Goal: Task Accomplishment & Management: Complete application form

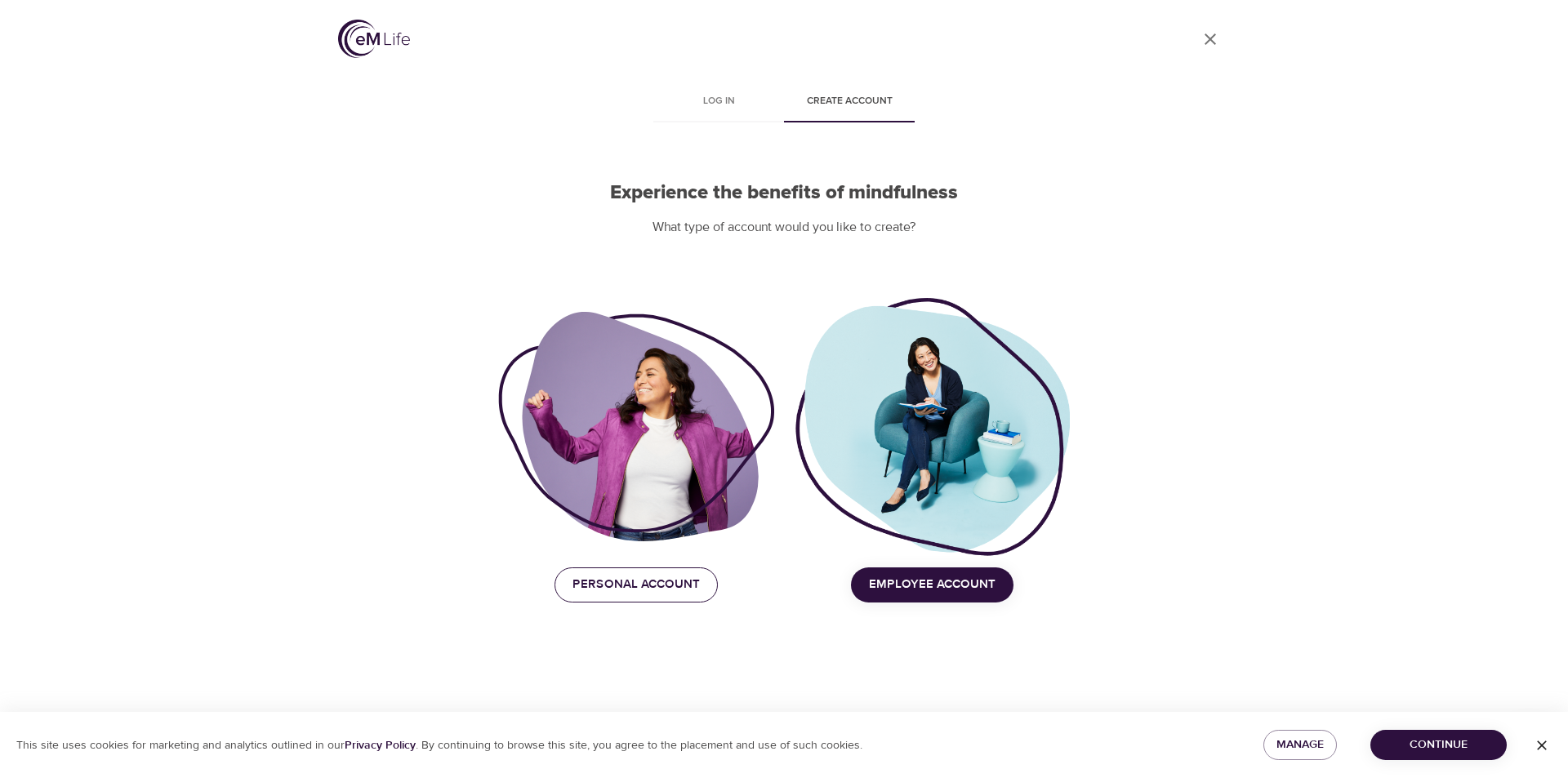
click at [667, 590] on span "Personal Account" at bounding box center [636, 584] width 128 height 21
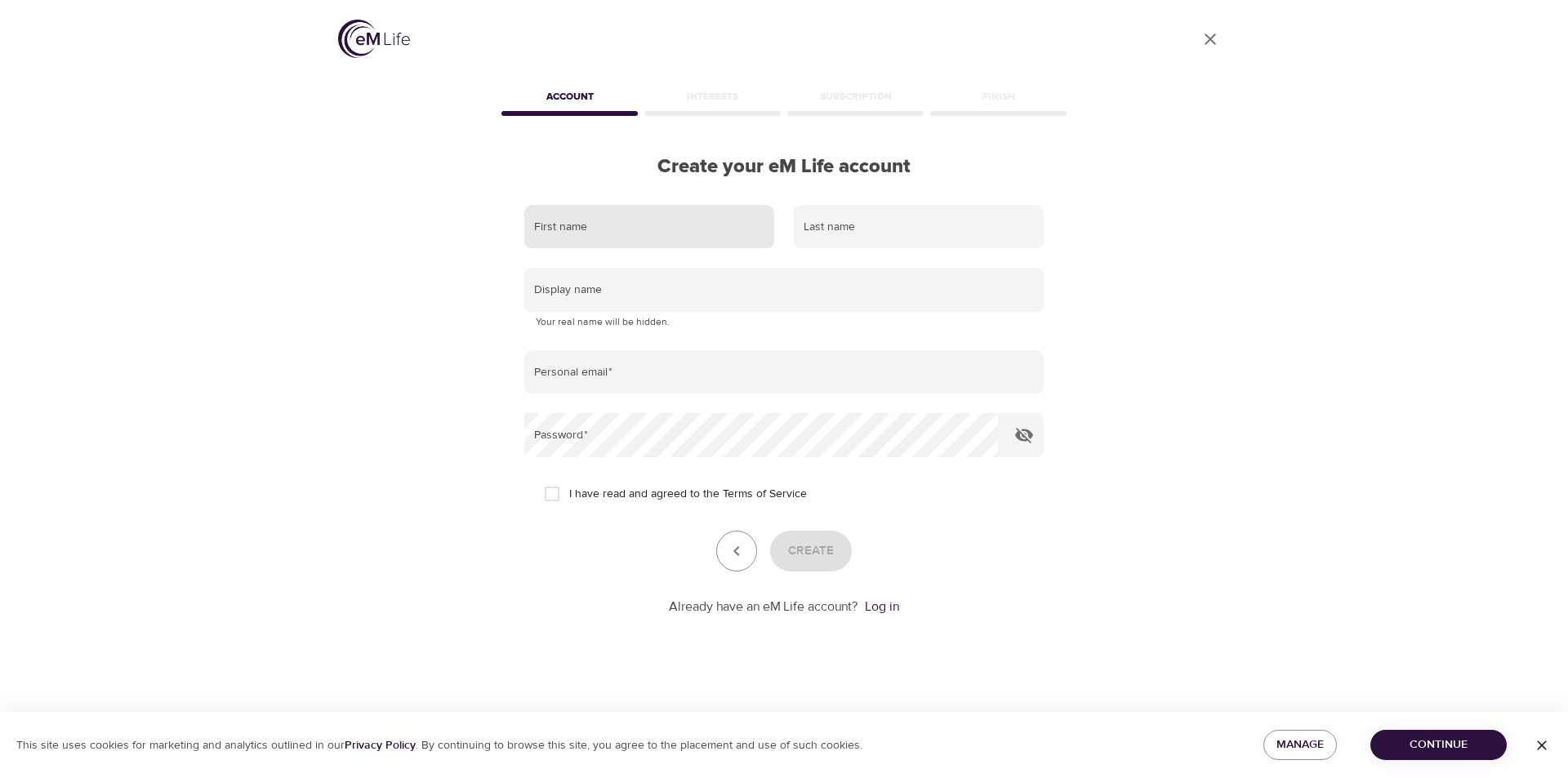
click at [595, 224] on input "text" at bounding box center [650, 227] width 250 height 44
type input "[PERSON_NAME]"
type input "HALL"
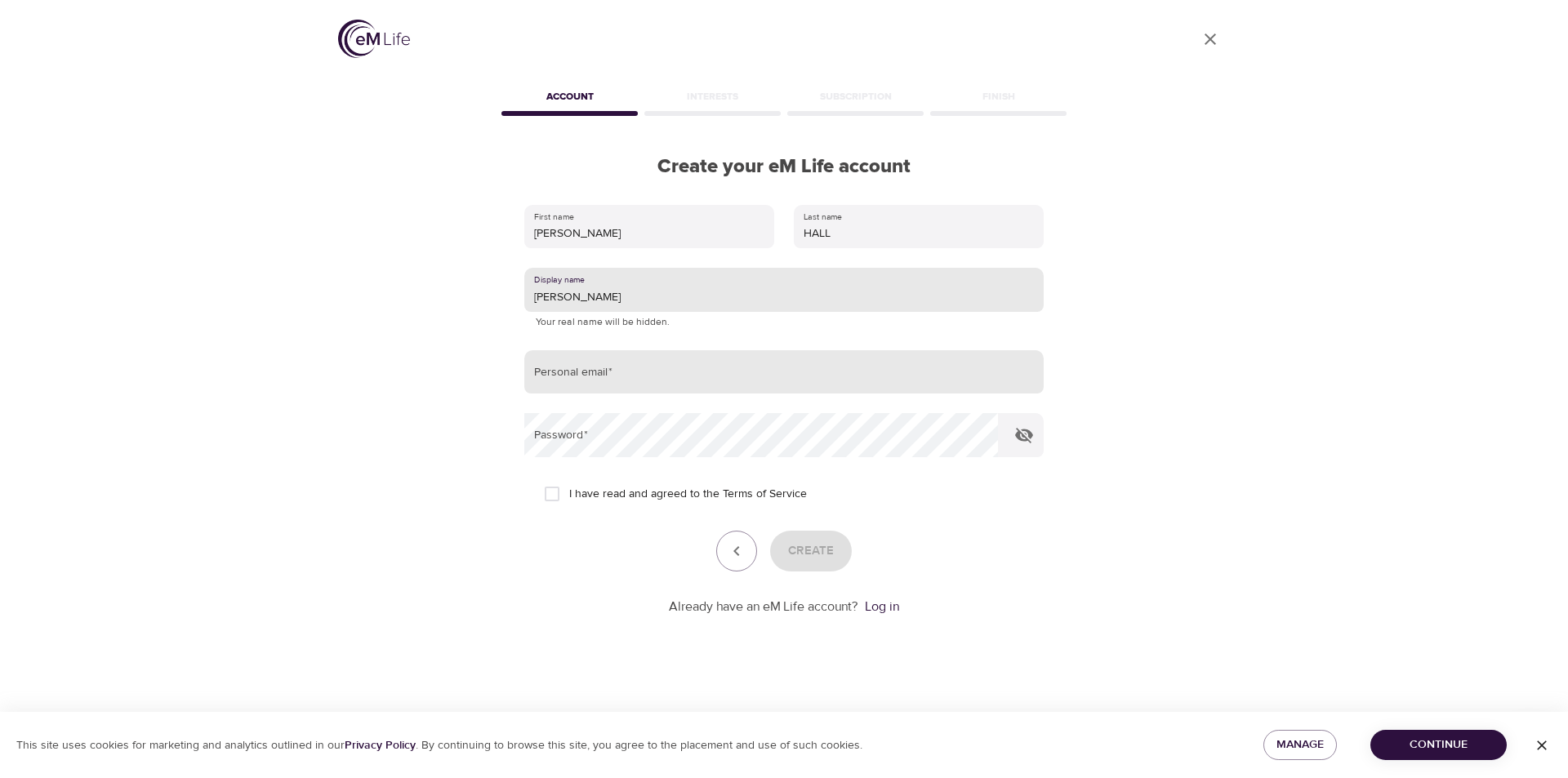
type input "[PERSON_NAME]"
click at [600, 378] on input "email" at bounding box center [784, 372] width 519 height 44
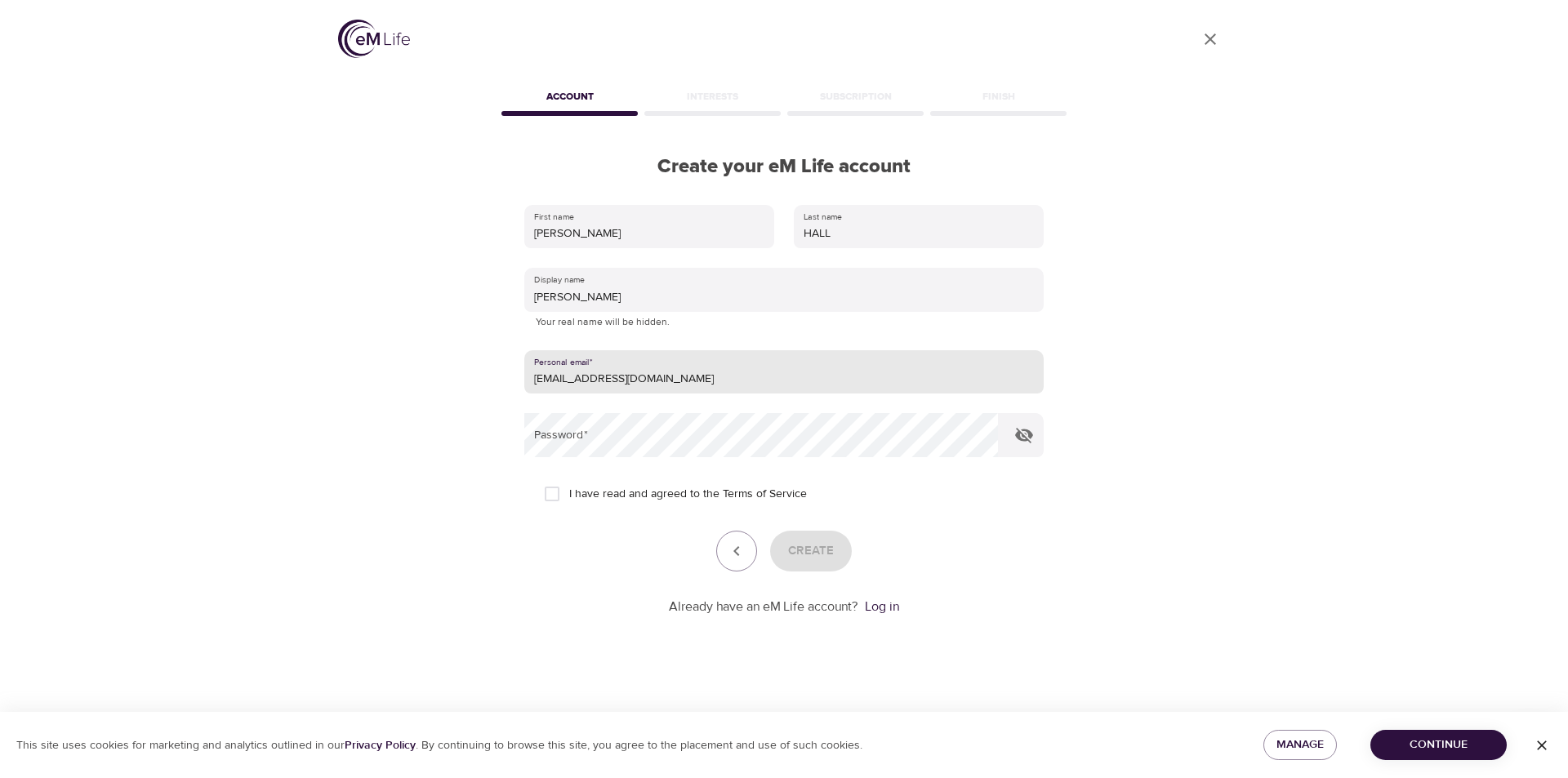
type input "[EMAIL_ADDRESS][DOMAIN_NAME]"
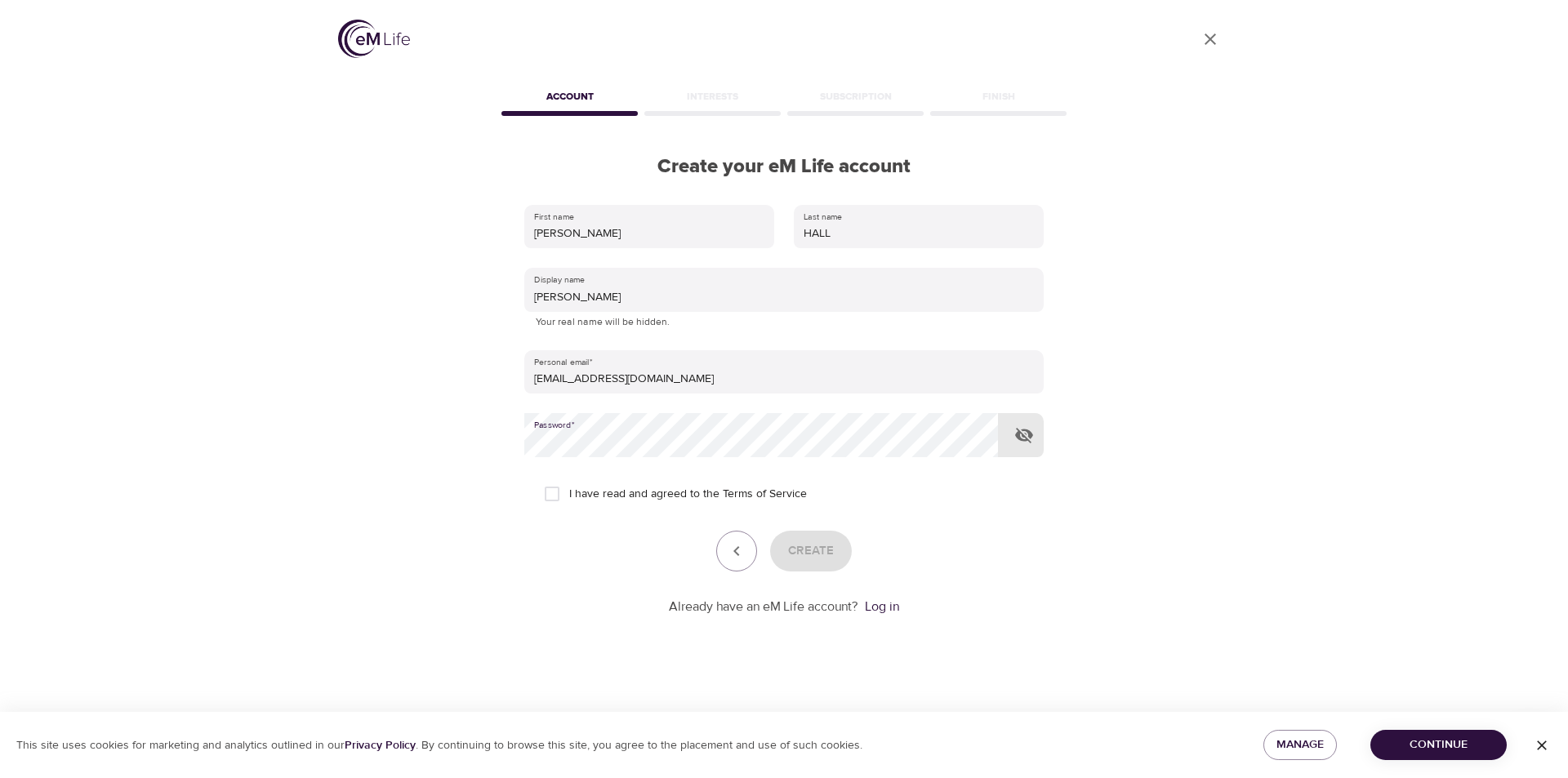
click at [1020, 437] on icon "button" at bounding box center [1025, 436] width 18 height 16
click at [554, 495] on input "I have read and agreed to the Terms of Service" at bounding box center [551, 494] width 34 height 34
checkbox input "true"
click at [830, 548] on span "Create" at bounding box center [811, 550] width 46 height 21
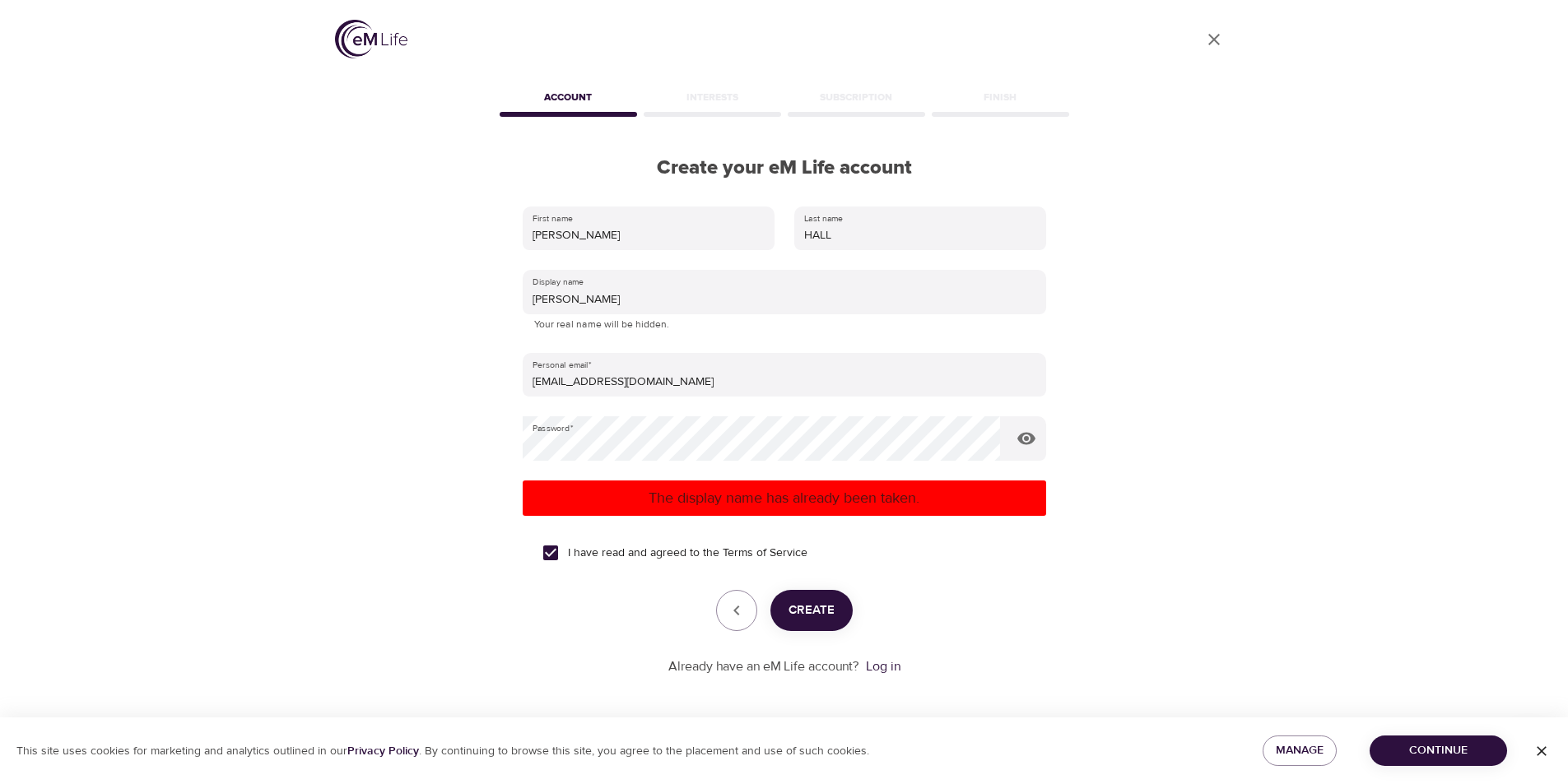
click at [1257, 454] on div "User Profile Account Interests Subscription Finish Create your eM Life account …" at bounding box center [784, 392] width 1568 height 784
click at [593, 301] on input "[PERSON_NAME]" at bounding box center [784, 292] width 523 height 44
type input "[PERSON_NAME]"
click at [820, 605] on span "Create" at bounding box center [812, 610] width 46 height 21
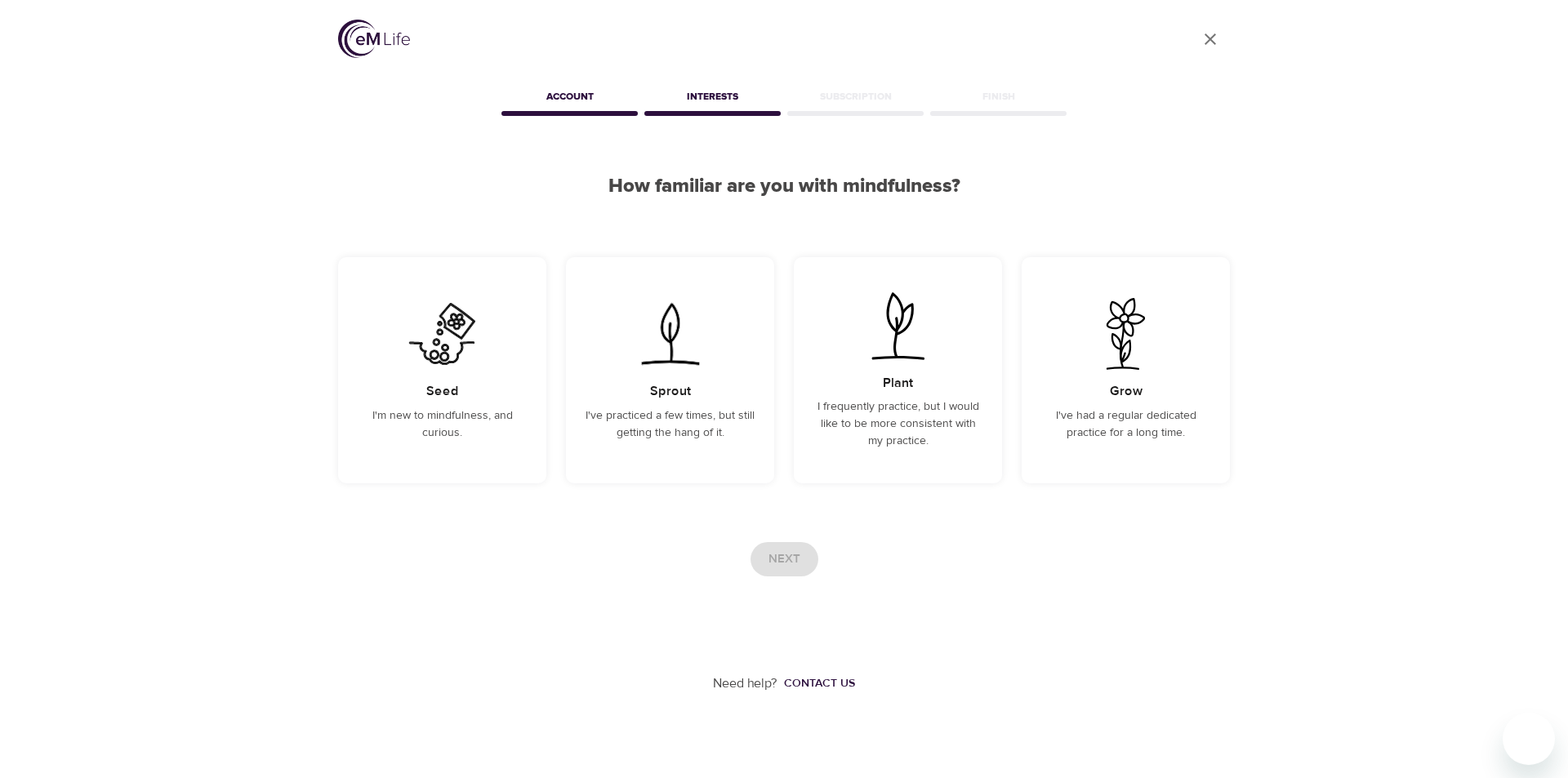
click at [560, 91] on div "Account" at bounding box center [570, 100] width 143 height 33
click at [711, 105] on div "Interests" at bounding box center [713, 100] width 143 height 33
click at [447, 352] on img at bounding box center [442, 334] width 83 height 72
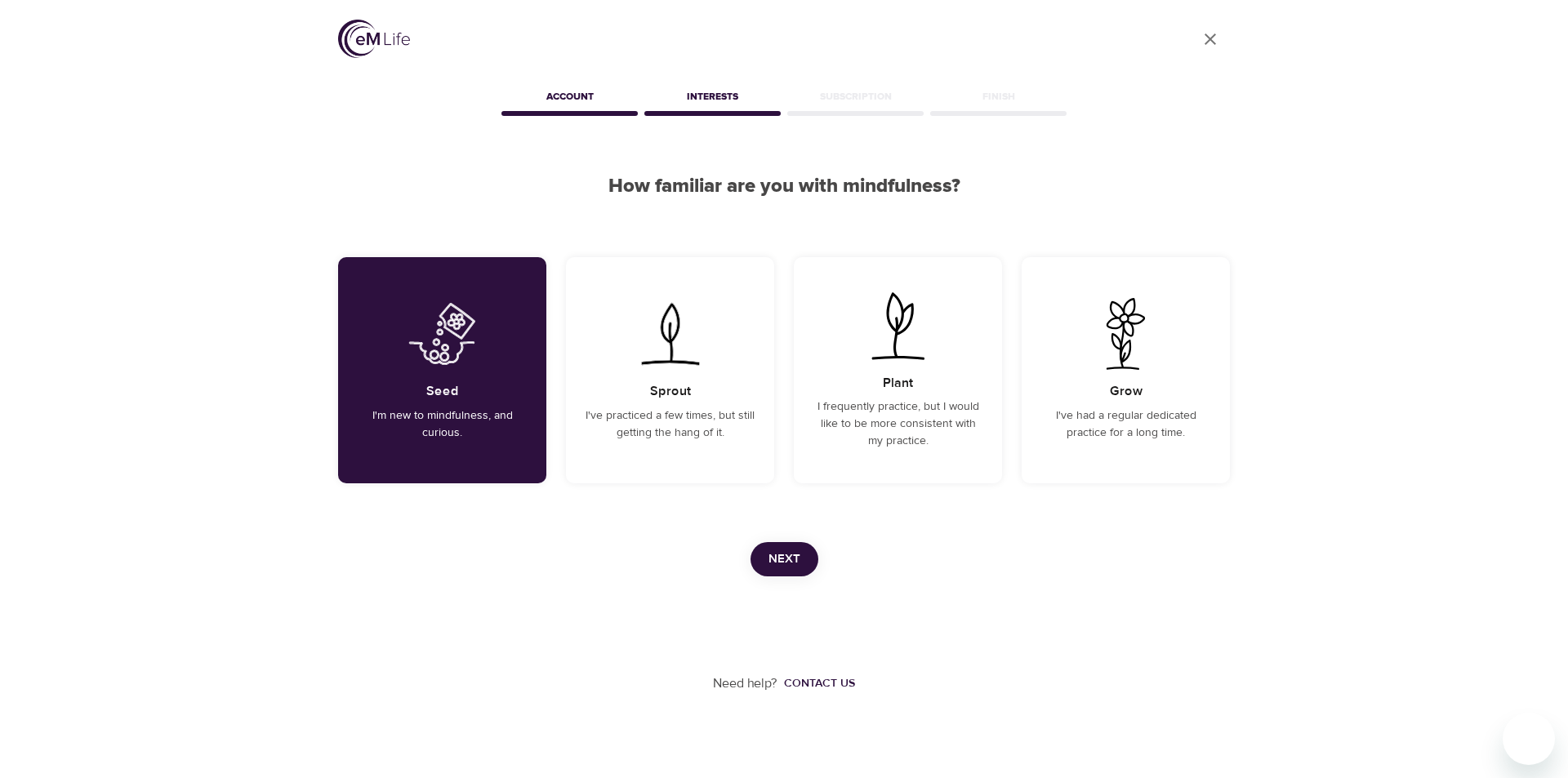
click at [772, 560] on span "Next" at bounding box center [784, 559] width 32 height 21
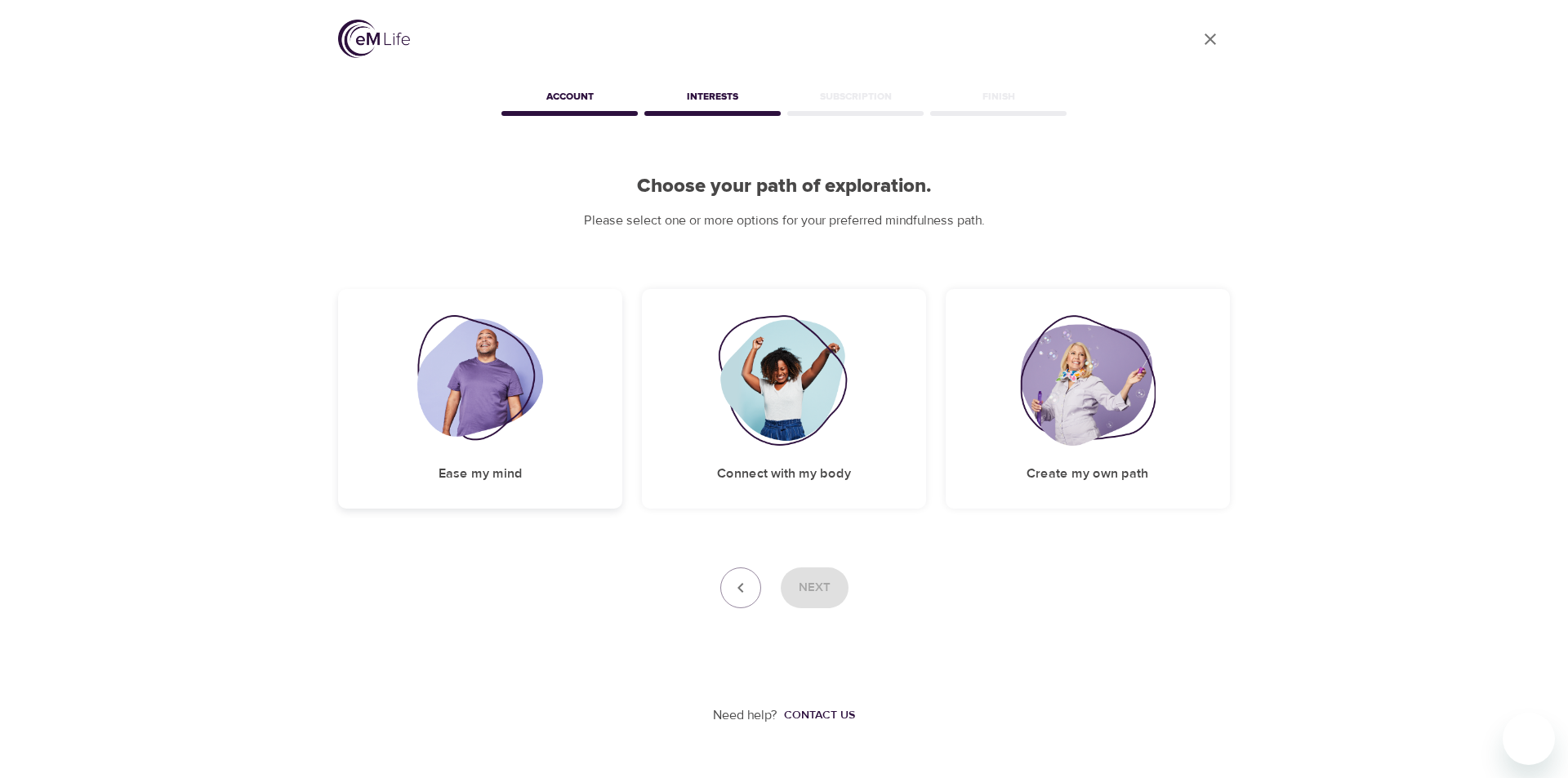
click at [465, 398] on img at bounding box center [481, 381] width 127 height 130
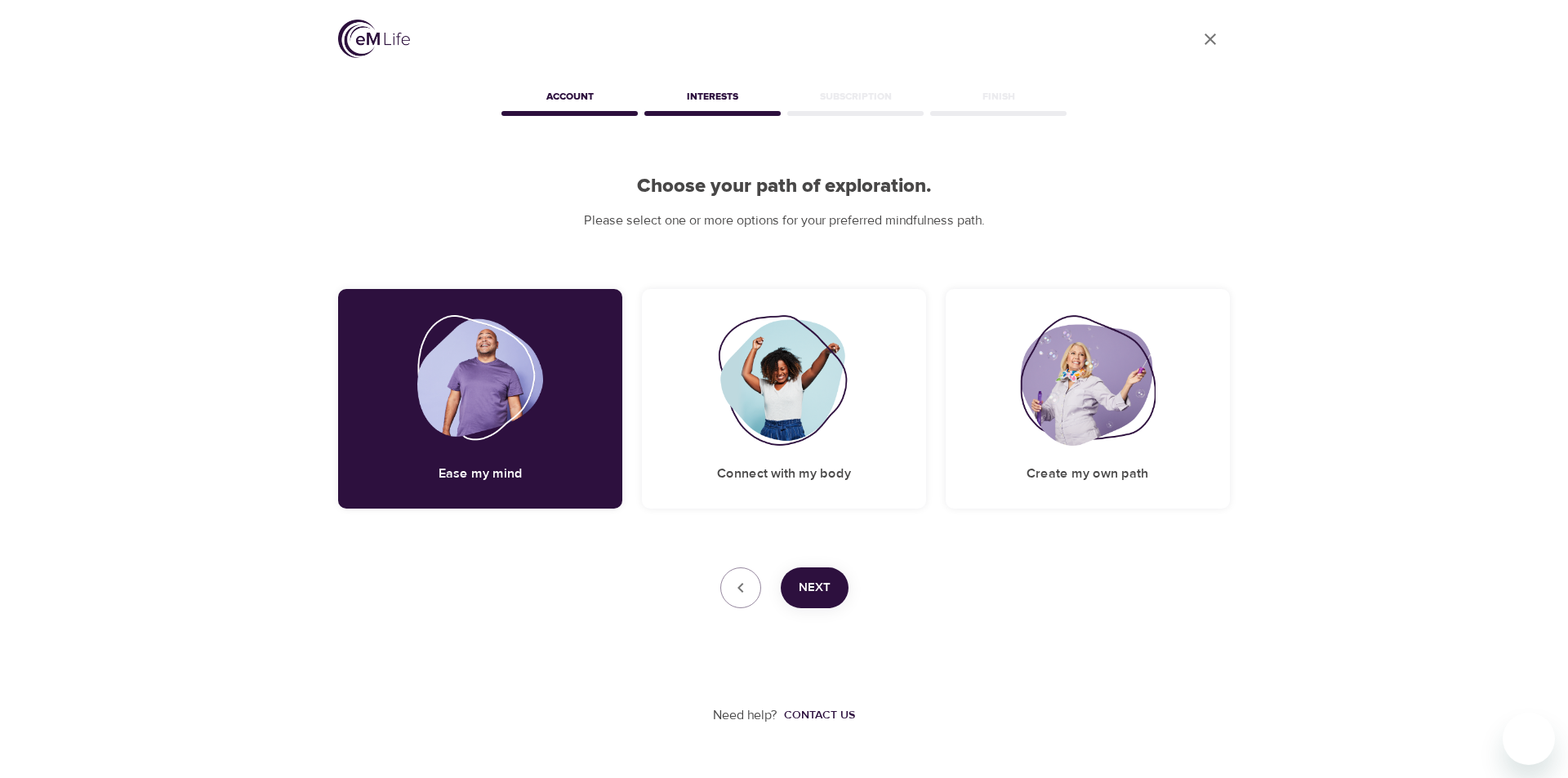
click at [811, 576] on button "Next" at bounding box center [815, 588] width 68 height 41
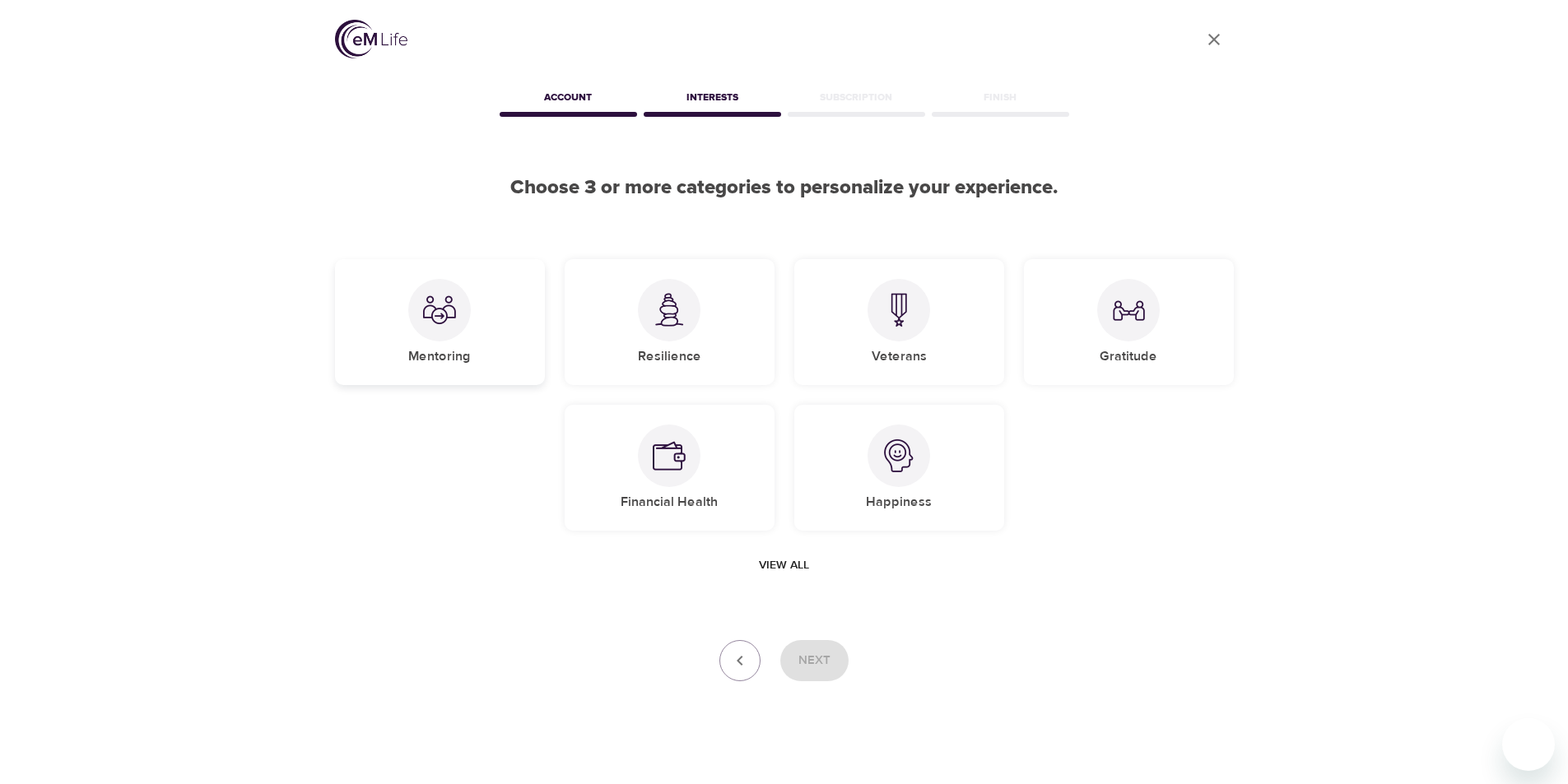
click at [447, 325] on img at bounding box center [440, 311] width 33 height 33
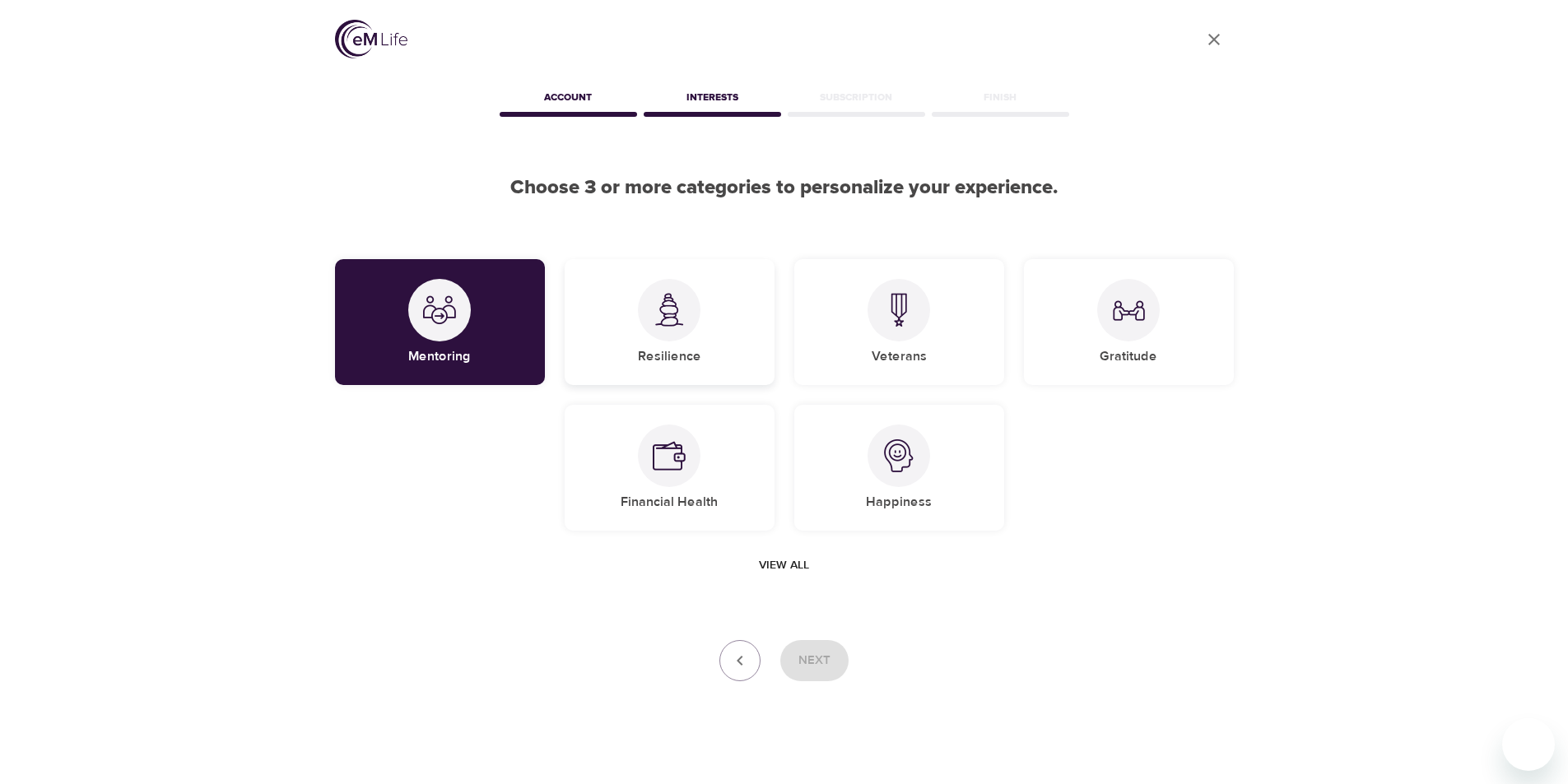
click at [656, 357] on h5 "Resilience" at bounding box center [669, 357] width 64 height 18
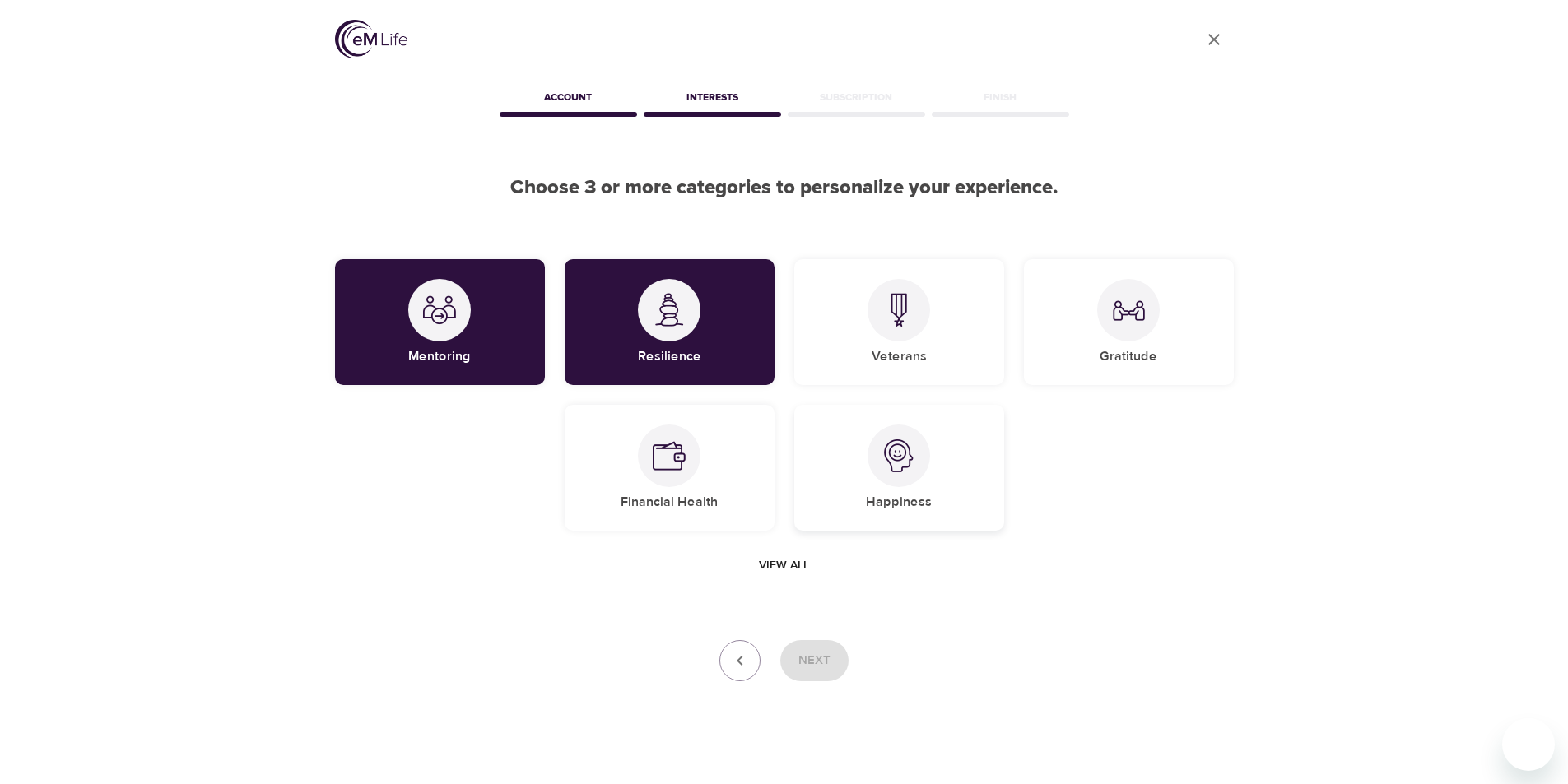
click at [899, 459] on img at bounding box center [899, 456] width 33 height 33
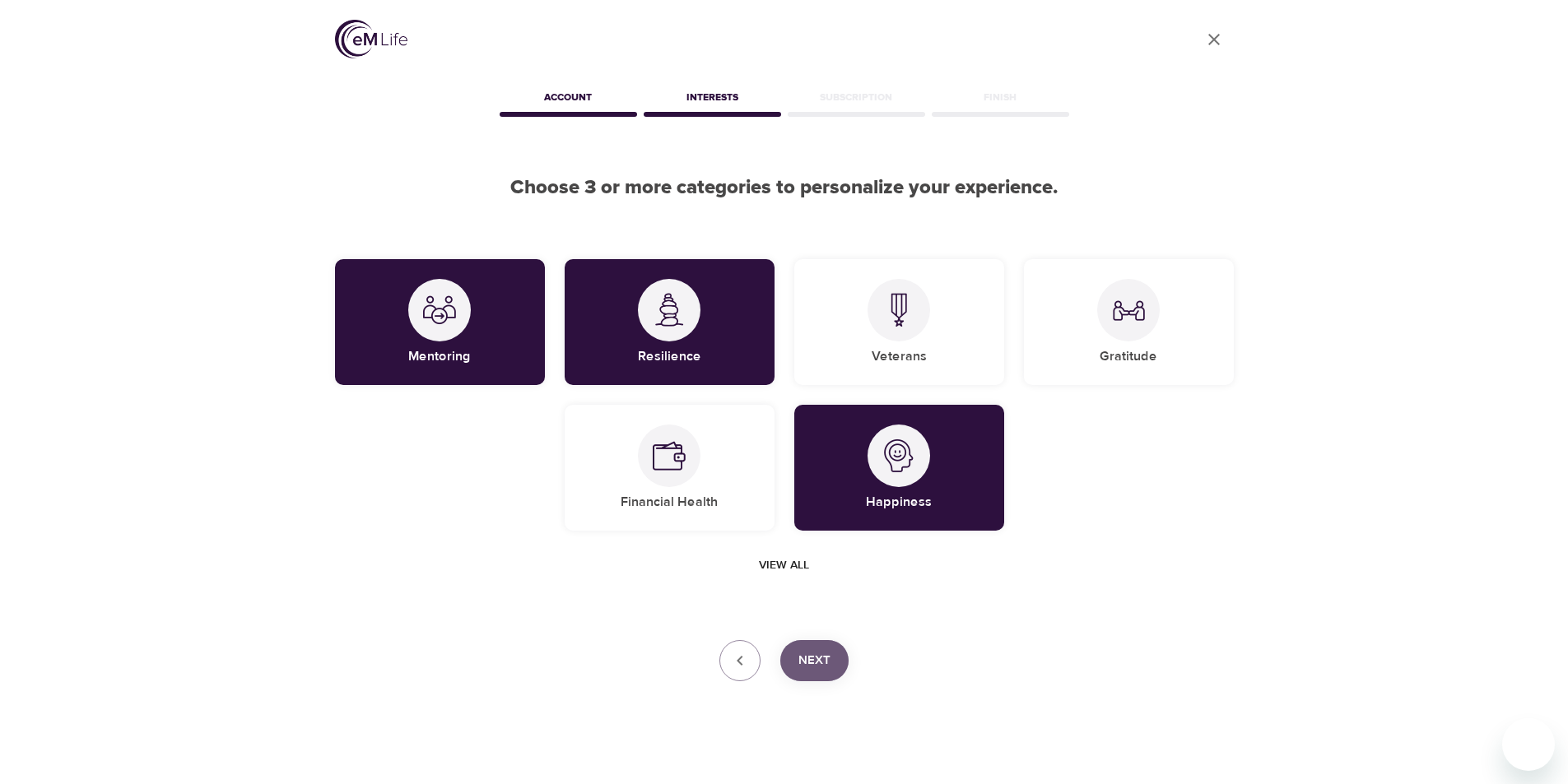
click at [814, 656] on span "Next" at bounding box center [815, 660] width 32 height 21
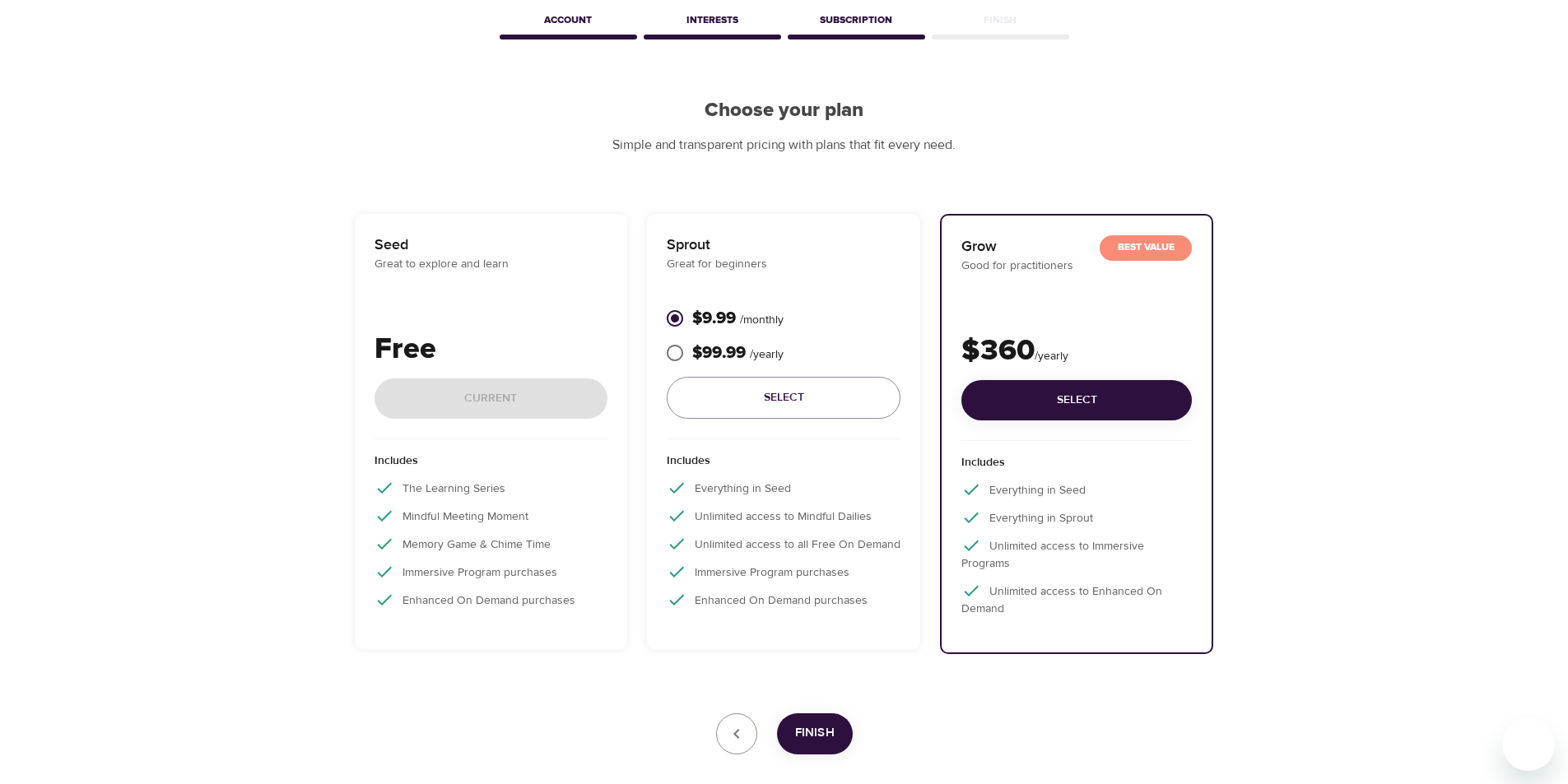
scroll to position [165, 0]
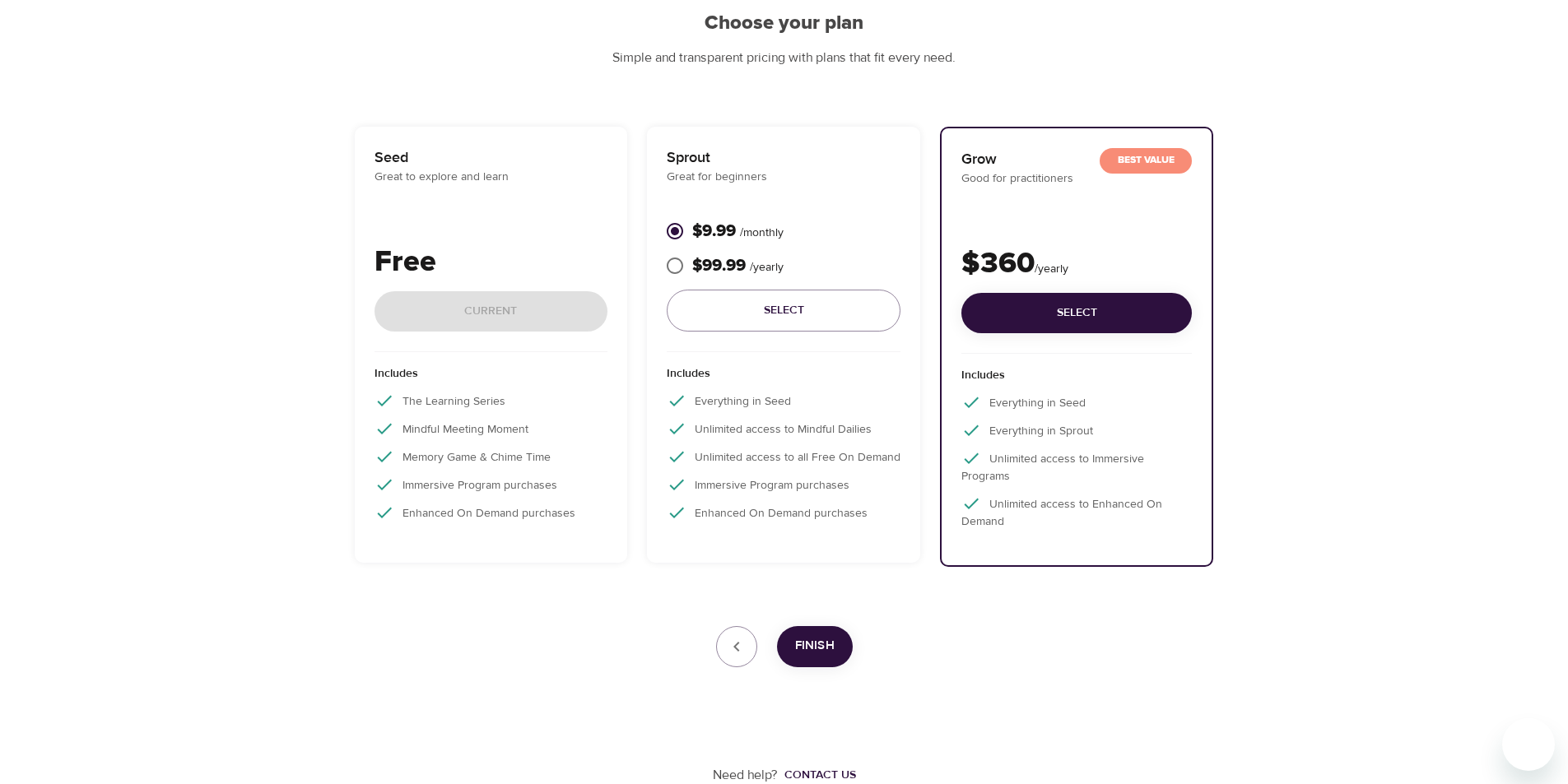
click at [437, 161] on p "Seed" at bounding box center [491, 157] width 234 height 22
click at [479, 346] on div "Free Current" at bounding box center [491, 296] width 234 height 112
click at [740, 644] on icon "button" at bounding box center [736, 646] width 19 height 19
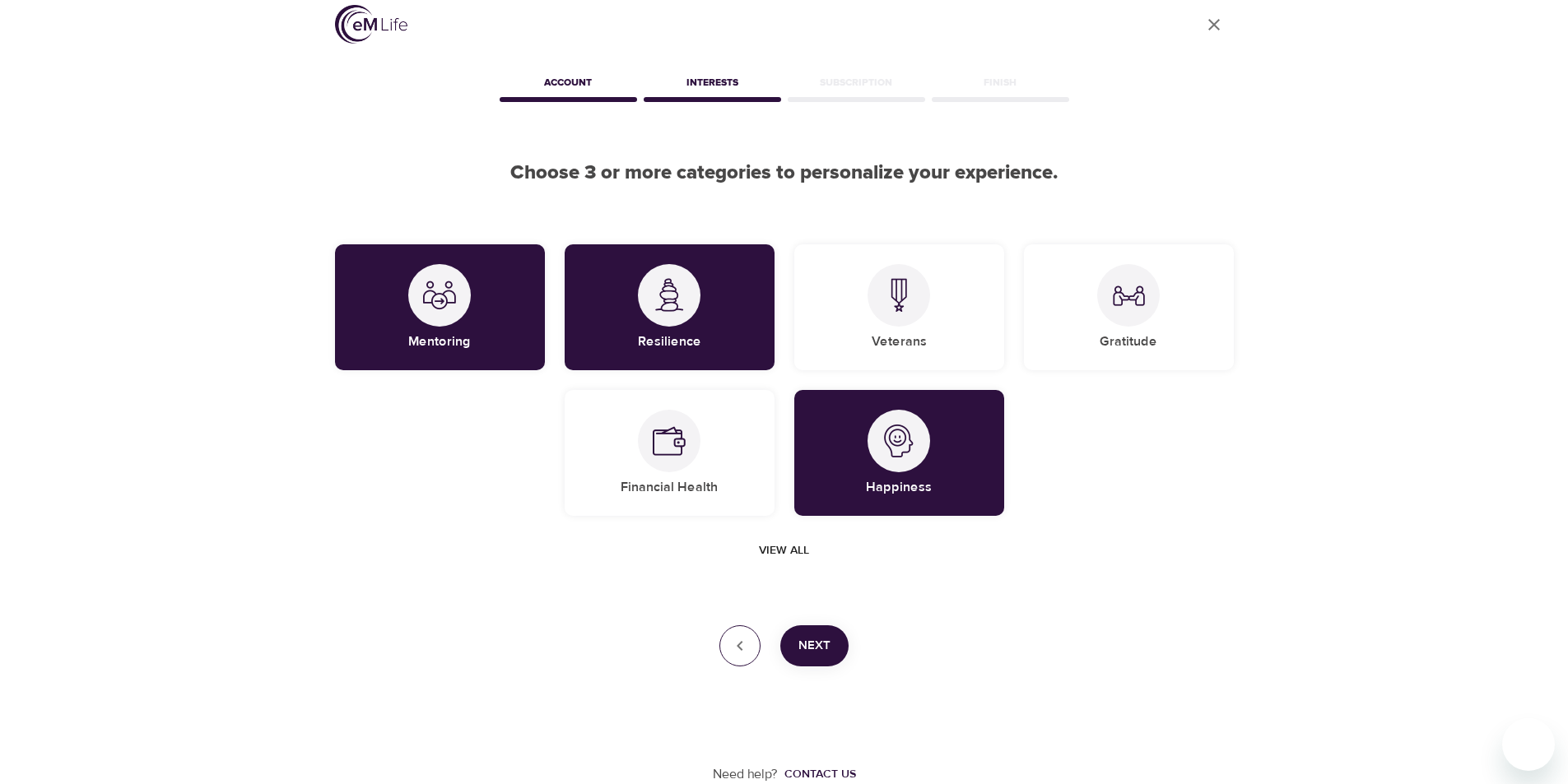
scroll to position [0, 0]
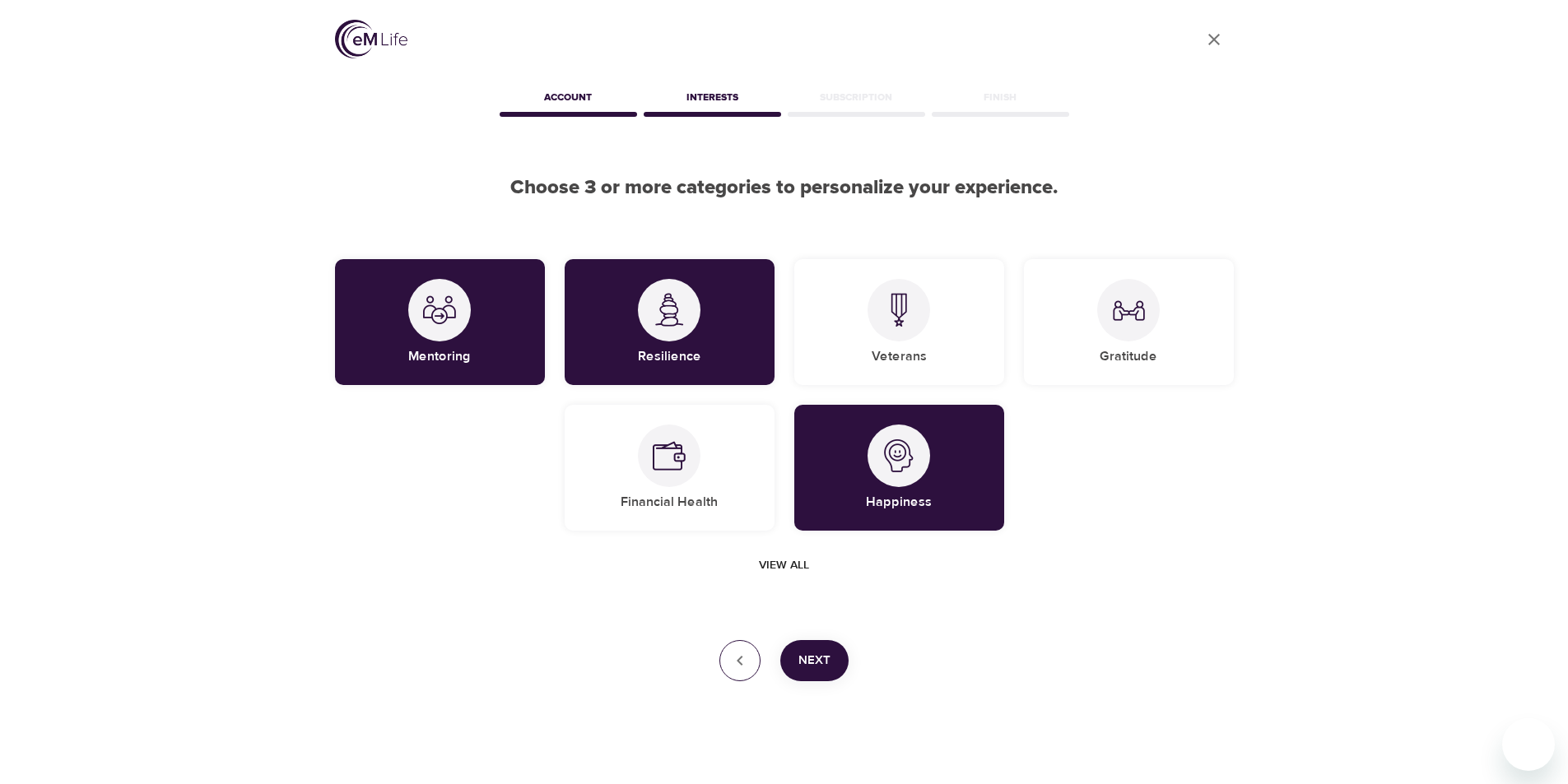
click at [740, 644] on button "button" at bounding box center [740, 661] width 42 height 42
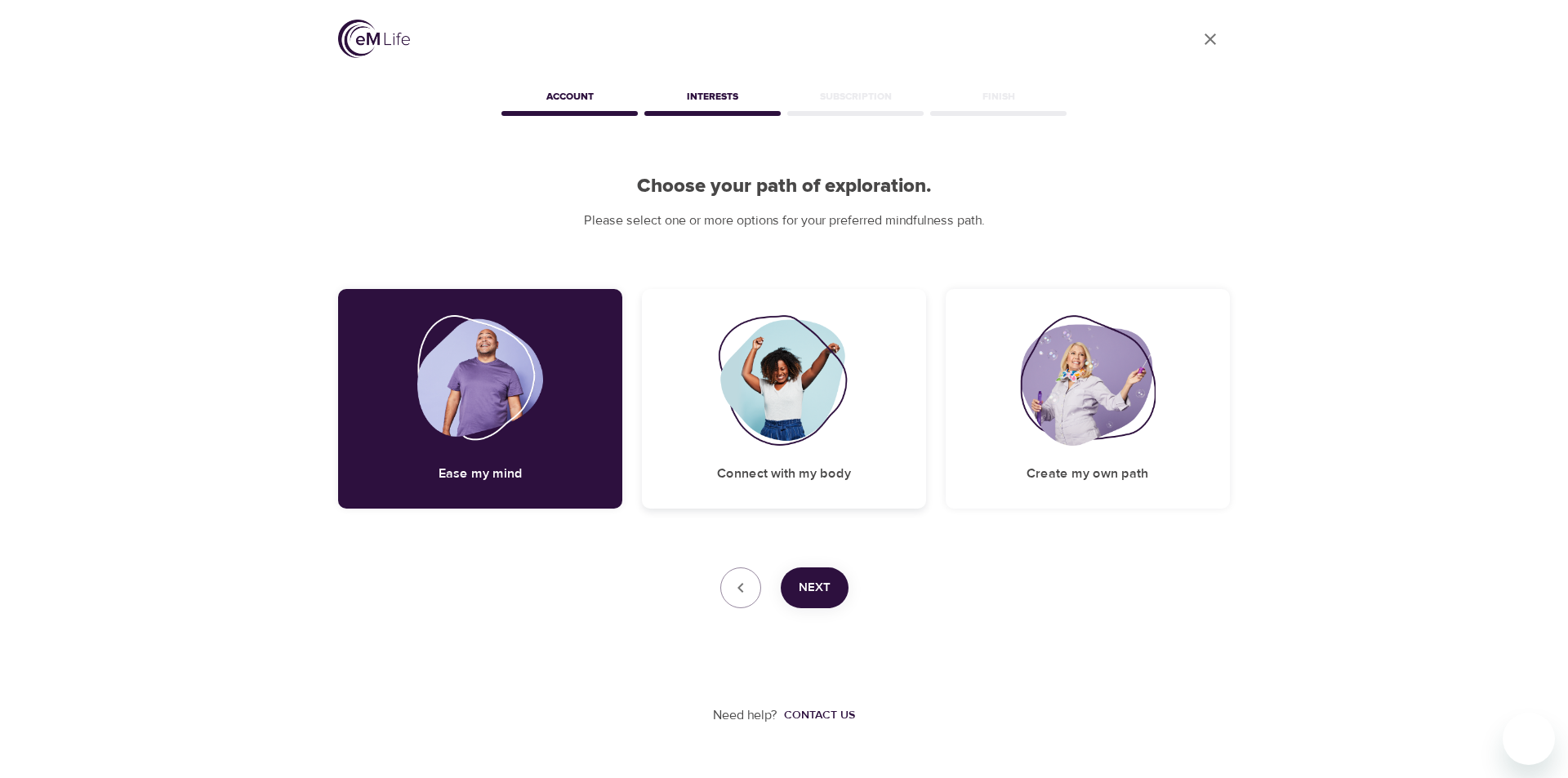
click at [809, 426] on img at bounding box center [784, 381] width 132 height 130
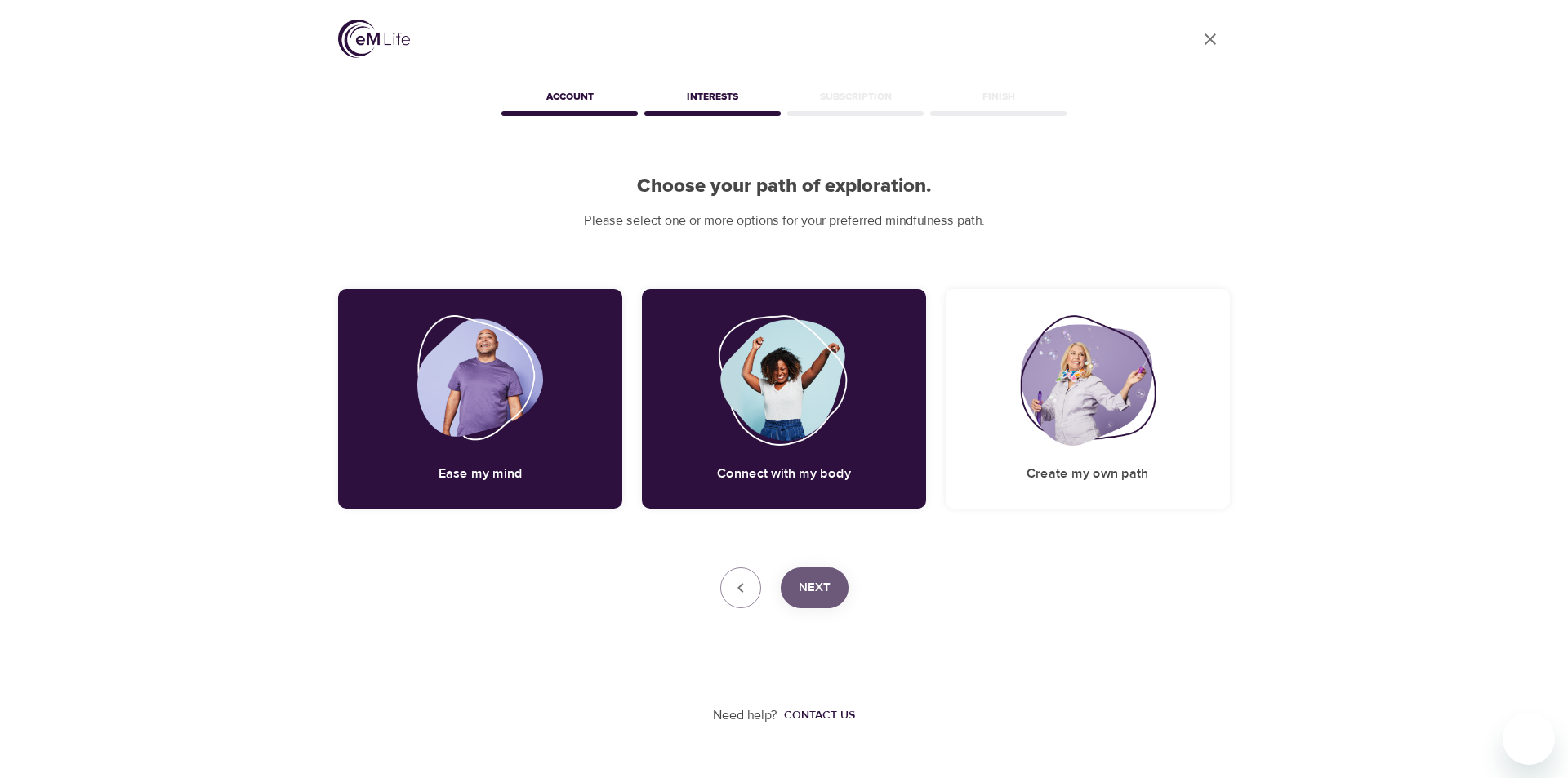
click at [814, 603] on button "Next" at bounding box center [815, 588] width 68 height 41
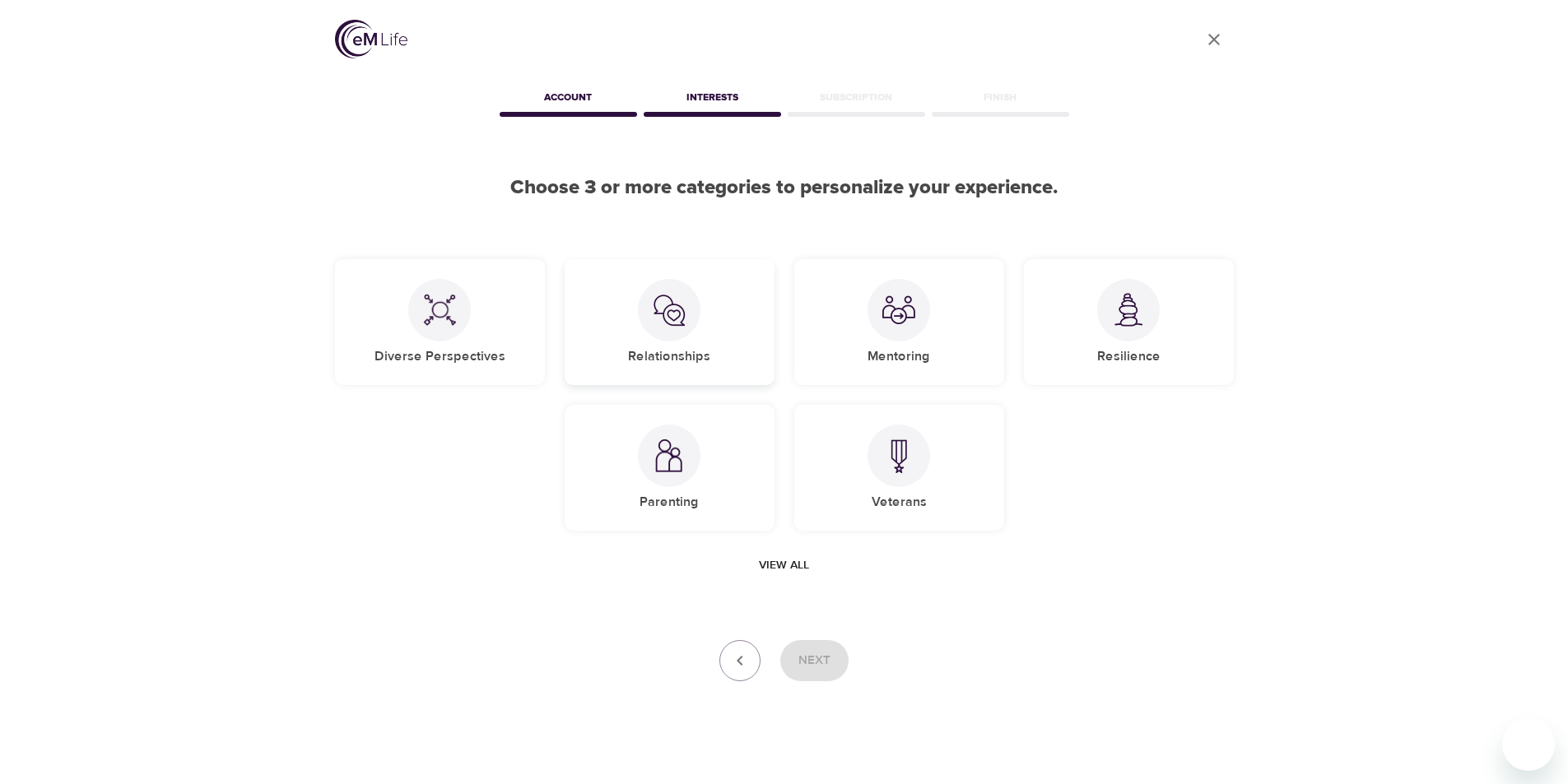
click at [672, 325] on img at bounding box center [669, 311] width 33 height 33
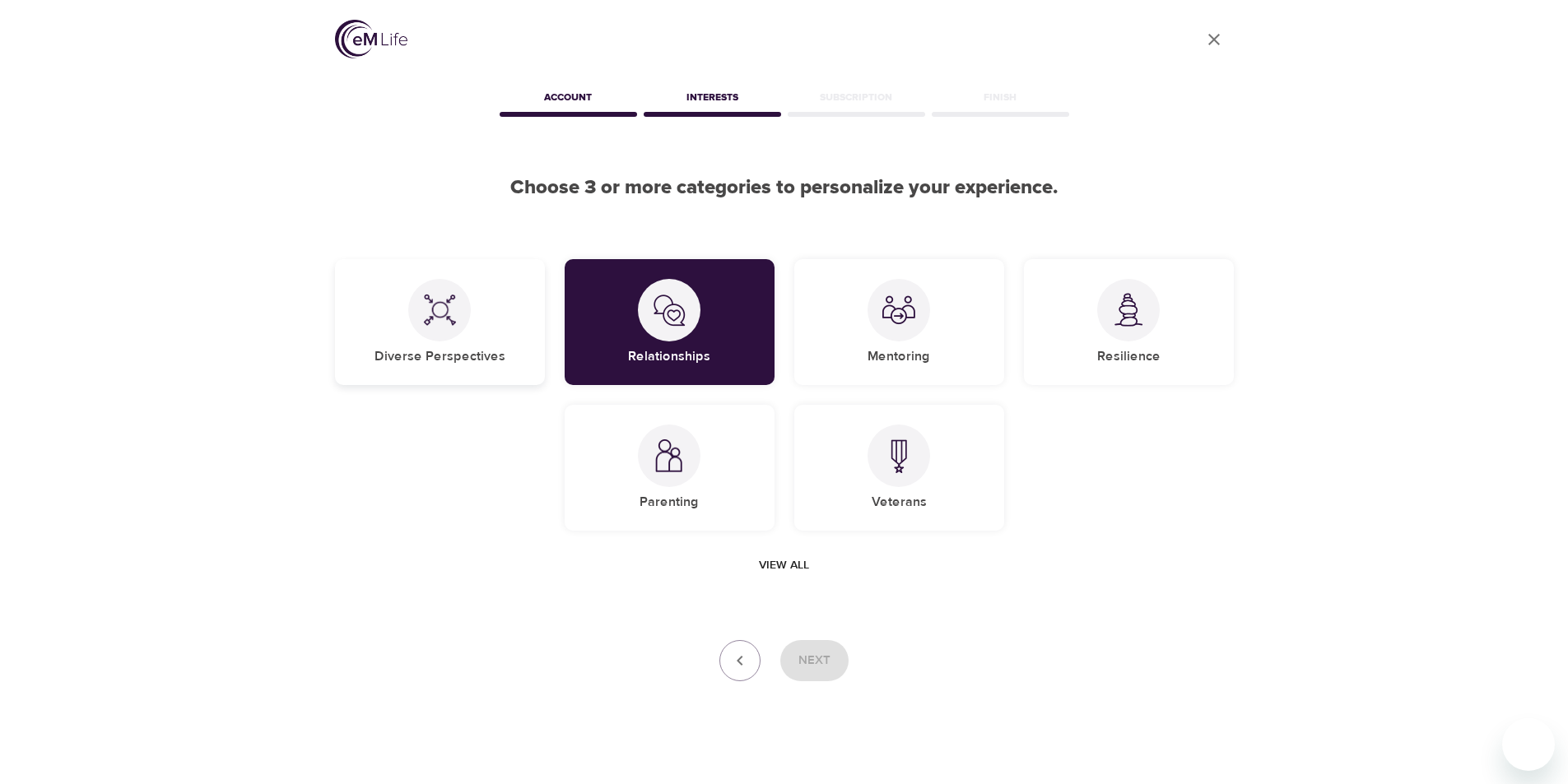
click at [430, 340] on div at bounding box center [440, 311] width 63 height 63
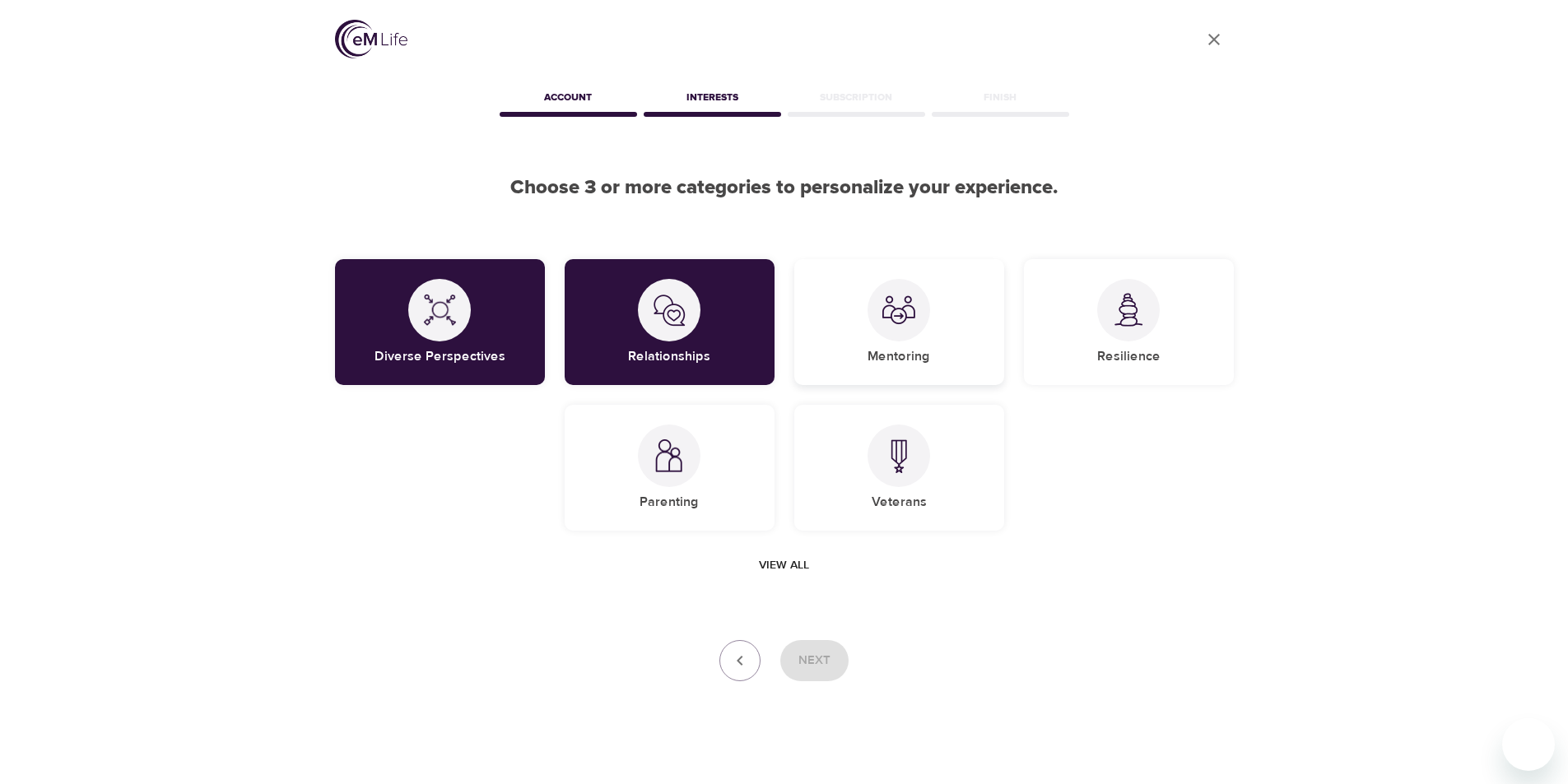
click at [876, 331] on div at bounding box center [899, 311] width 63 height 63
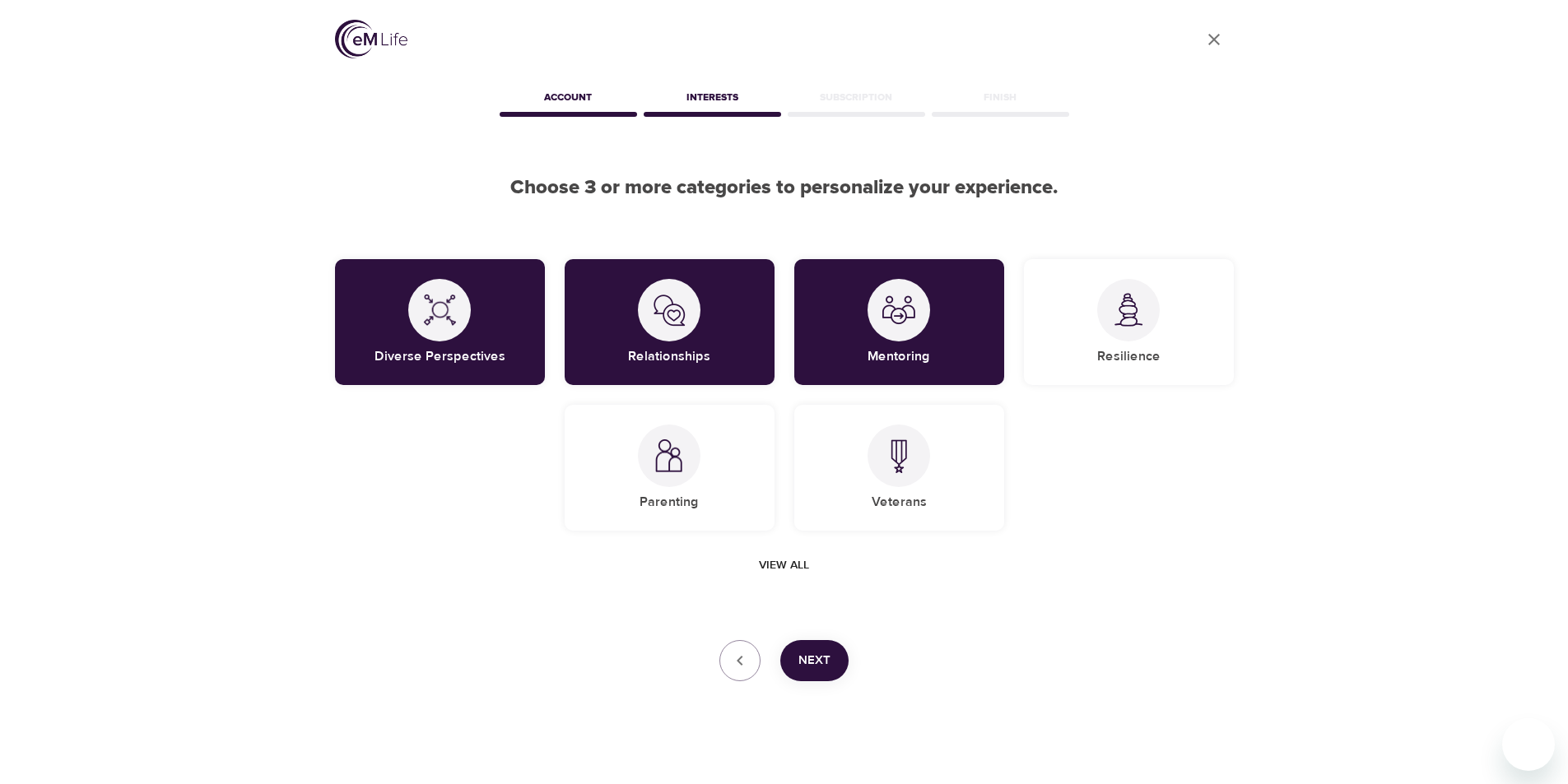
click at [817, 665] on span "Next" at bounding box center [815, 660] width 32 height 21
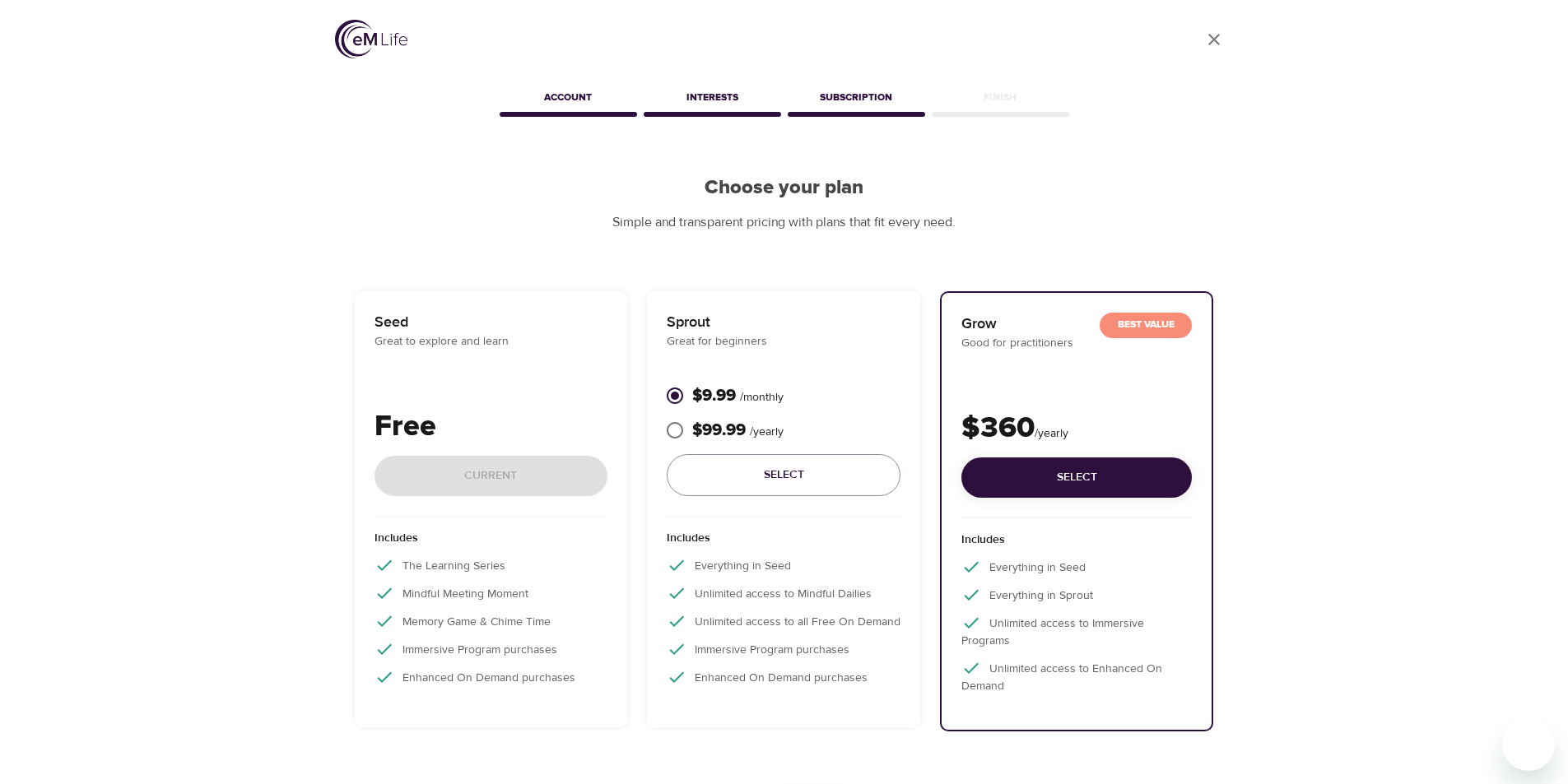
click at [999, 106] on div "Finish" at bounding box center [1000, 101] width 144 height 33
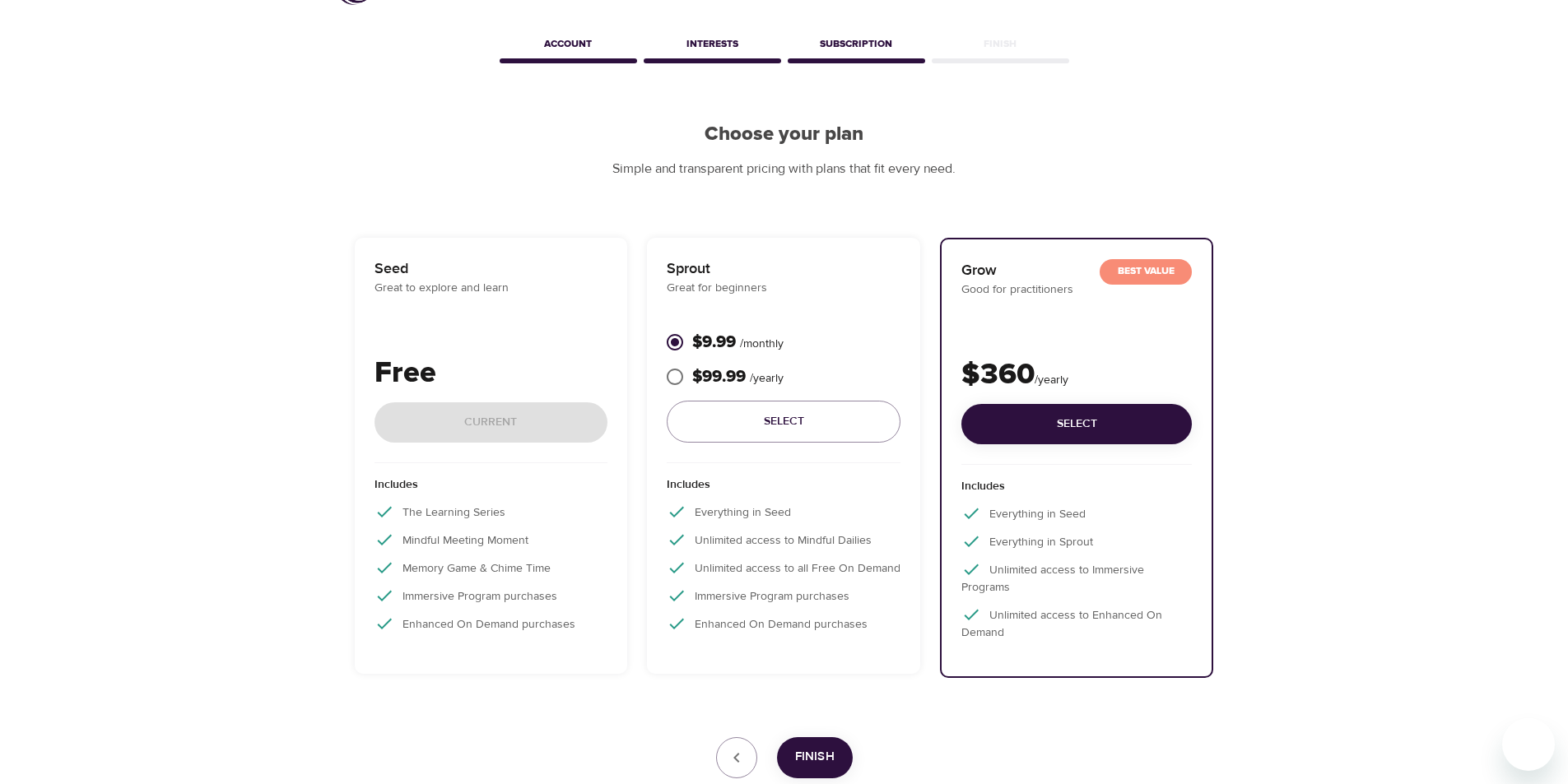
scroll to position [165, 0]
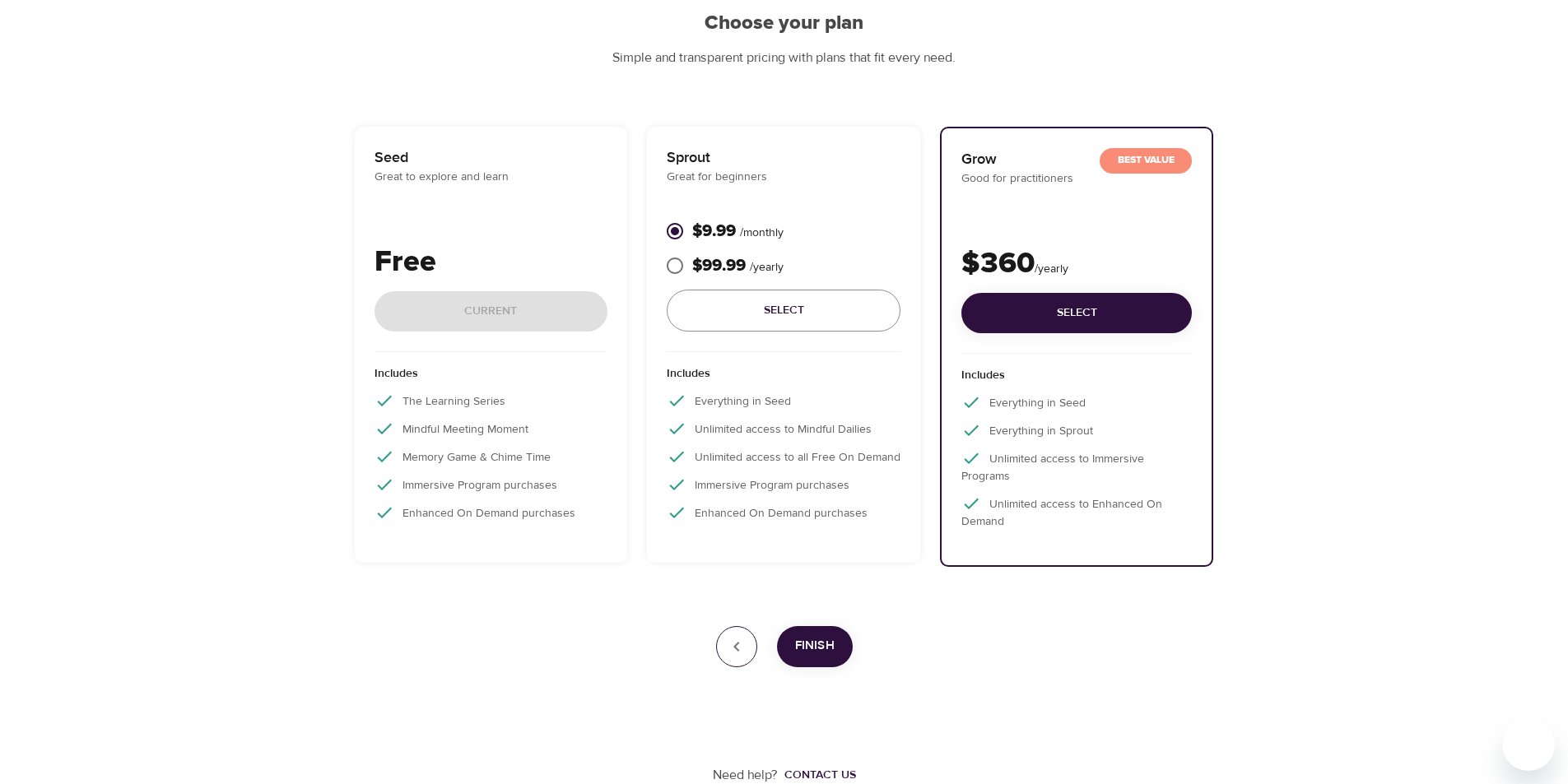
click at [726, 642] on button "button" at bounding box center [737, 647] width 42 height 42
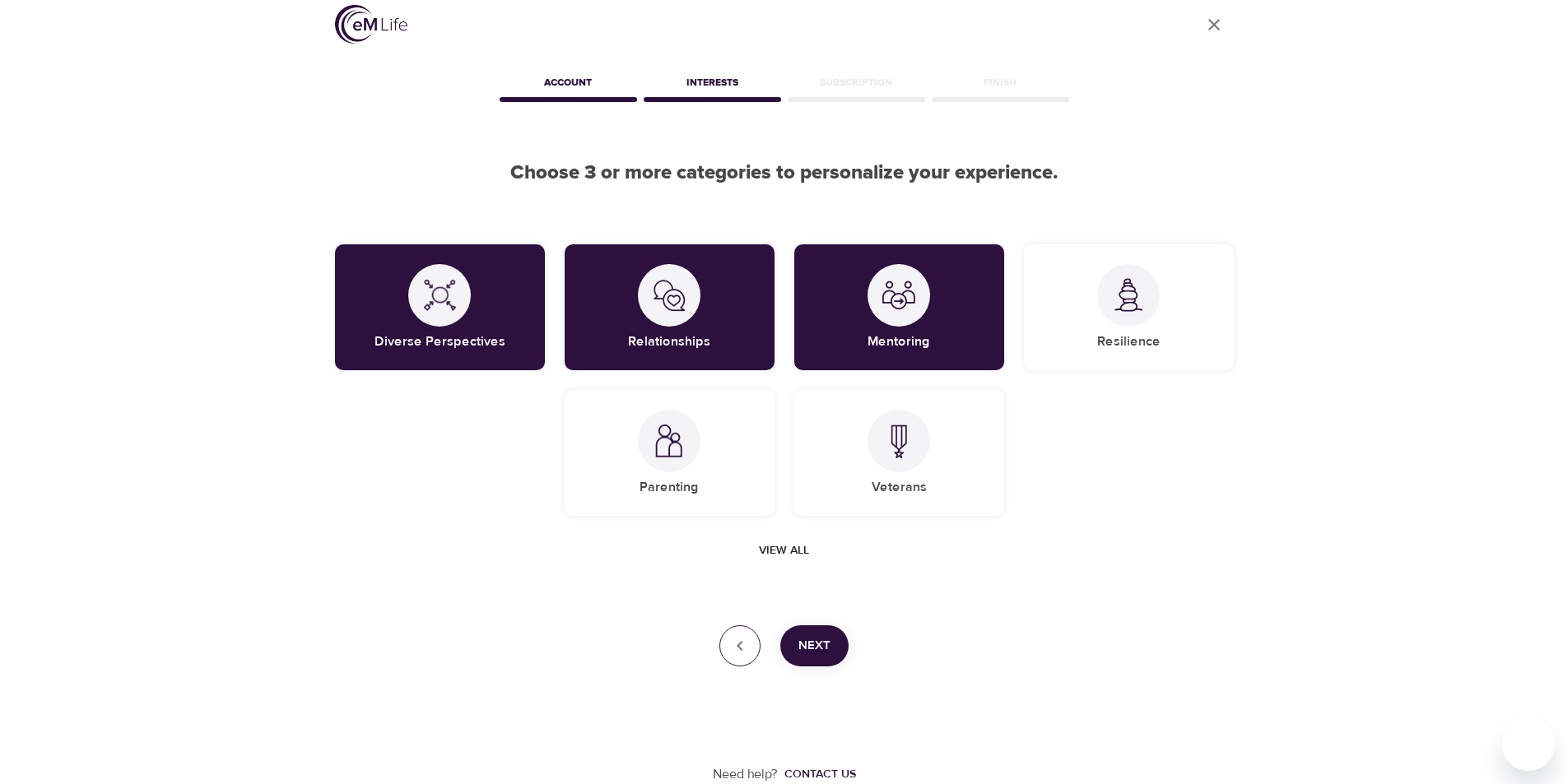
scroll to position [0, 0]
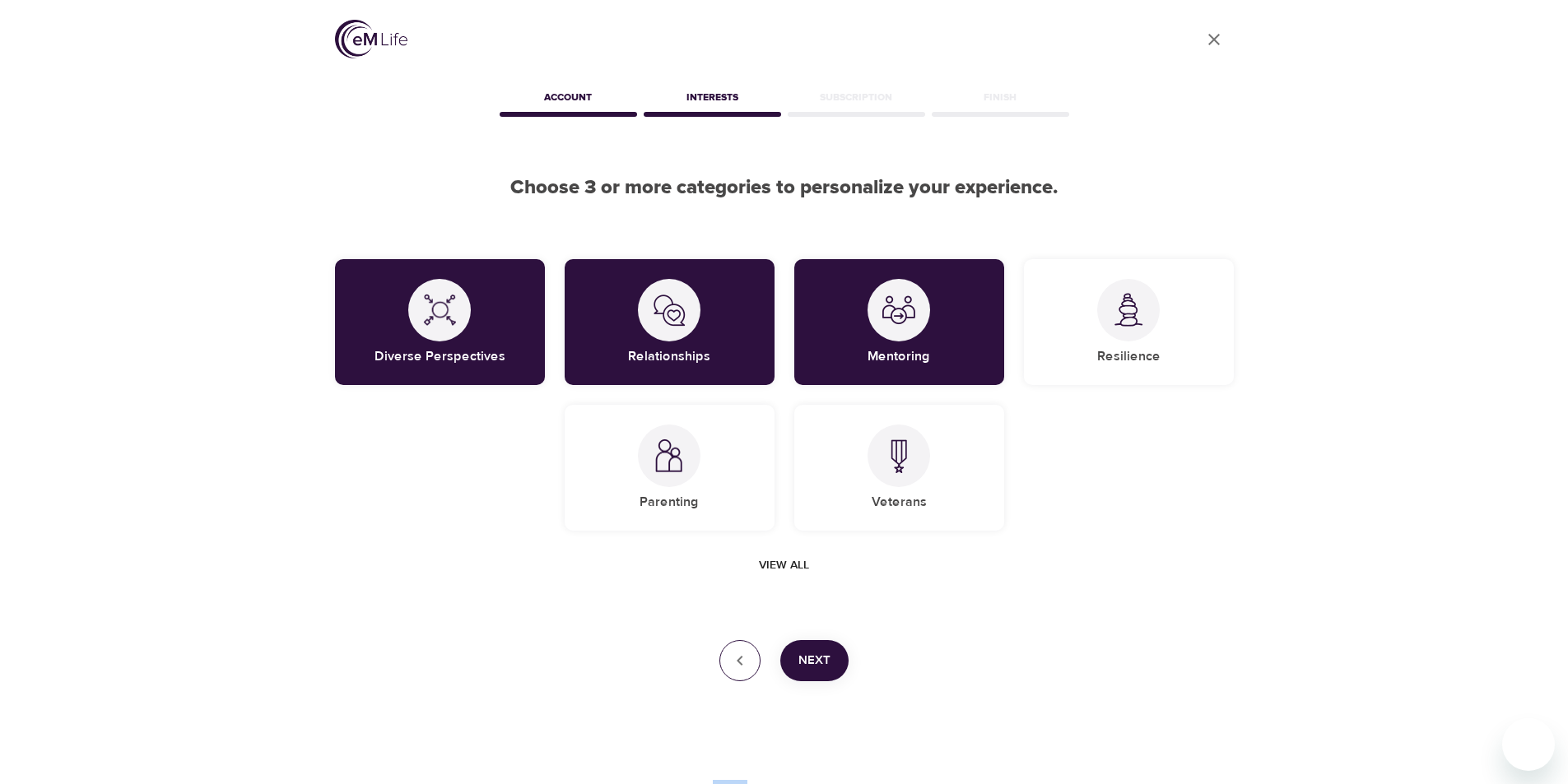
click at [726, 642] on div "Next" at bounding box center [784, 661] width 899 height 42
click at [737, 656] on icon "button" at bounding box center [740, 660] width 19 height 19
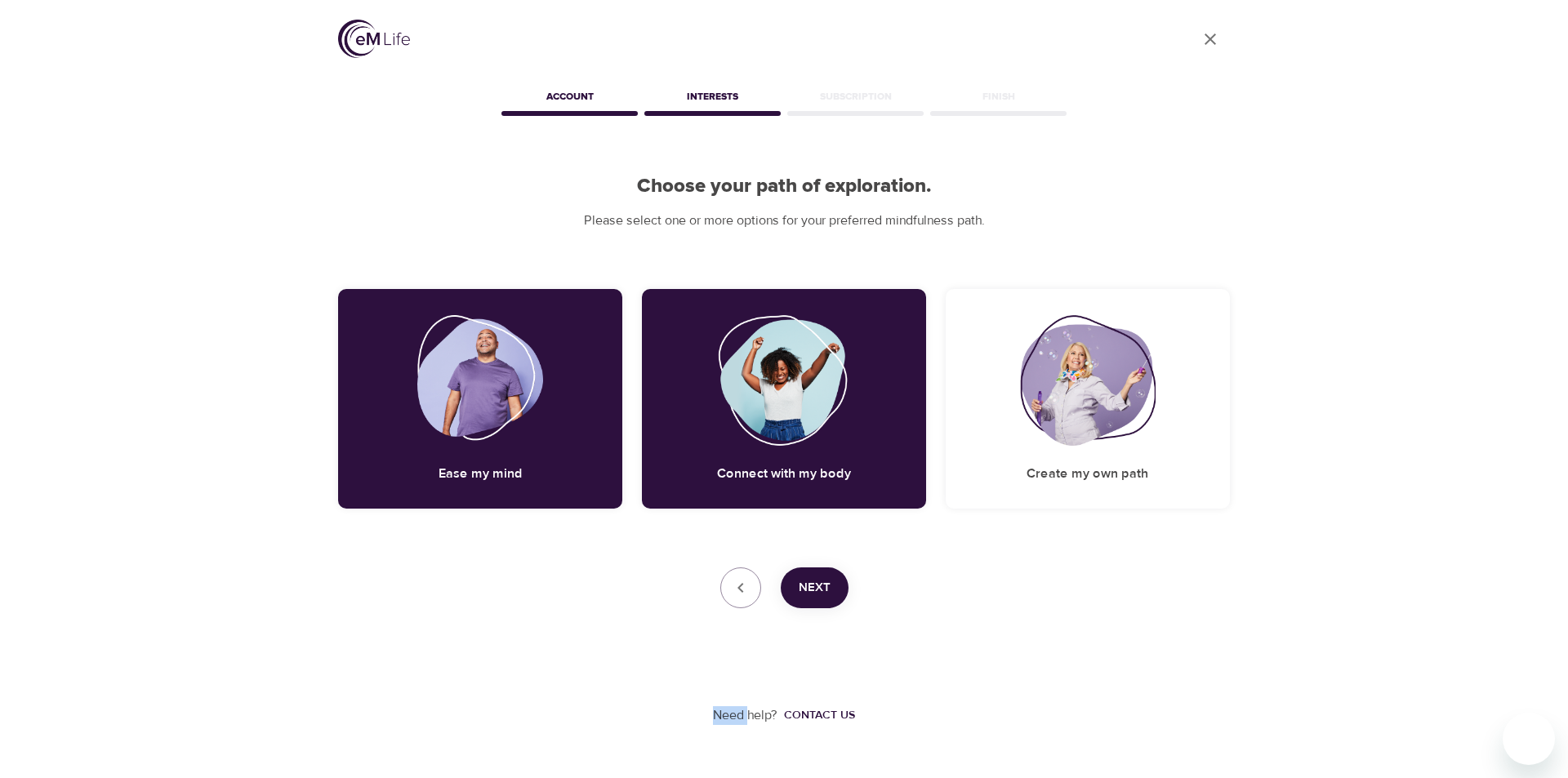
click at [732, 652] on div "Need help? Contact us" at bounding box center [784, 666] width 892 height 117
click at [741, 588] on icon "button" at bounding box center [740, 587] width 19 height 19
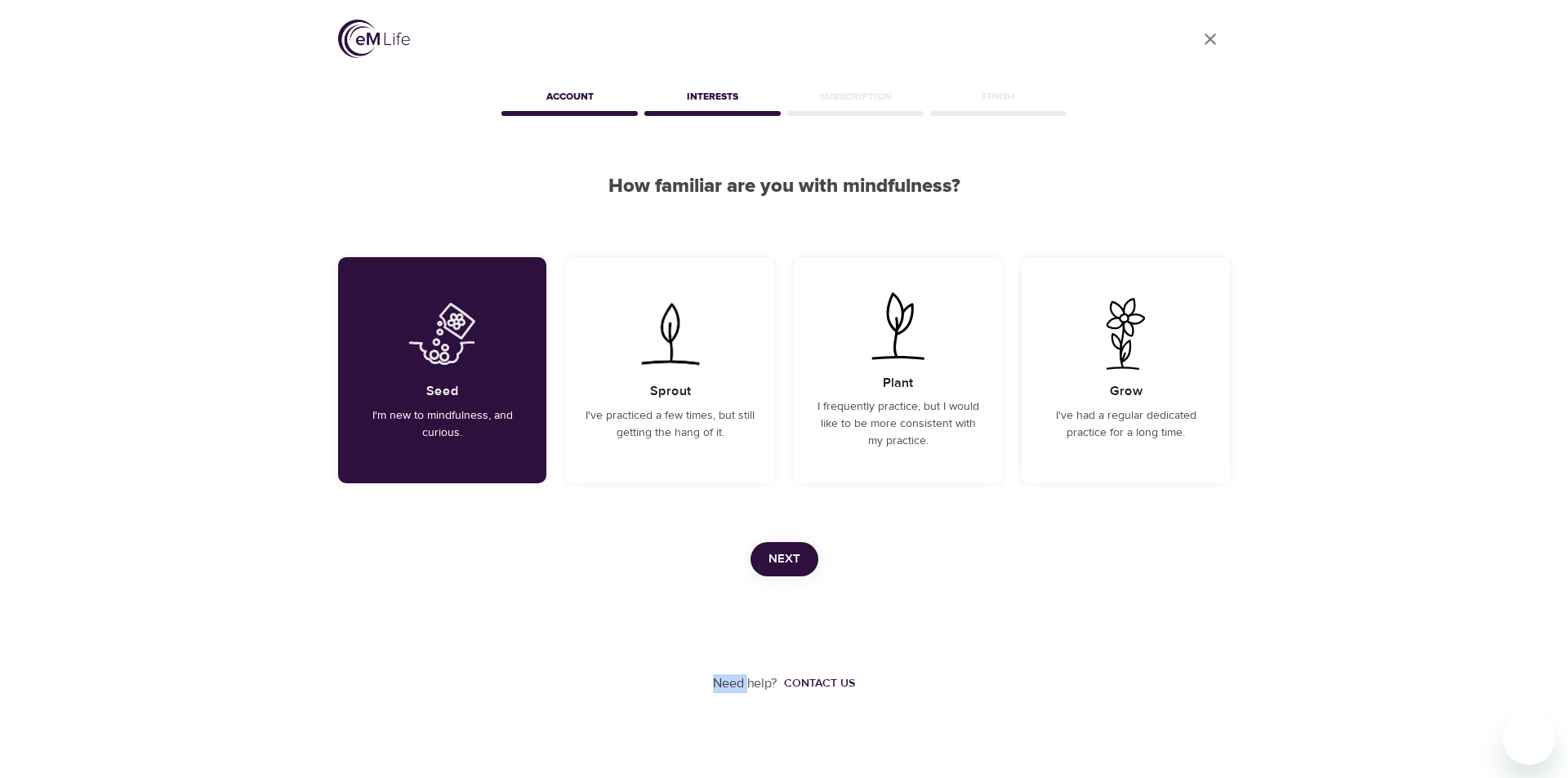
click at [741, 588] on div "Need help? Contact us" at bounding box center [784, 635] width 892 height 117
click at [778, 560] on span "Next" at bounding box center [784, 559] width 32 height 21
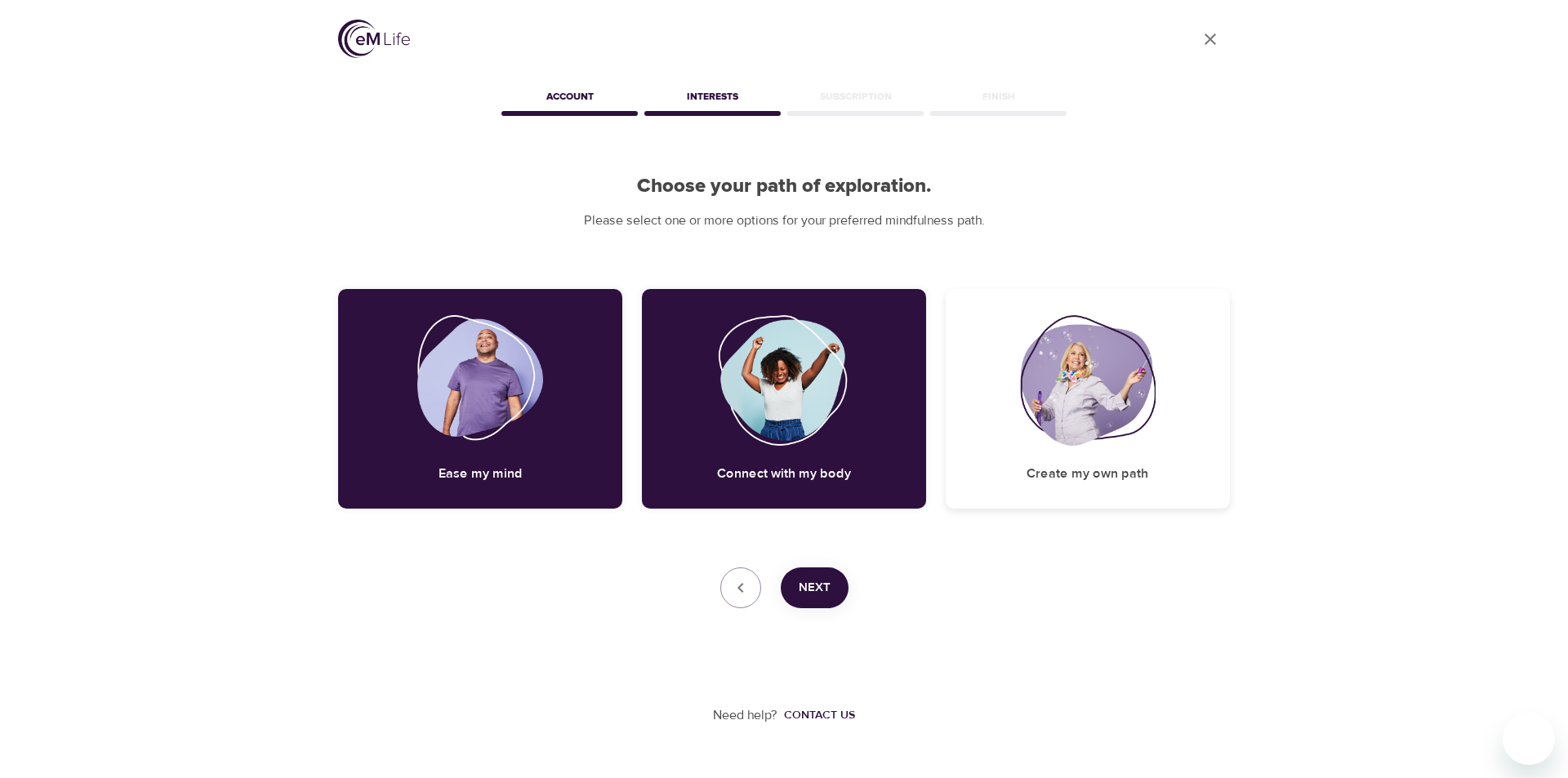
click at [1064, 406] on img at bounding box center [1088, 381] width 136 height 130
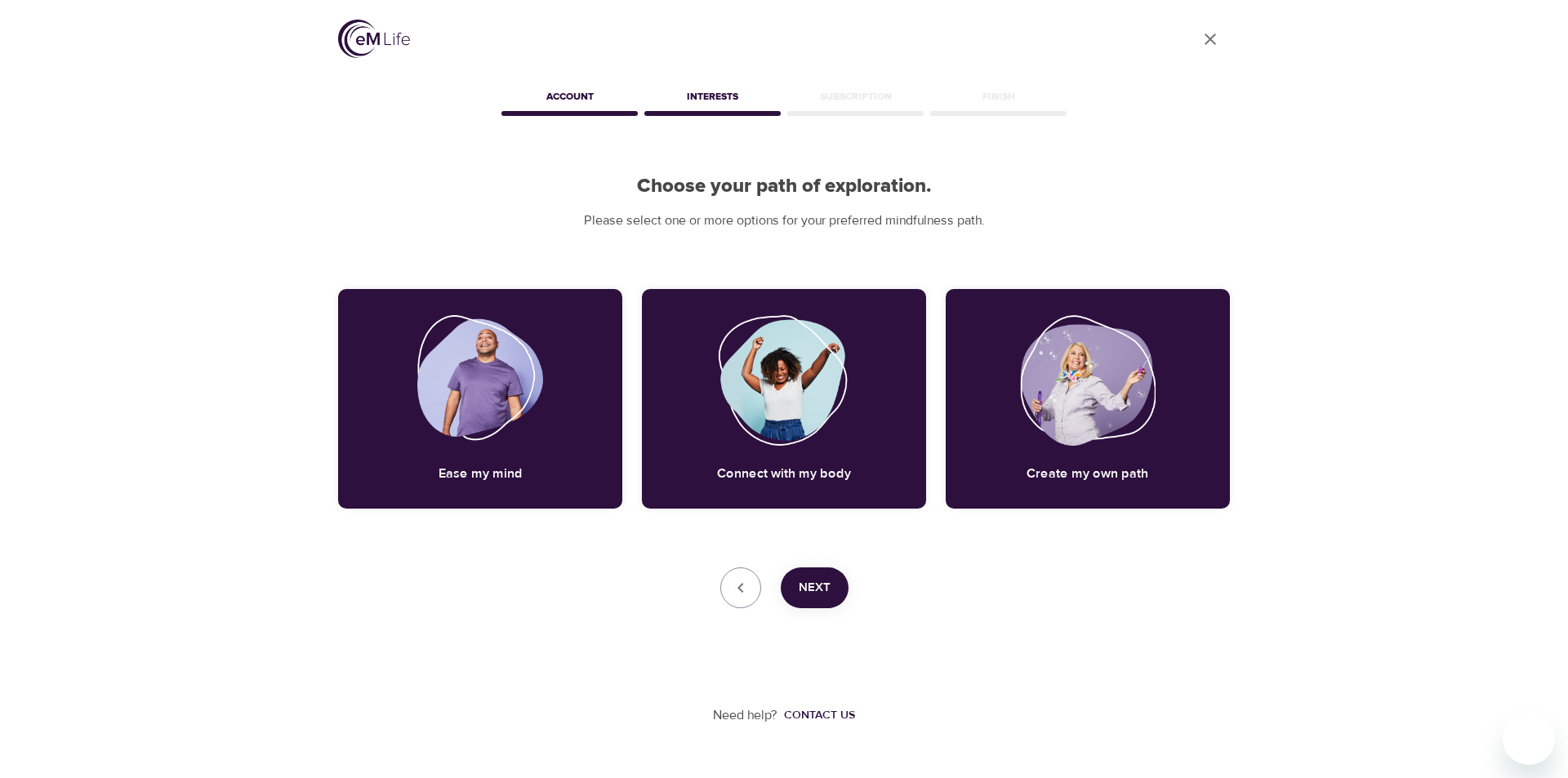
click at [828, 595] on span "Next" at bounding box center [815, 587] width 32 height 21
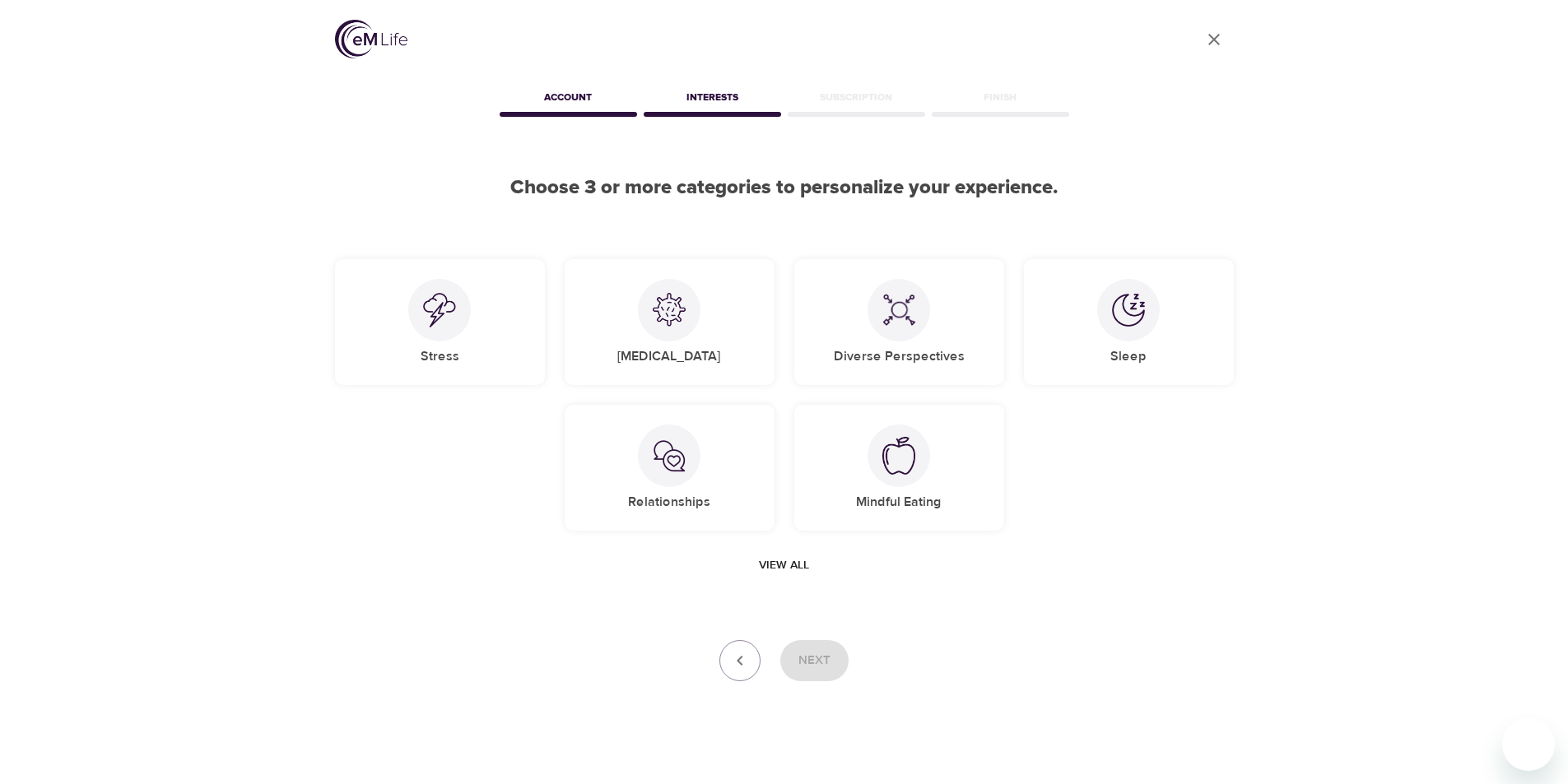
click at [1301, 612] on div "User Profile Account Interests Subscription Finish Choose 3 or more categories …" at bounding box center [784, 399] width 1568 height 800
click at [778, 569] on span "View all" at bounding box center [784, 566] width 50 height 20
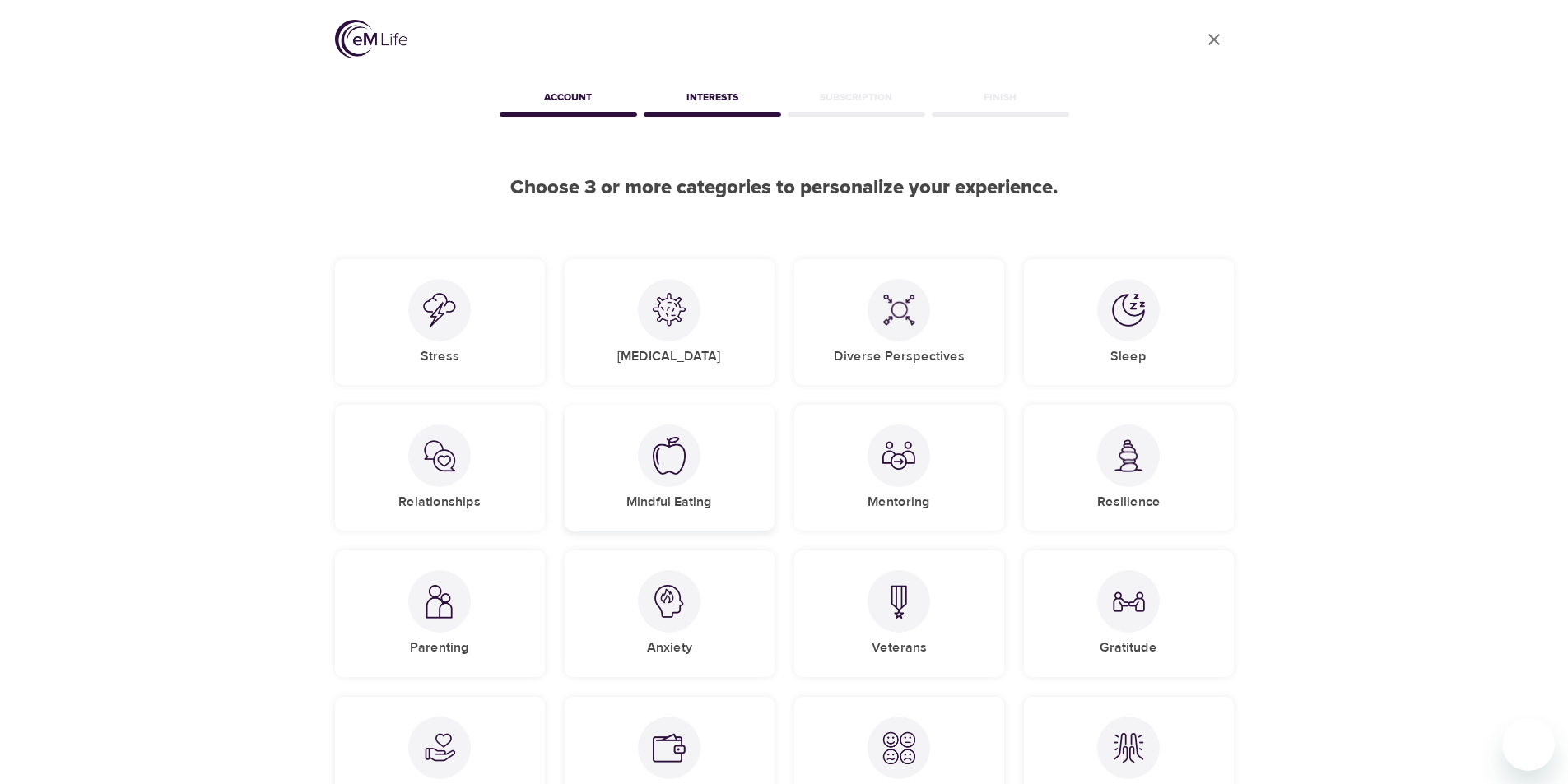
click at [667, 474] on img at bounding box center [669, 456] width 33 height 38
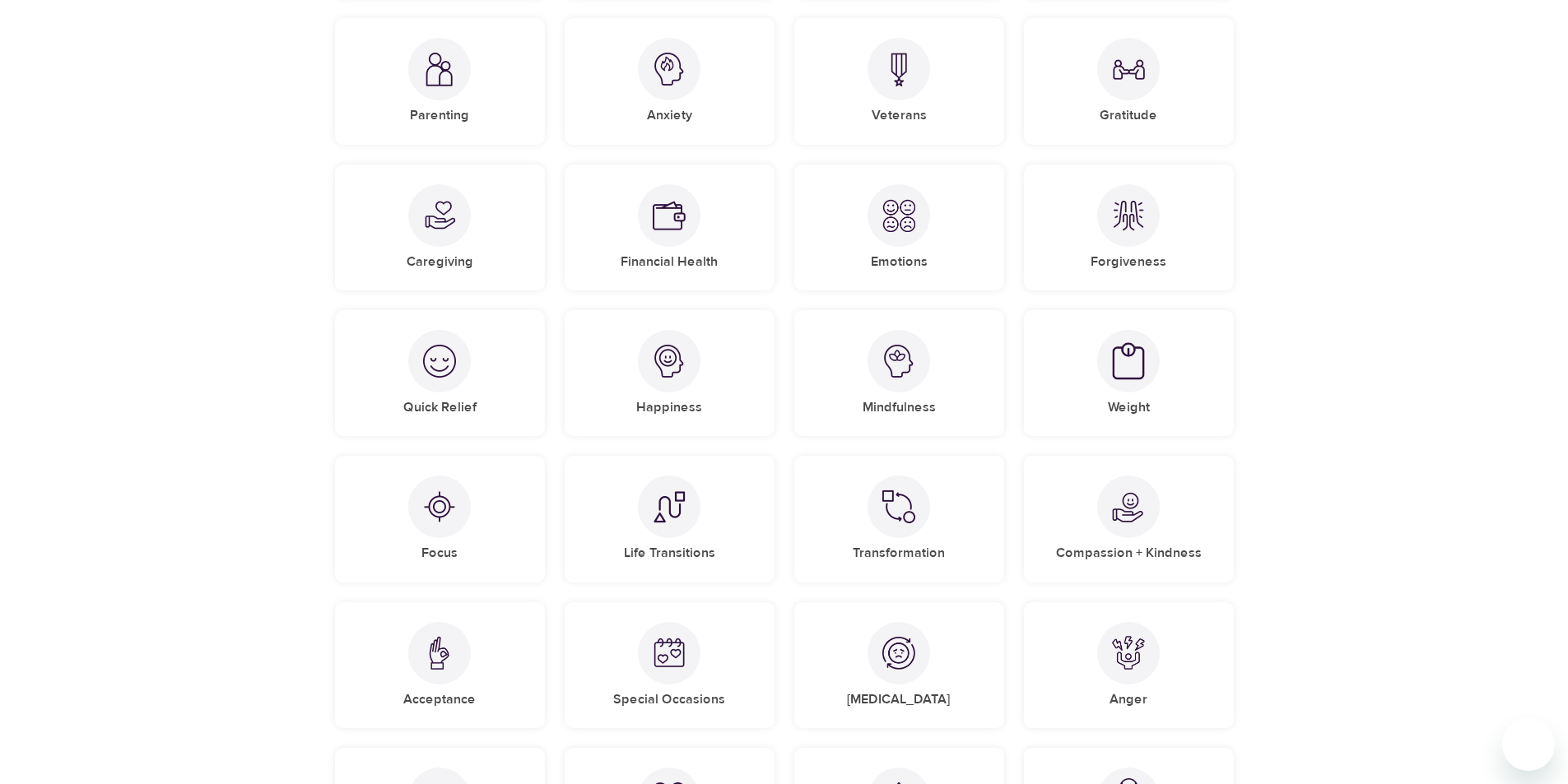
scroll to position [576, 0]
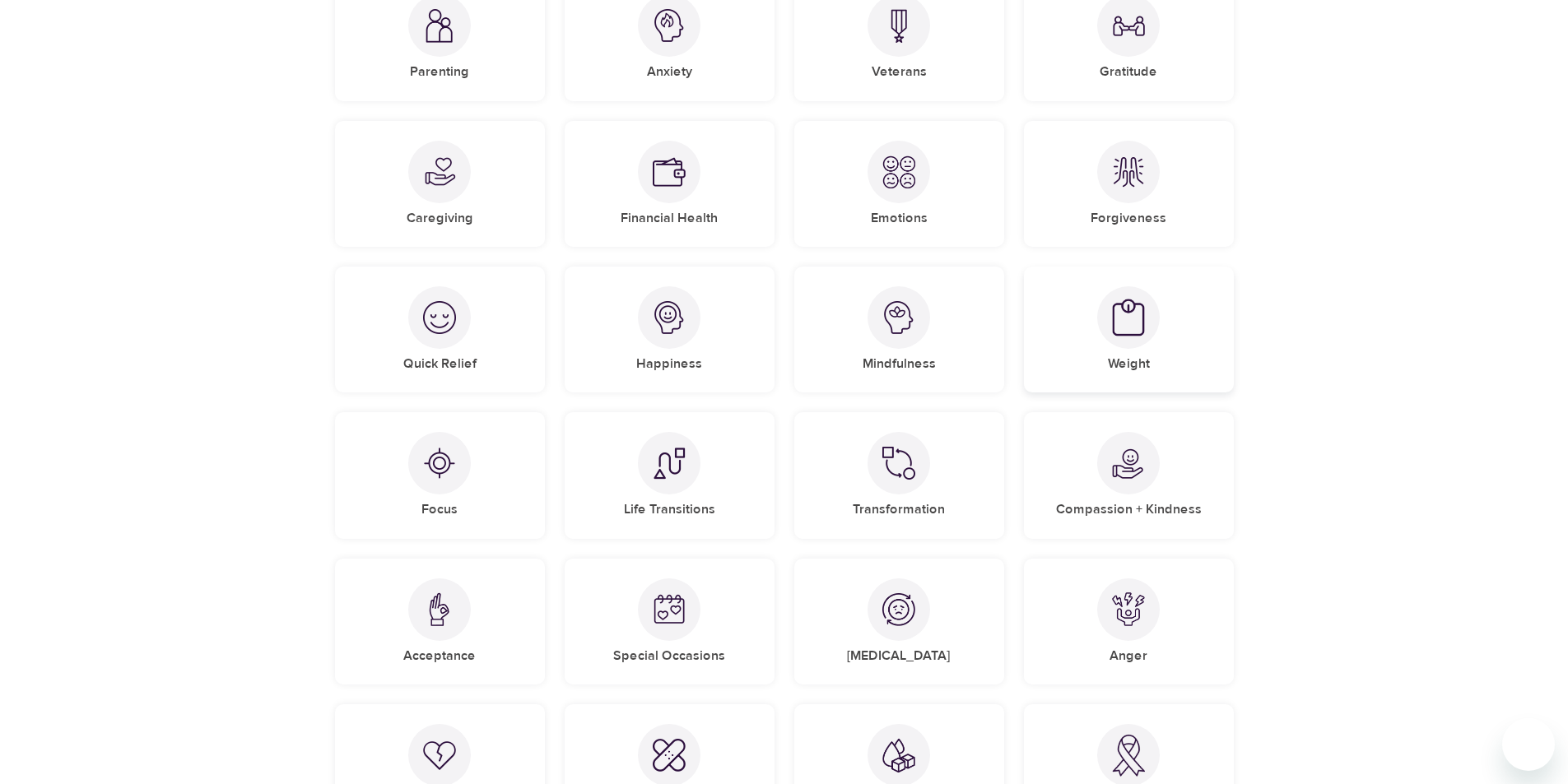
click at [1135, 326] on img at bounding box center [1129, 318] width 33 height 39
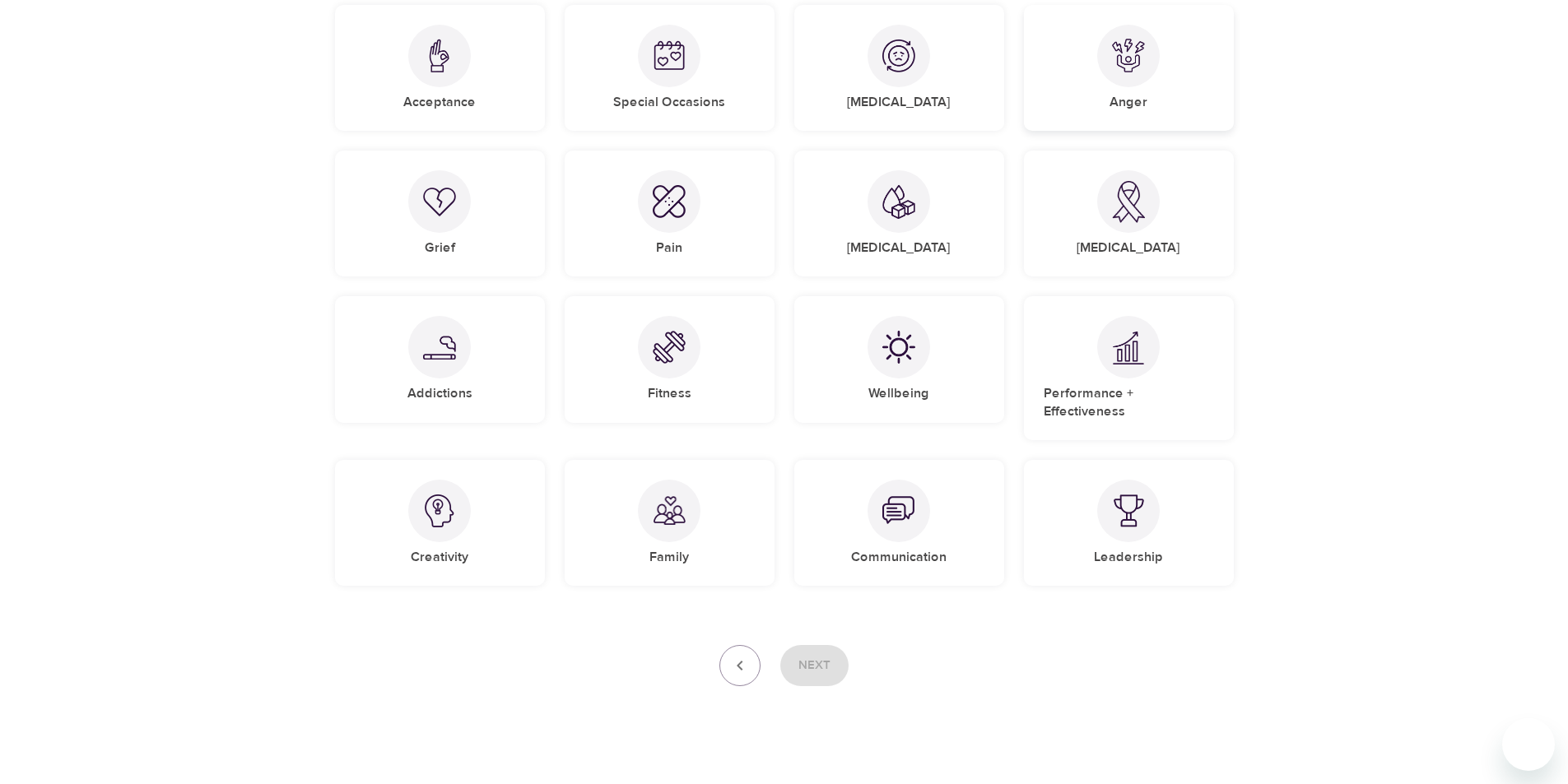
scroll to position [1133, 0]
click at [678, 344] on img at bounding box center [669, 345] width 33 height 33
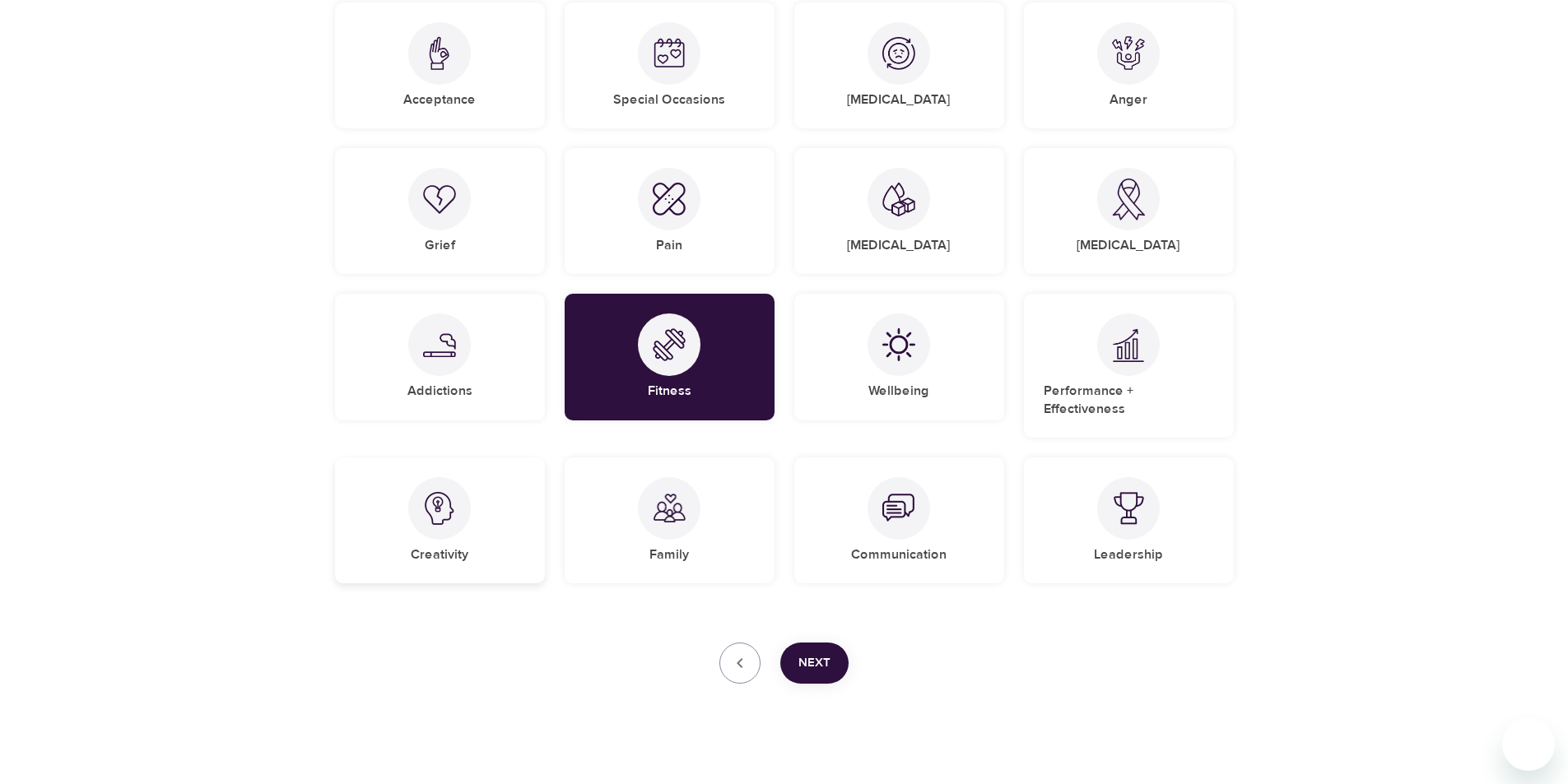
click at [470, 531] on div "Creativity" at bounding box center [439, 521] width 210 height 126
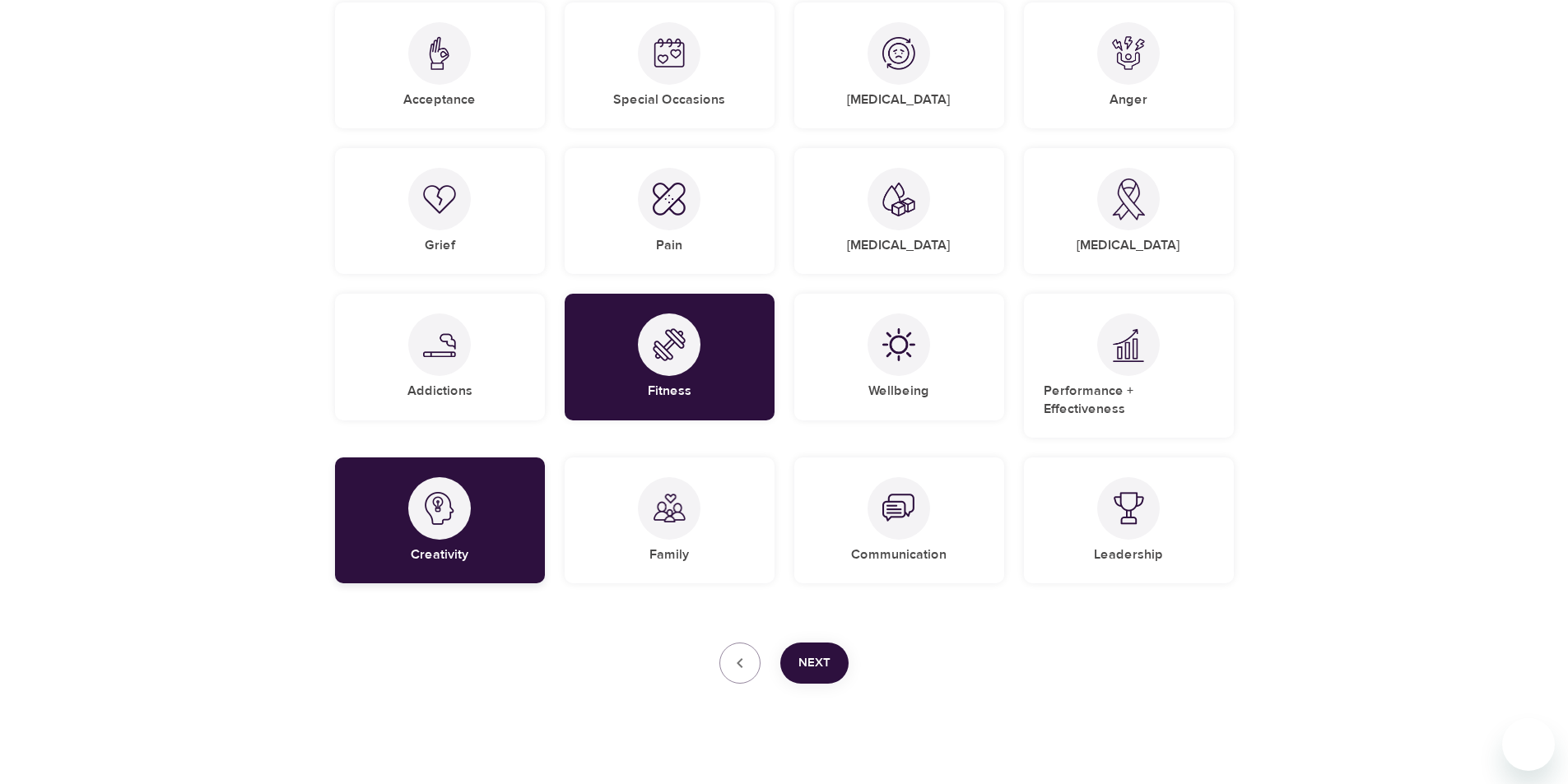
click at [470, 531] on div "Creativity" at bounding box center [439, 521] width 210 height 126
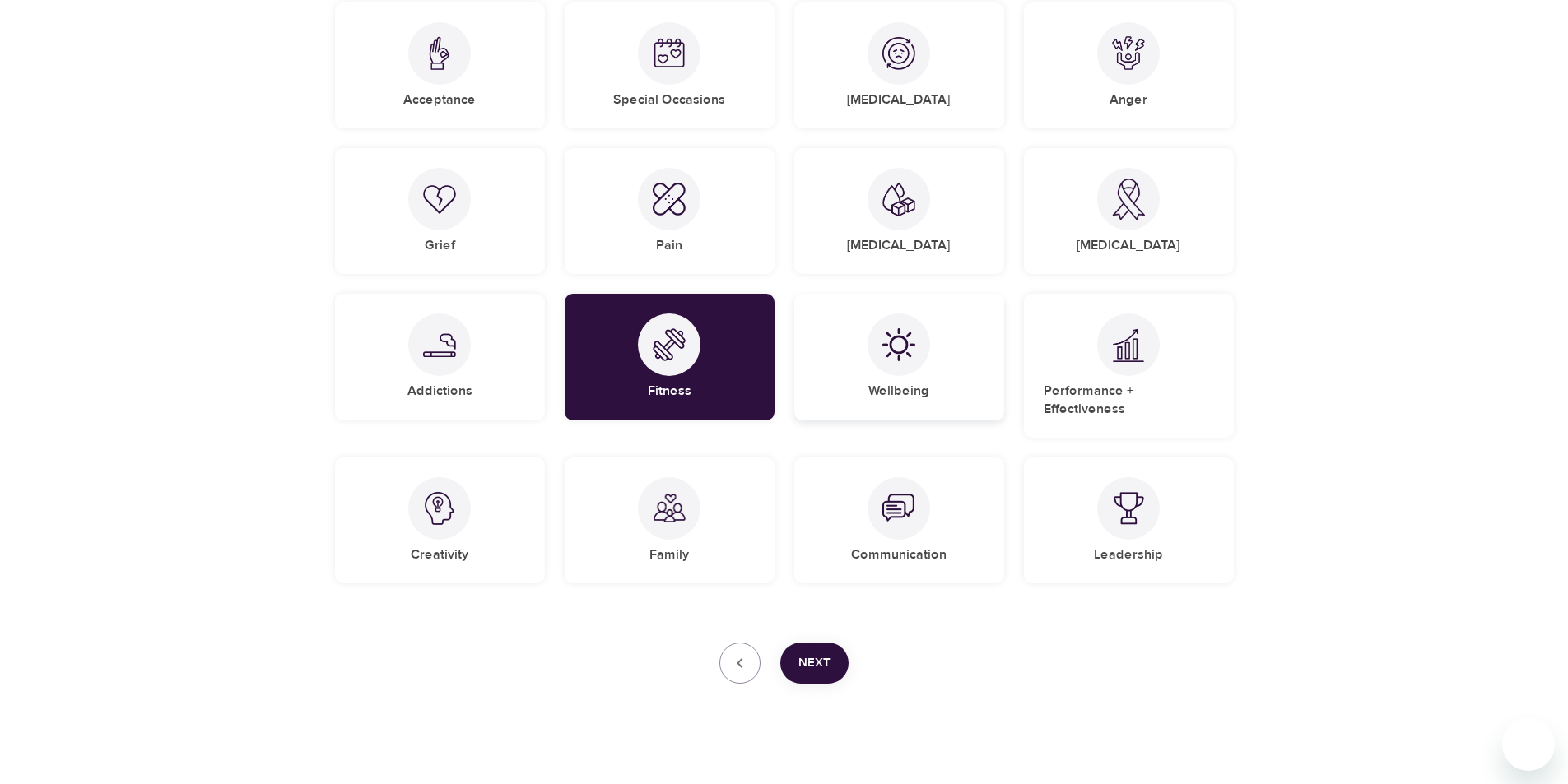
click at [900, 373] on div at bounding box center [899, 345] width 63 height 63
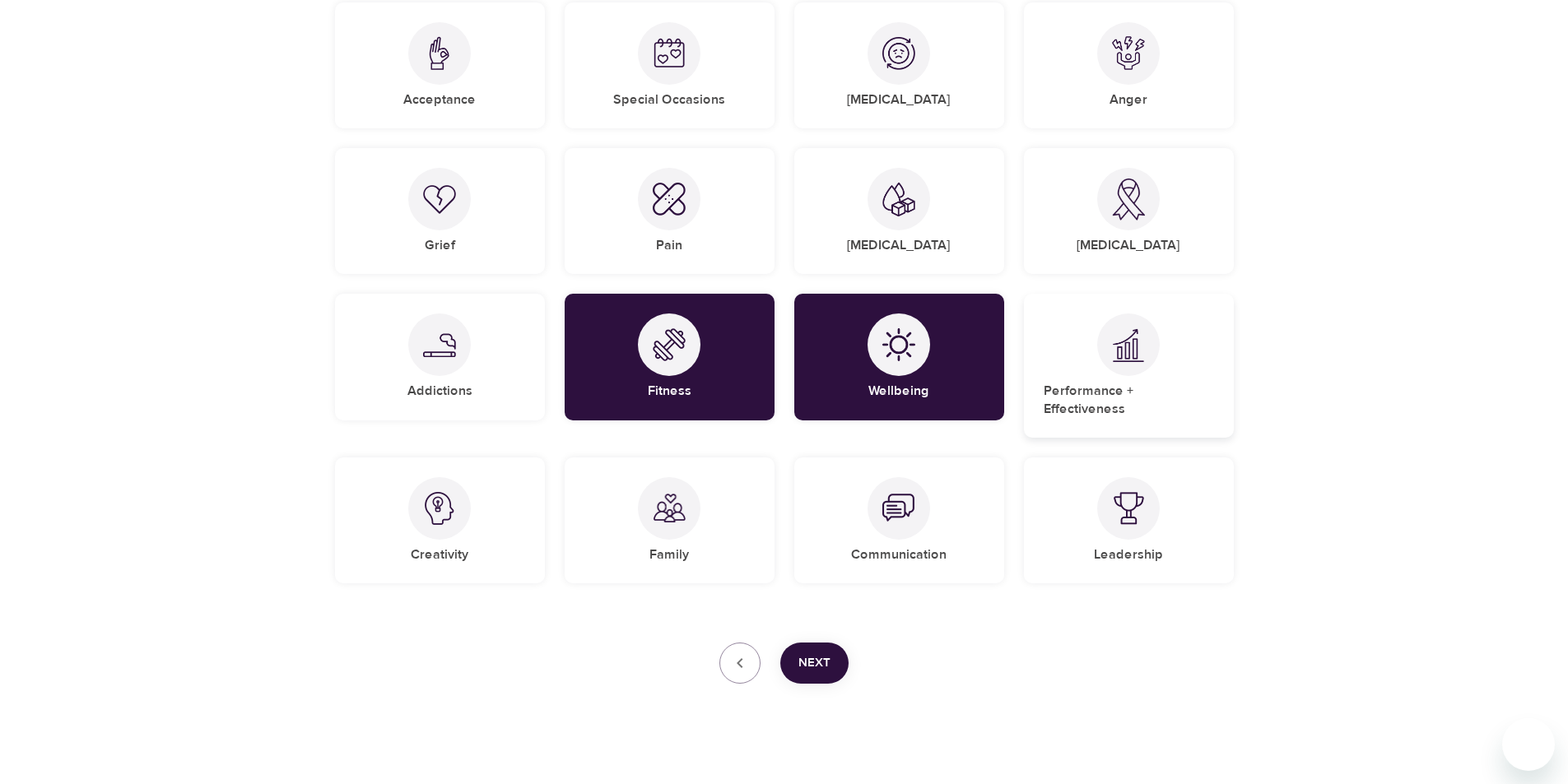
click at [1089, 378] on div "Performance + Effectiveness" at bounding box center [1129, 366] width 210 height 144
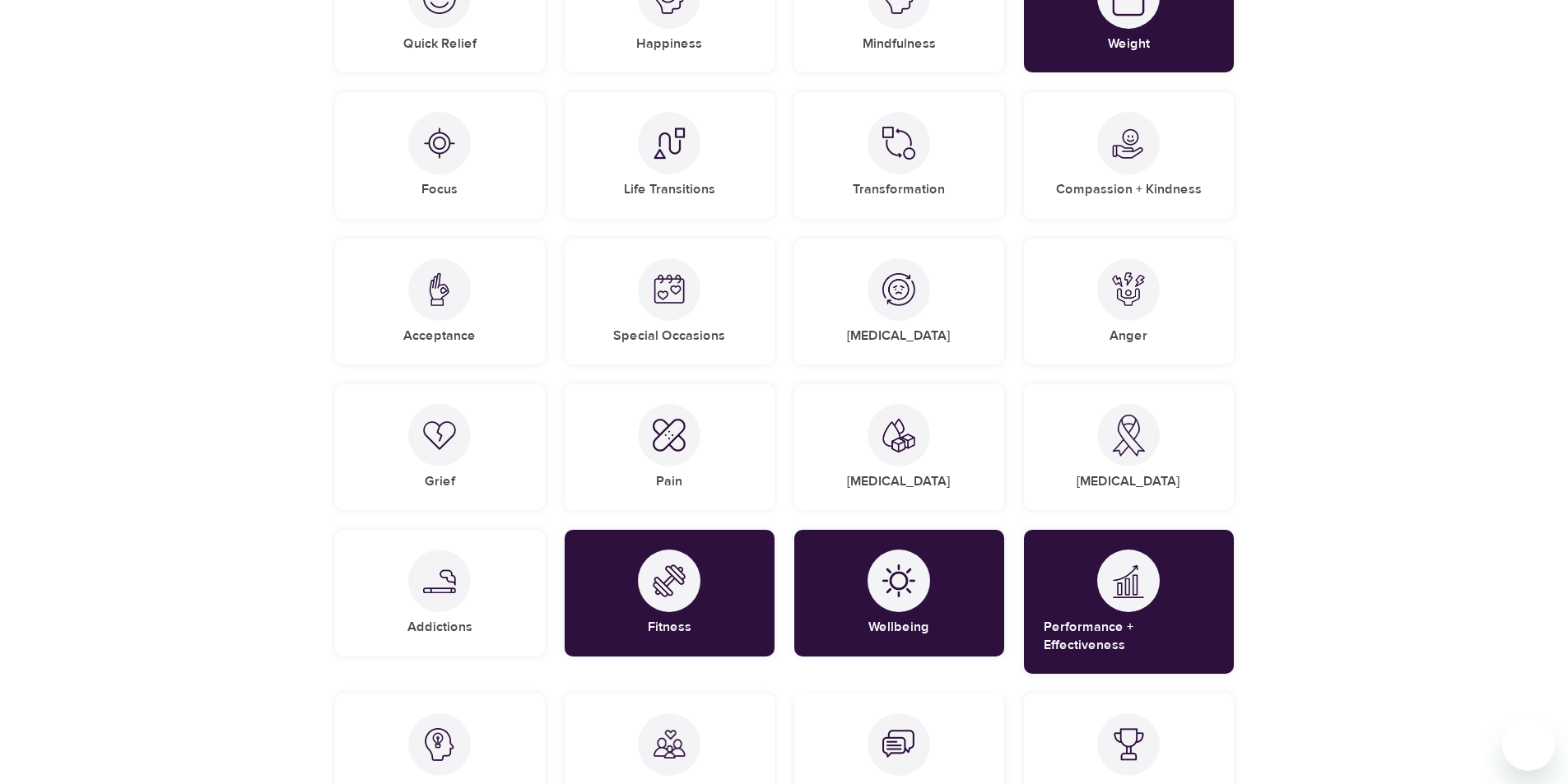
scroll to position [803, 0]
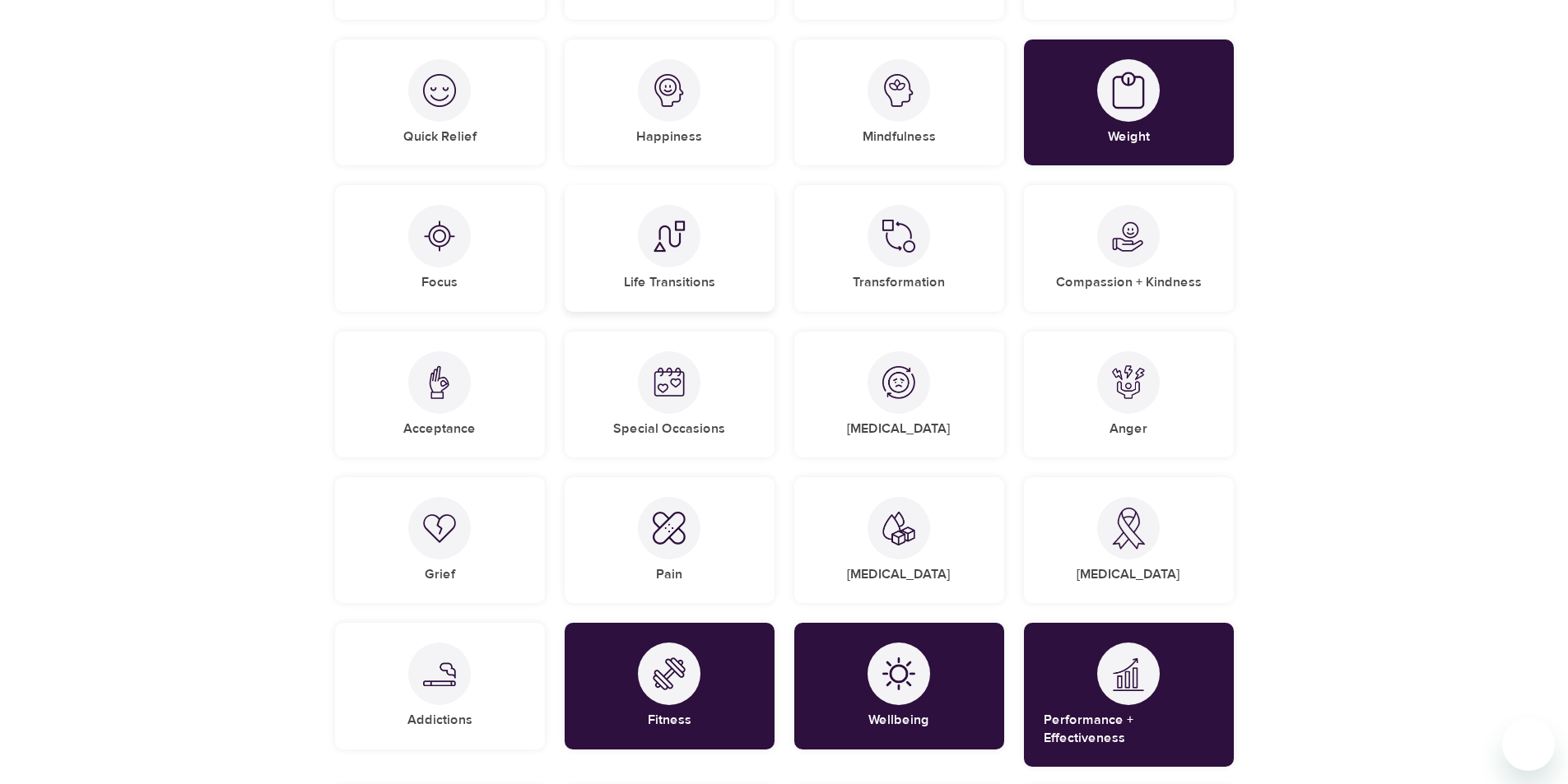
click at [673, 267] on div "Life Transitions" at bounding box center [669, 248] width 210 height 126
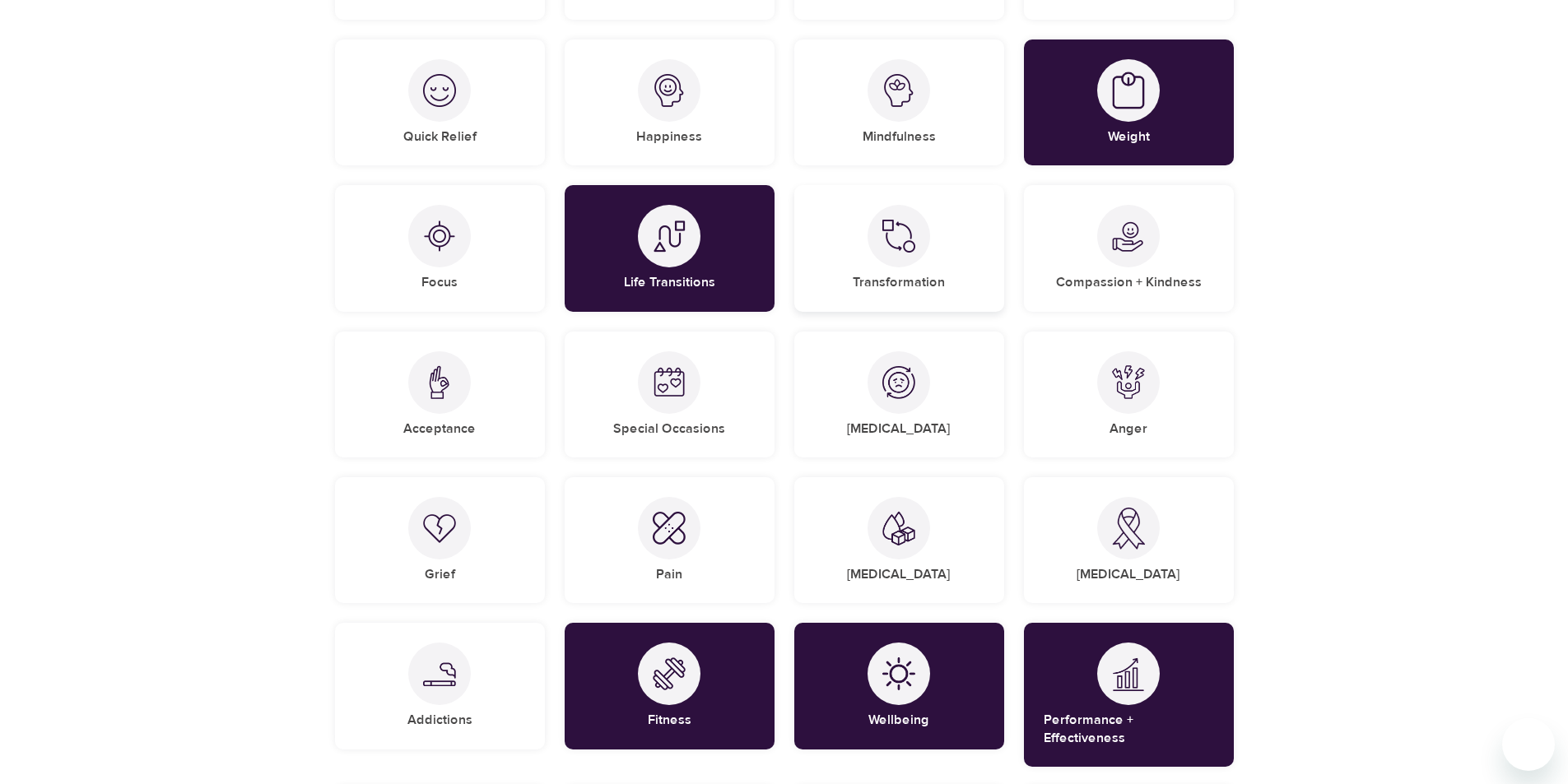
click at [912, 260] on div at bounding box center [899, 237] width 63 height 63
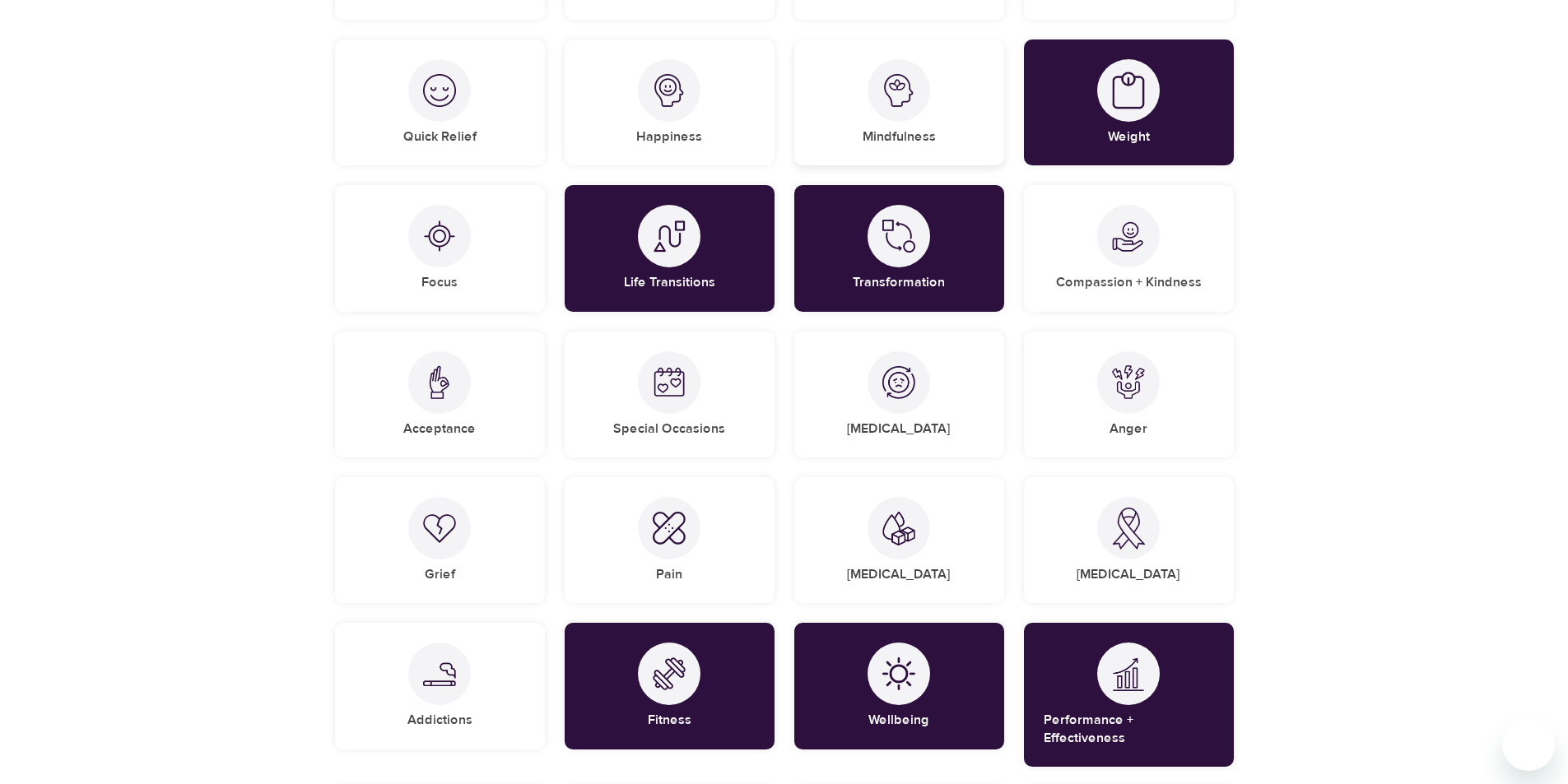
click at [899, 117] on div at bounding box center [899, 91] width 63 height 63
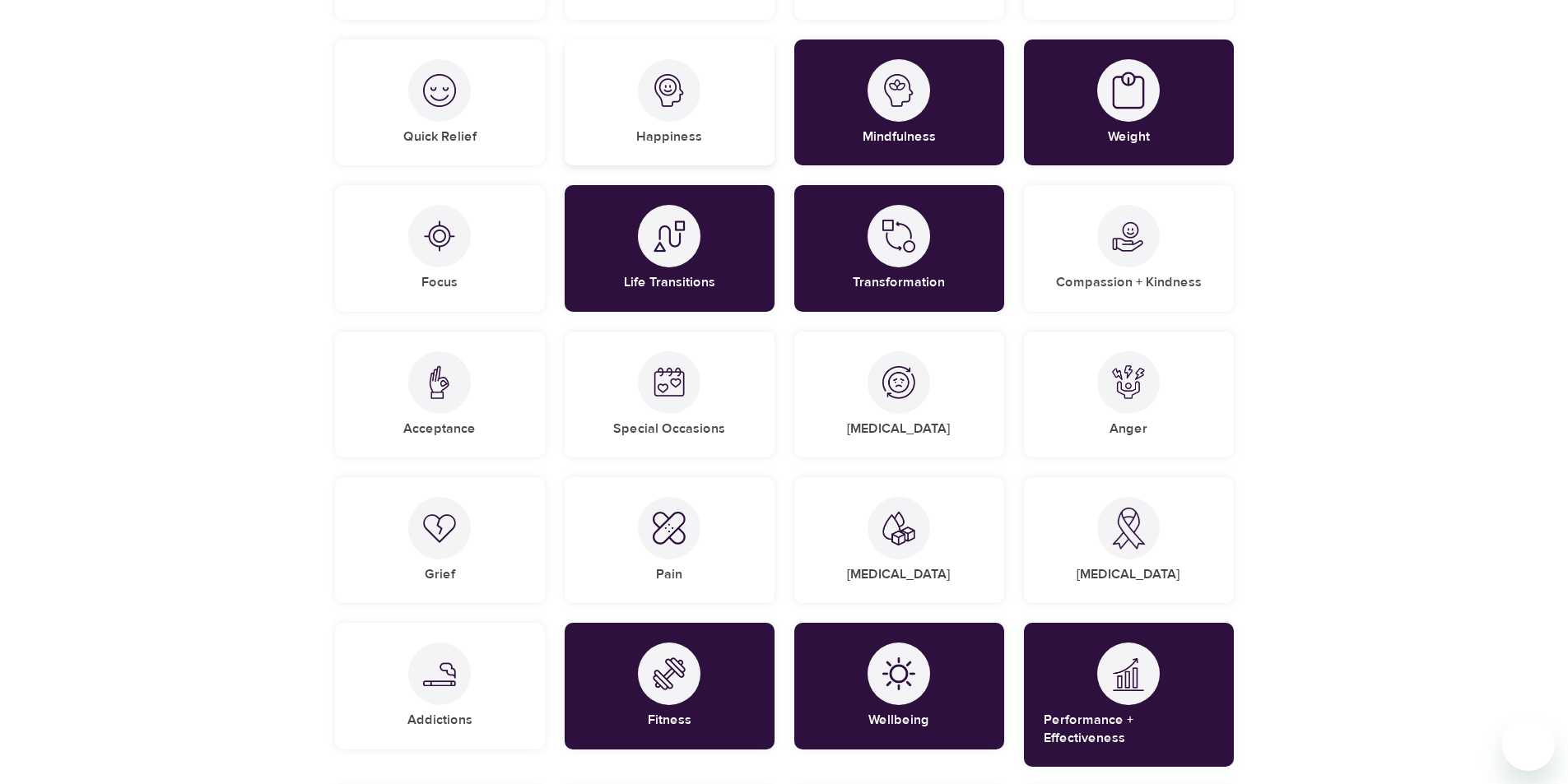
click at [703, 131] on div "Happiness" at bounding box center [669, 103] width 210 height 126
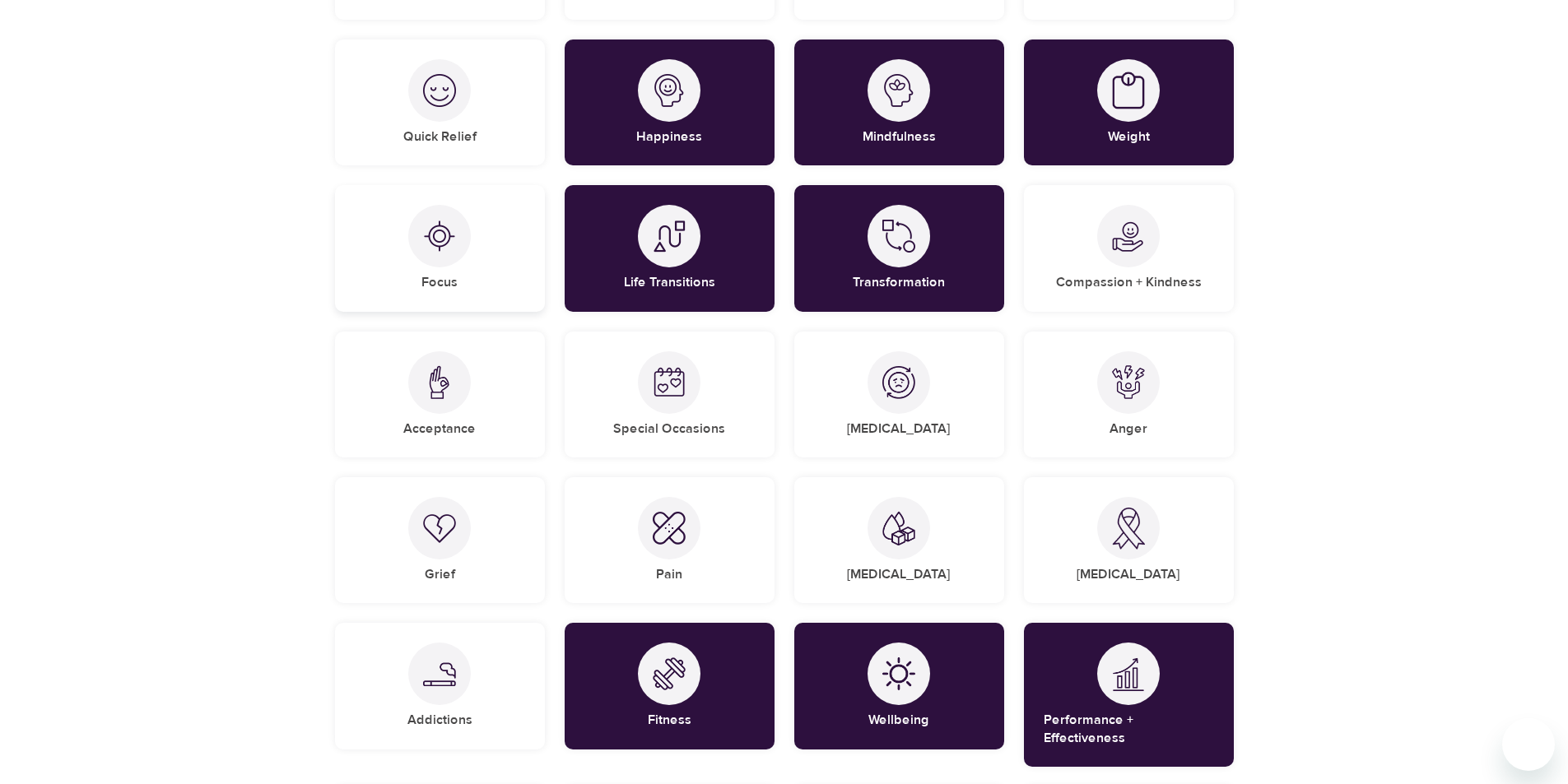
click at [439, 231] on img at bounding box center [440, 237] width 33 height 33
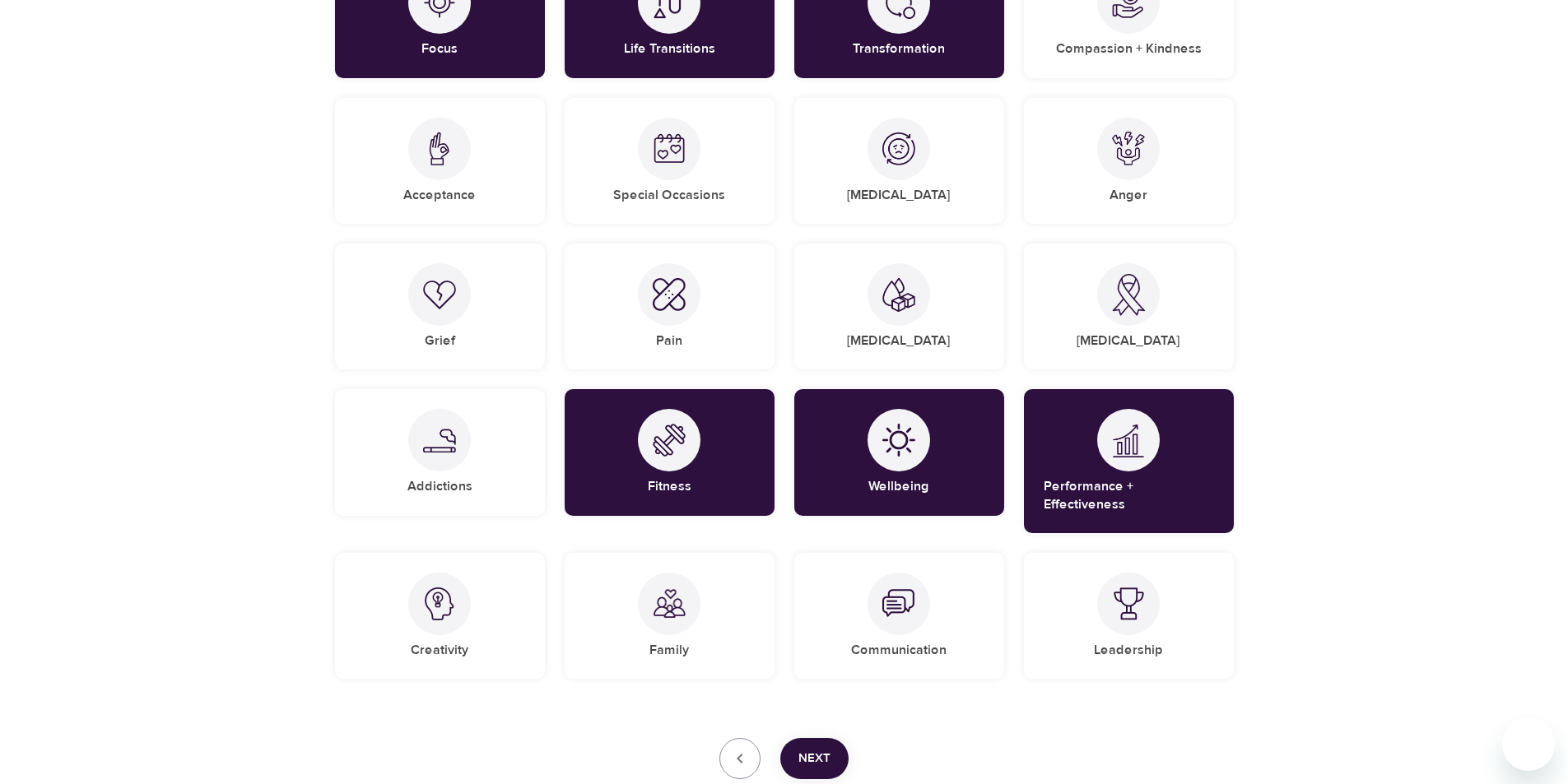
scroll to position [1133, 0]
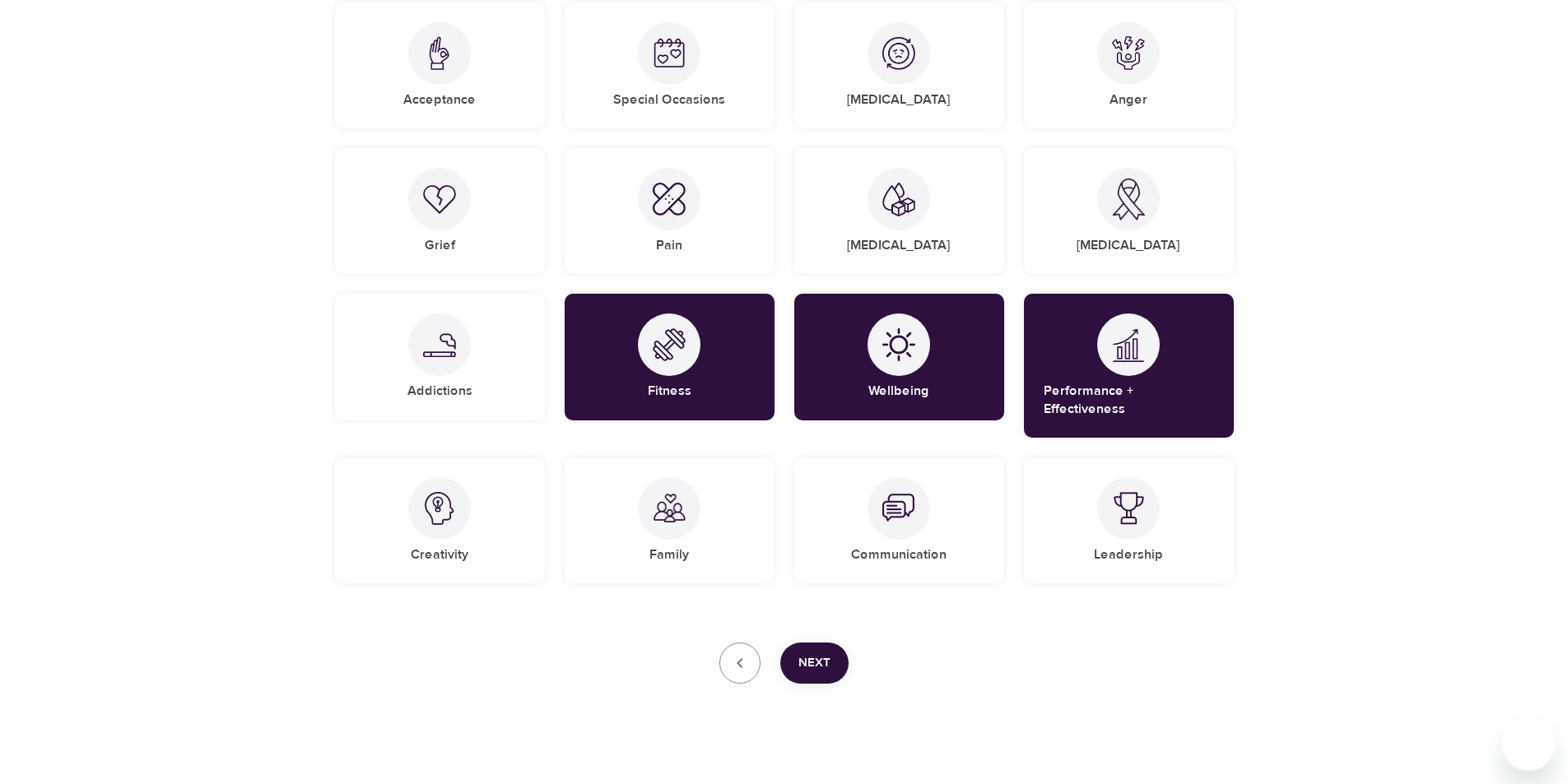
click at [812, 653] on span "Next" at bounding box center [815, 663] width 32 height 21
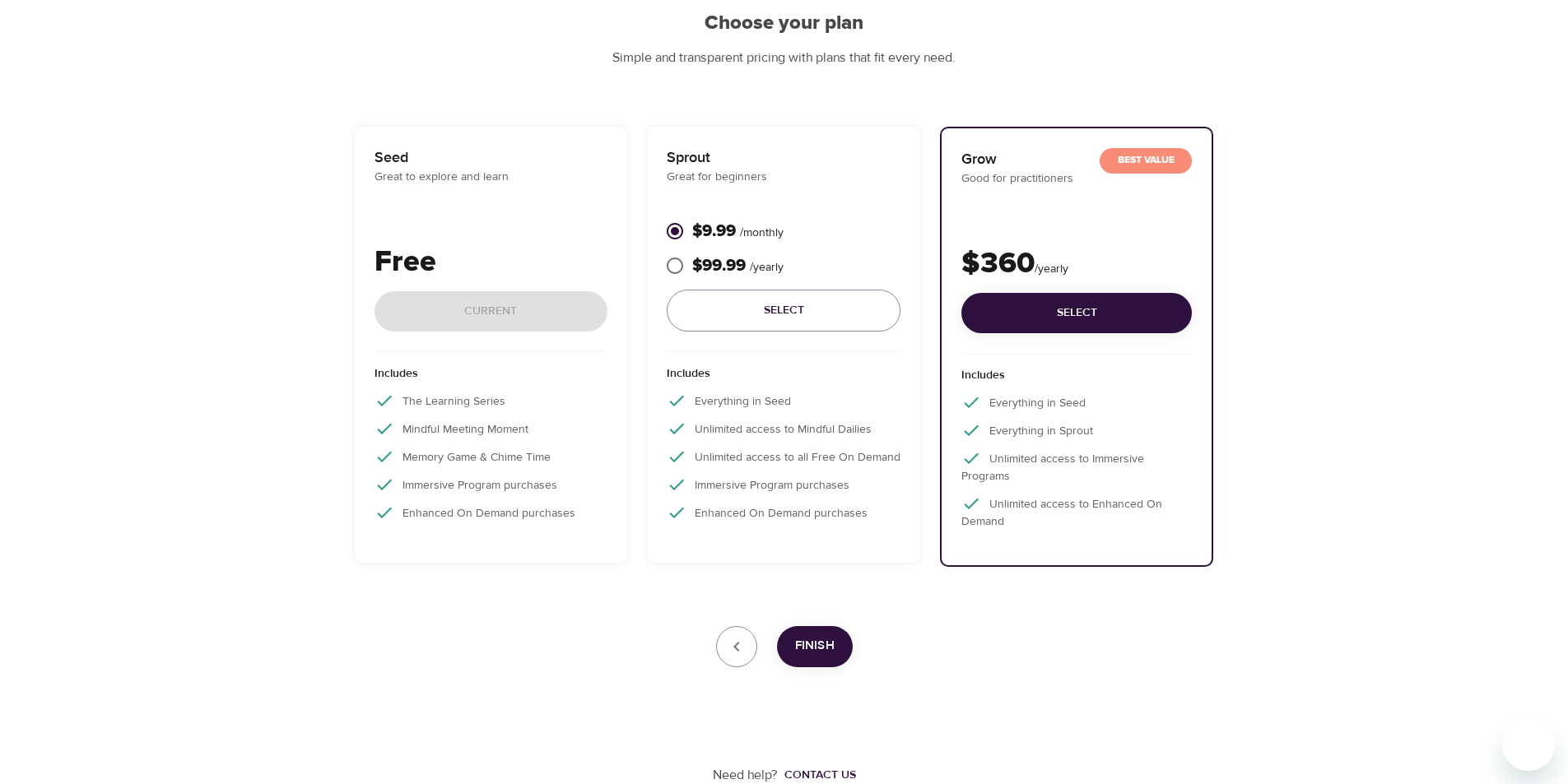
scroll to position [165, 0]
click at [800, 648] on span "Finish" at bounding box center [815, 645] width 40 height 21
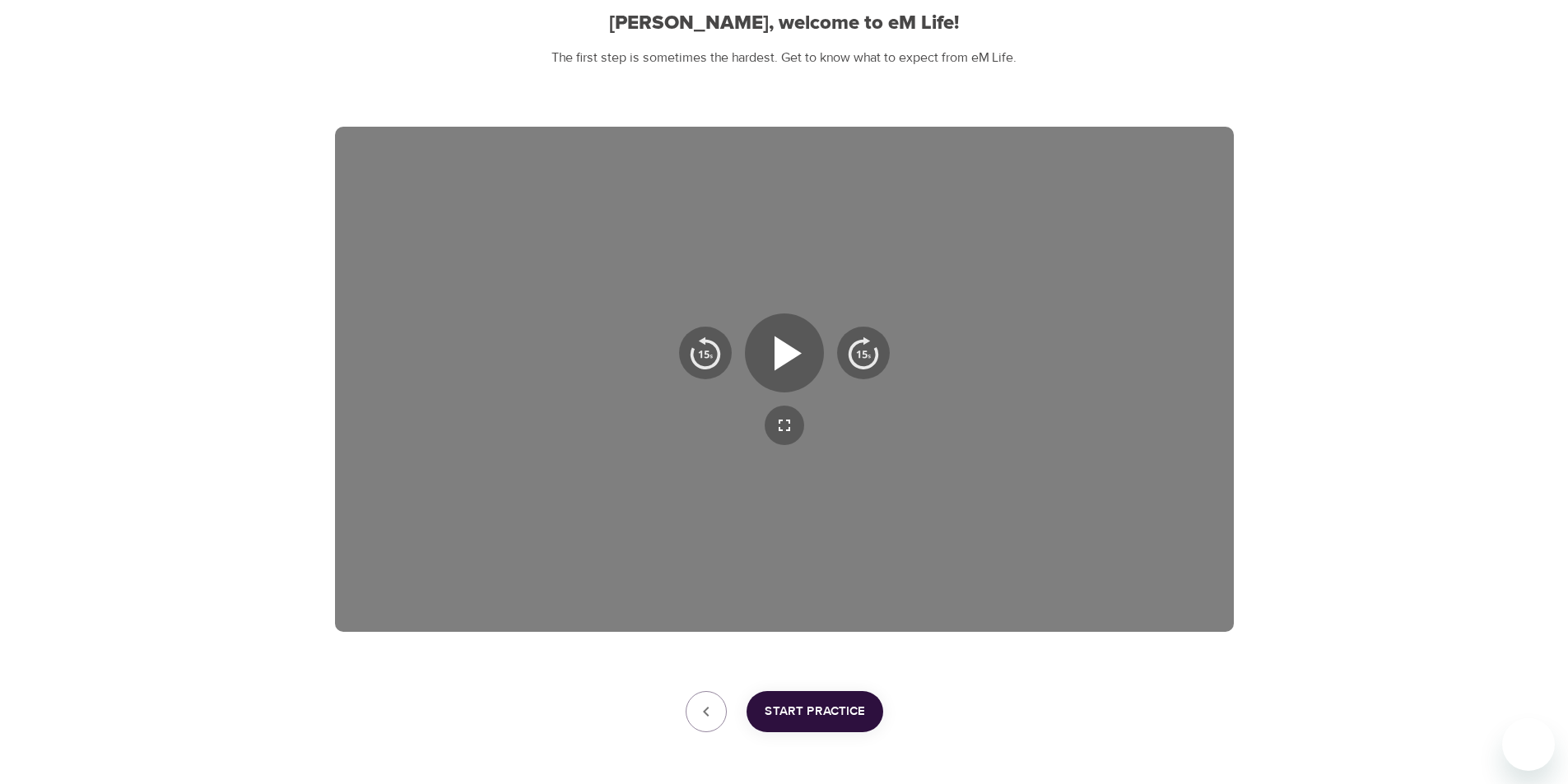
scroll to position [229, 0]
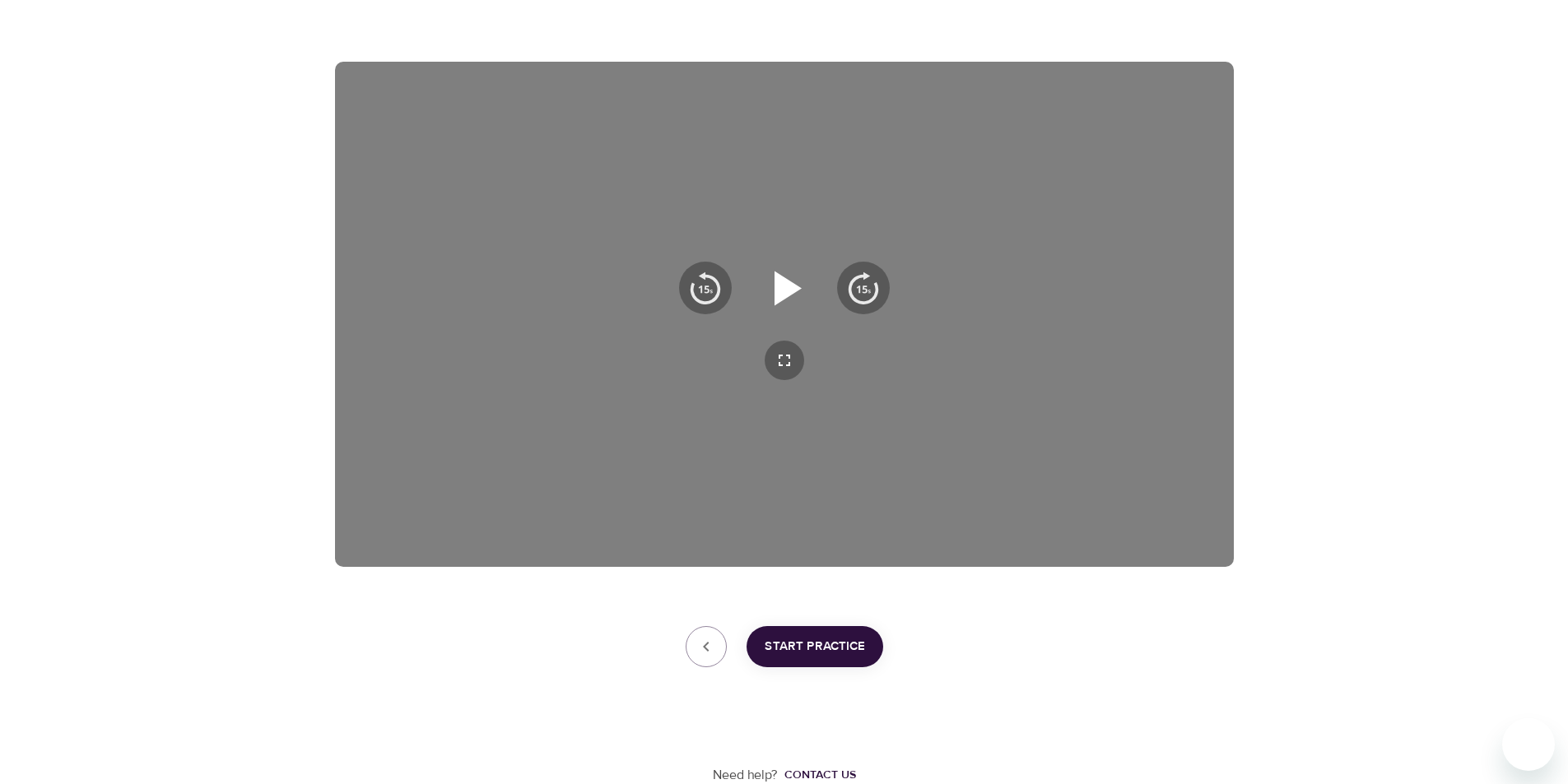
click at [779, 281] on icon "button" at bounding box center [788, 288] width 27 height 34
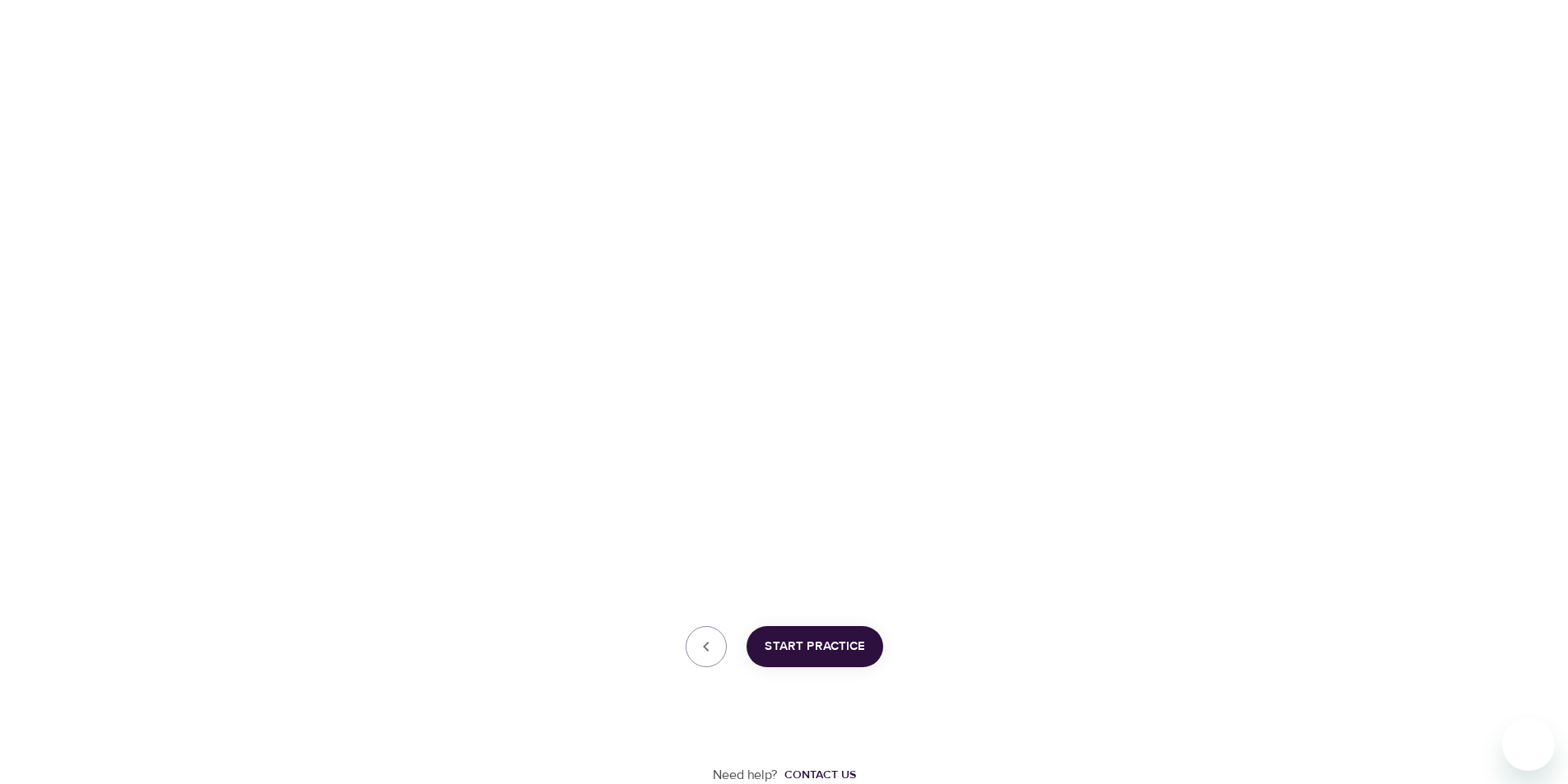
click at [813, 652] on span "Start Practice" at bounding box center [815, 646] width 101 height 21
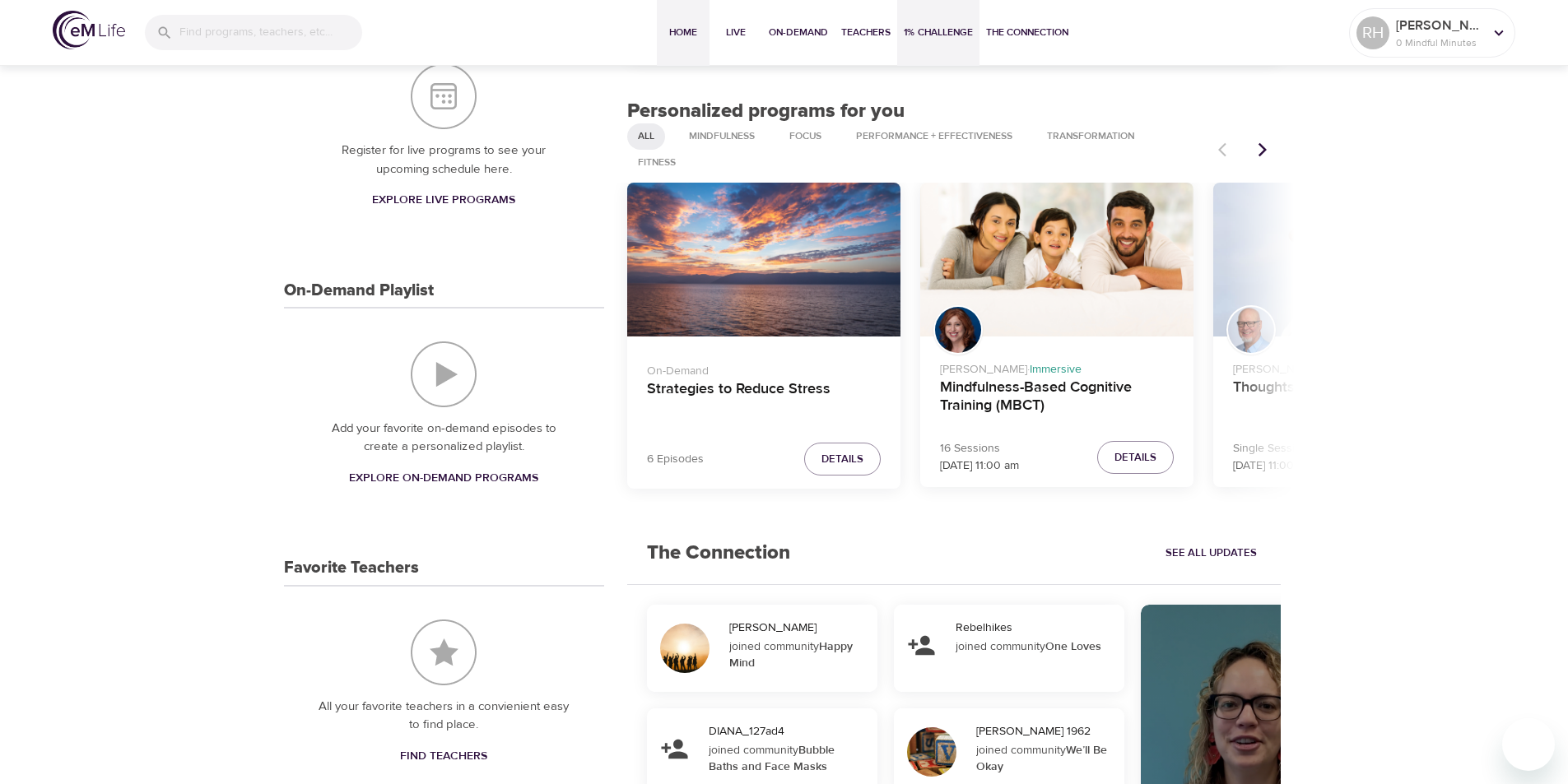
click at [928, 33] on span "1% Challenge" at bounding box center [938, 32] width 69 height 18
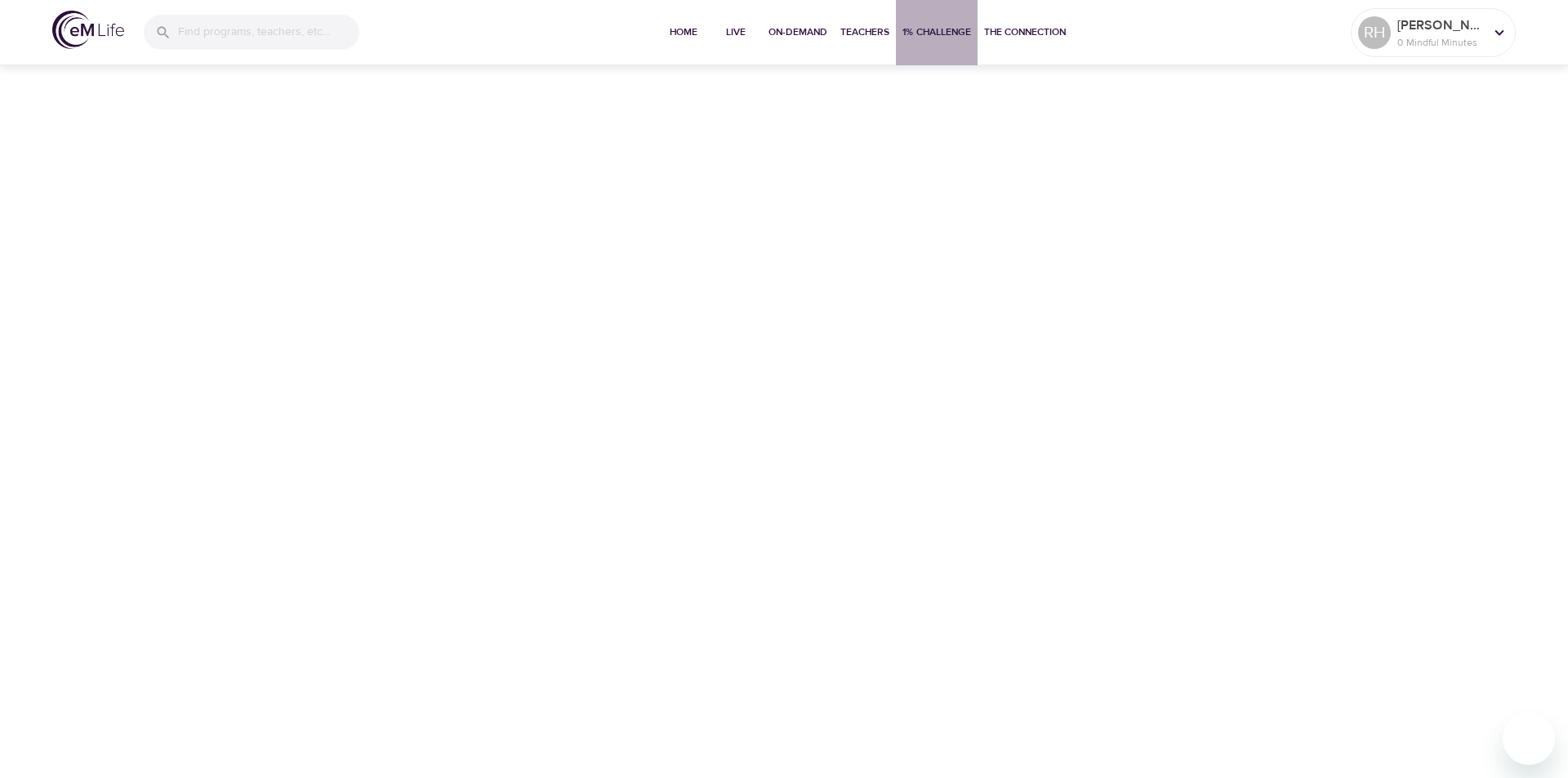
click at [913, 29] on span "1% Challenge" at bounding box center [937, 32] width 69 height 17
click at [676, 28] on span "Home" at bounding box center [684, 32] width 39 height 17
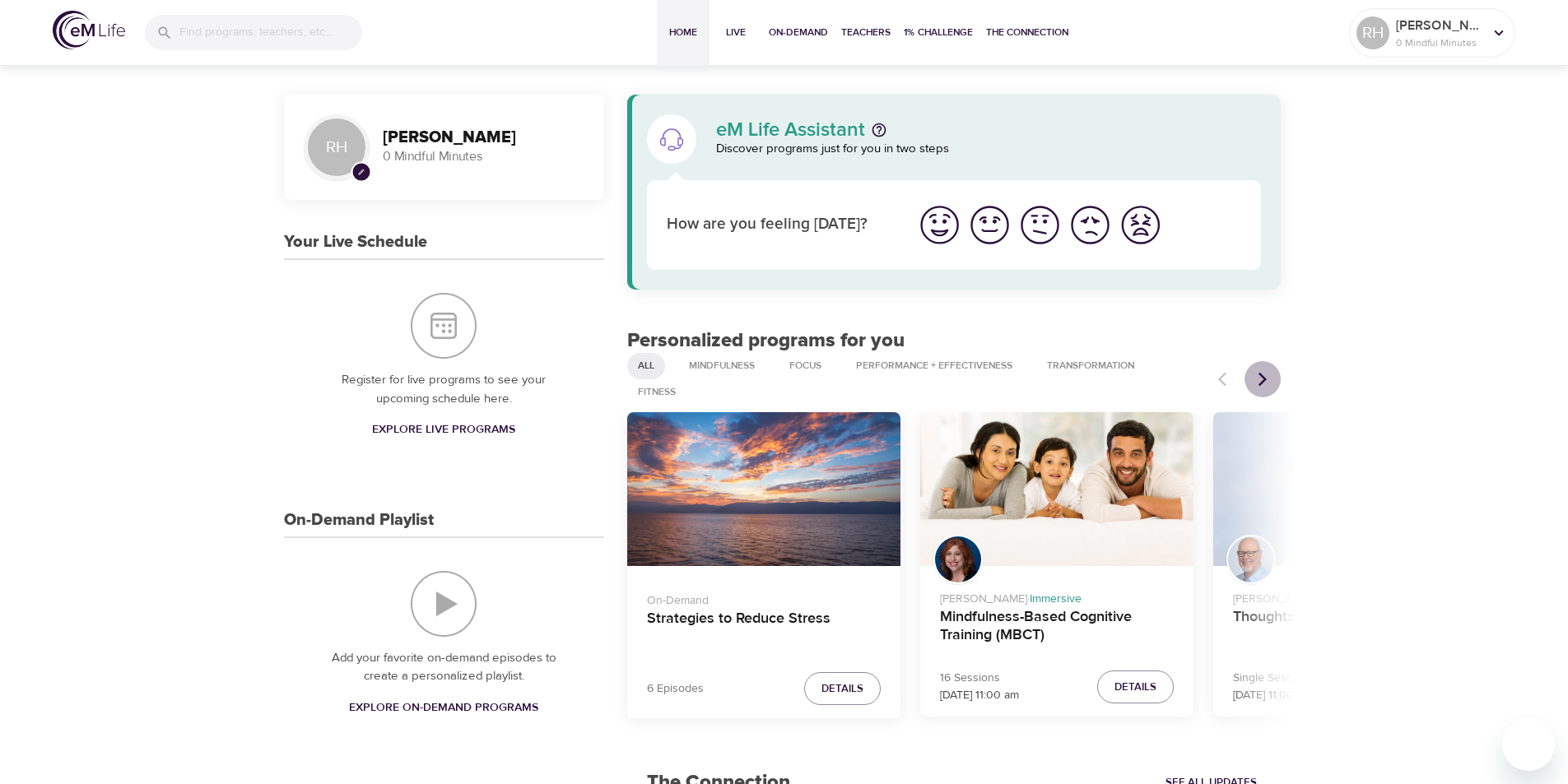
click at [1260, 374] on icon "Next items" at bounding box center [1262, 378] width 8 height 14
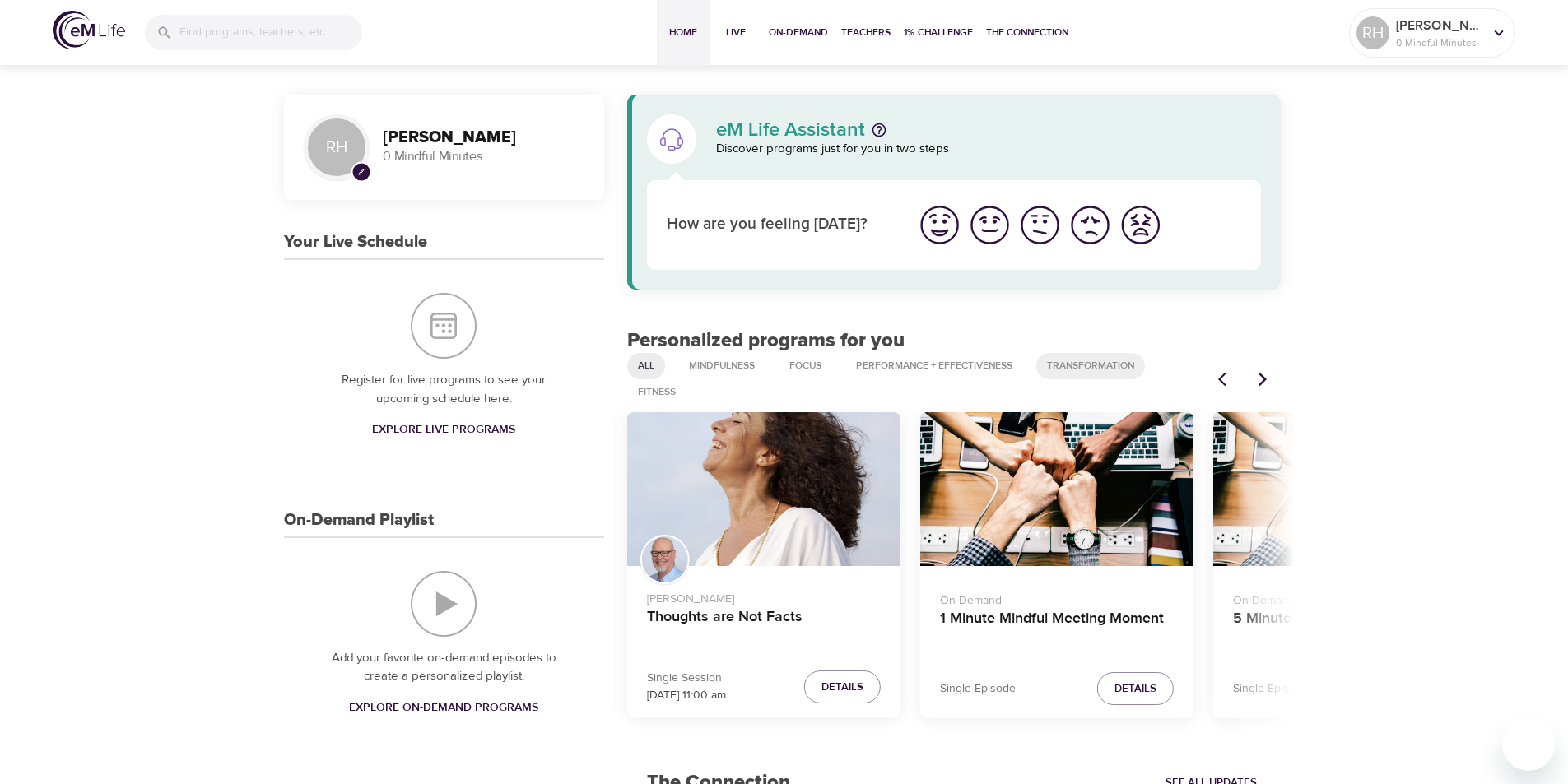
click at [1079, 361] on span "Transformation" at bounding box center [1091, 365] width 107 height 14
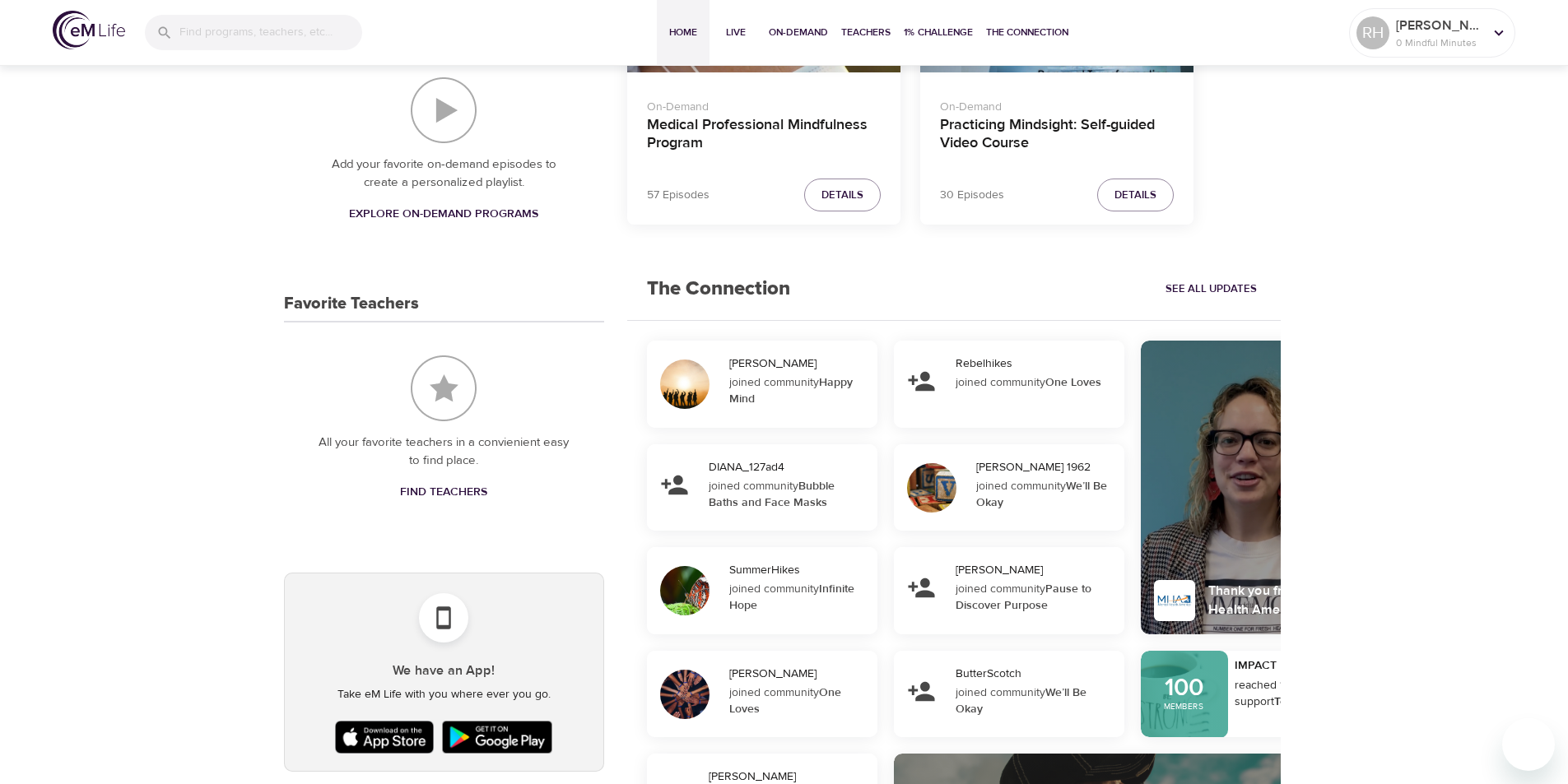
scroll to position [576, 0]
